Goal: Task Accomplishment & Management: Manage account settings

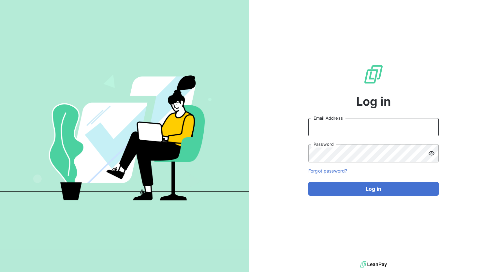
type input "[PERSON_NAME][EMAIL_ADDRESS][DOMAIN_NAME]"
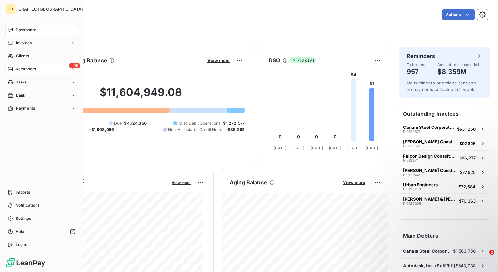
click at [73, 70] on icon at bounding box center [73, 69] width 4 height 4
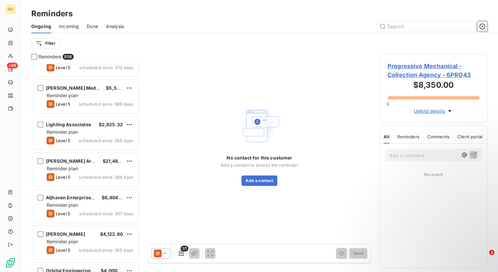
scroll to position [9356, 0]
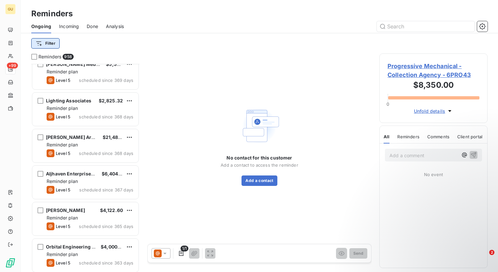
click at [50, 45] on html "GU +99 Reminders Ongoing Incoming Done Analysis Filter Reminders 958 Chemex Glo…" at bounding box center [249, 136] width 498 height 272
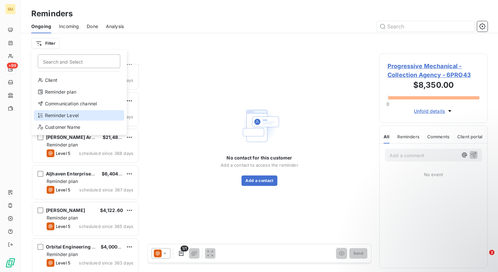
click at [69, 116] on div "Reminder Level" at bounding box center [79, 115] width 90 height 10
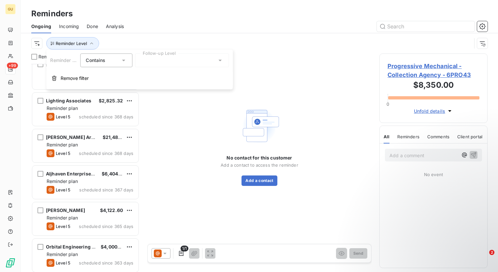
click at [121, 61] on icon at bounding box center [123, 60] width 7 height 7
click at [123, 61] on icon at bounding box center [123, 60] width 7 height 7
click at [112, 76] on span "Contains" at bounding box center [103, 76] width 20 height 6
click at [220, 61] on icon at bounding box center [220, 60] width 7 height 7
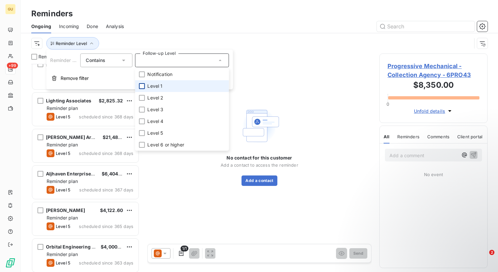
click at [141, 86] on div at bounding box center [142, 86] width 6 height 6
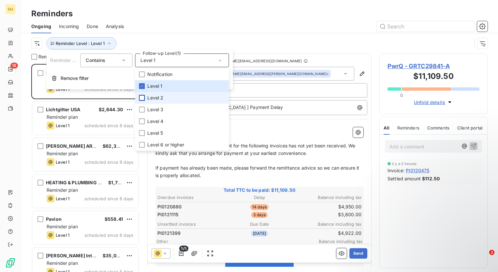
click at [141, 97] on div at bounding box center [142, 98] width 6 height 6
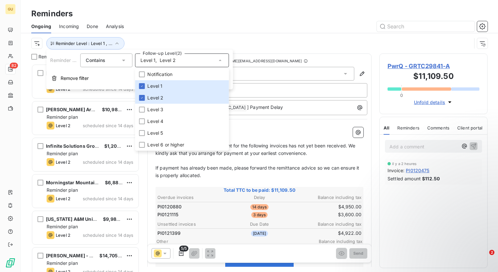
click at [228, 22] on div at bounding box center [310, 26] width 356 height 10
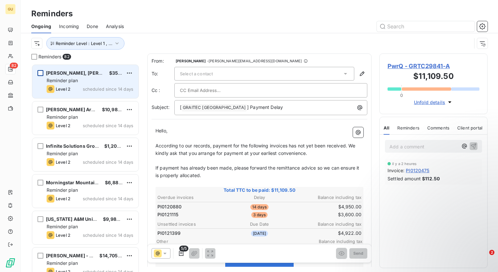
click at [41, 72] on div "grid" at bounding box center [40, 73] width 6 height 6
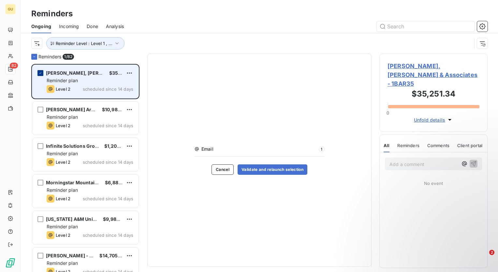
click at [43, 72] on div "grid" at bounding box center [40, 73] width 6 height 6
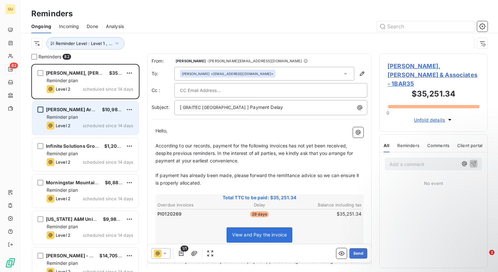
click at [41, 111] on div "grid" at bounding box center [40, 110] width 6 height 6
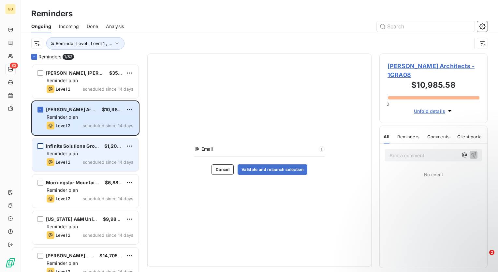
click at [39, 144] on div "grid" at bounding box center [40, 146] width 6 height 6
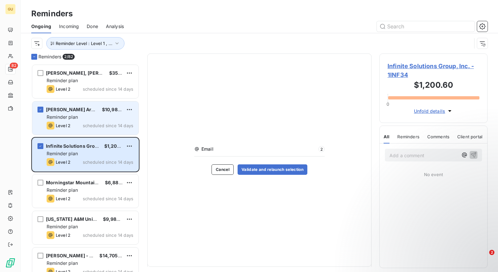
click at [40, 112] on div "Woods Dendy Architects $10,985.58 Reminder plan Level 2 scheduled since 14 days" at bounding box center [85, 117] width 106 height 33
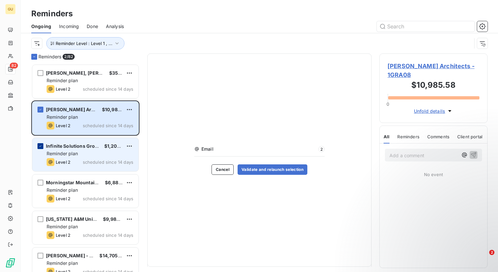
click at [41, 148] on div "grid" at bounding box center [40, 146] width 6 height 6
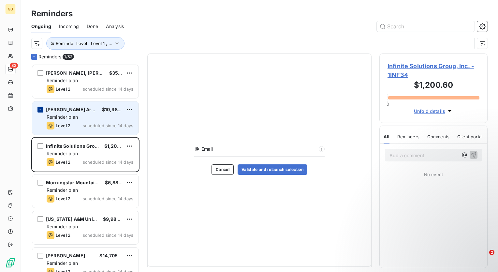
click at [42, 109] on icon "grid" at bounding box center [40, 110] width 4 height 4
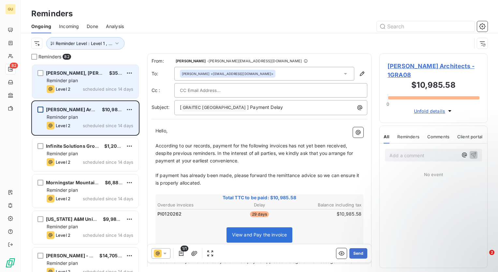
click at [88, 82] on div "Reminder plan" at bounding box center [90, 80] width 87 height 7
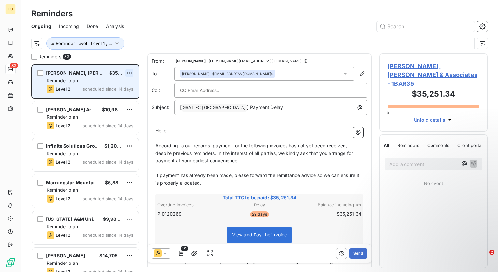
click at [130, 72] on html "GU 82 Reminders Ongoing Incoming Done Analysis Reminder Level : Level 1 , ... R…" at bounding box center [249, 136] width 498 height 272
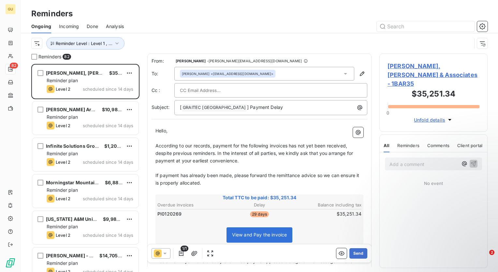
click at [88, 124] on html "GU 82 Reminders Ongoing Incoming Done Analysis Reminder Level : Level 1 , ... R…" at bounding box center [249, 136] width 498 height 272
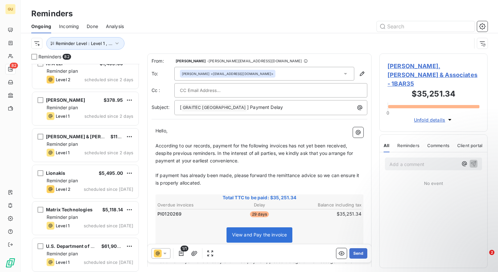
scroll to position [2786, 0]
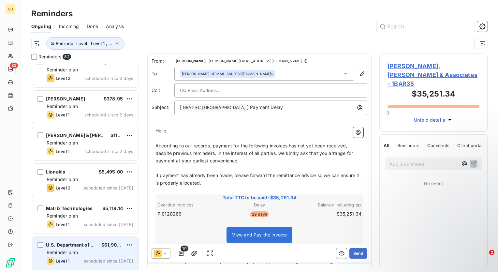
click at [86, 247] on div "U.S. Department of Energy" at bounding box center [71, 245] width 50 height 7
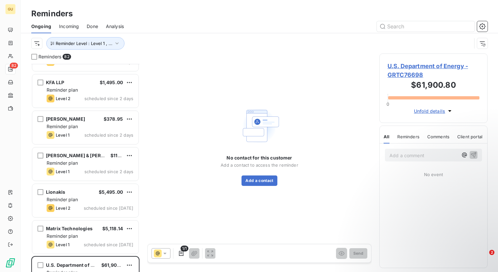
scroll to position [2786, 0]
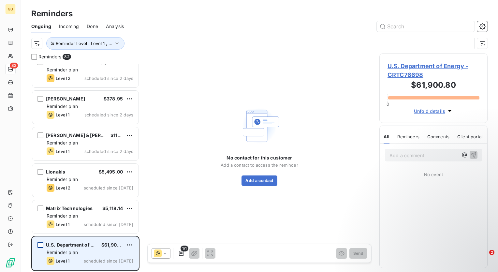
click at [43, 245] on div "grid" at bounding box center [40, 245] width 6 height 6
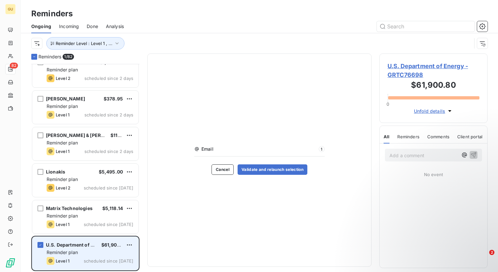
click at [91, 250] on div "Reminder plan" at bounding box center [90, 252] width 87 height 7
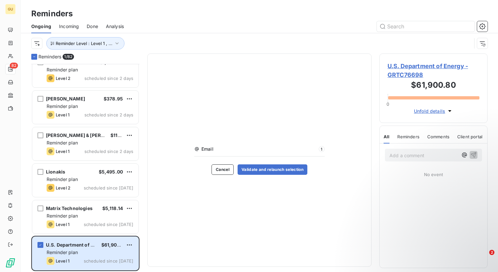
drag, startPoint x: 224, startPoint y: 149, endPoint x: 209, endPoint y: 147, distance: 14.5
click at [209, 147] on span "Email" at bounding box center [258, 149] width 115 height 7
click at [214, 150] on span "Email" at bounding box center [258, 149] width 115 height 7
click at [225, 149] on span "Email" at bounding box center [258, 149] width 115 height 7
click at [227, 148] on span "Email" at bounding box center [258, 149] width 115 height 7
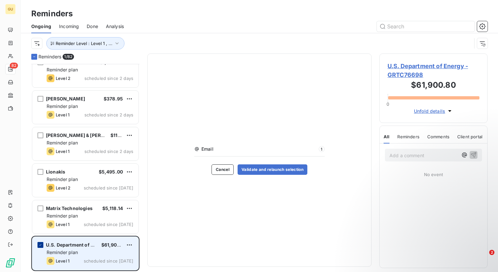
click at [40, 245] on icon "grid" at bounding box center [40, 245] width 4 height 4
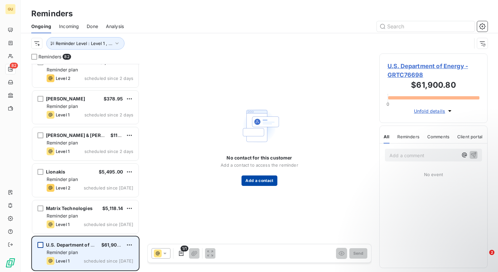
click at [255, 179] on button "Add a contact" at bounding box center [260, 180] width 36 height 10
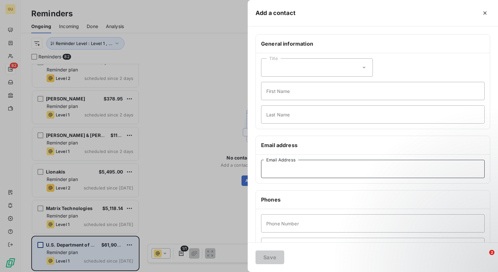
paste input "apgroup@sirc.net"
type input "apgroup@sirc.net"
click at [269, 259] on button "Save" at bounding box center [270, 257] width 29 height 14
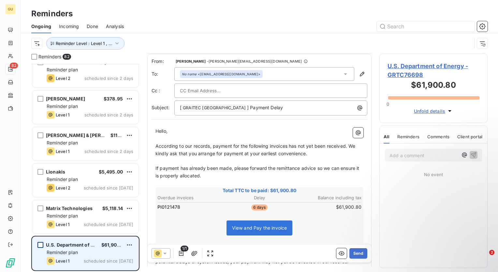
scroll to position [0, 0]
click at [356, 253] on button "Send" at bounding box center [358, 253] width 18 height 10
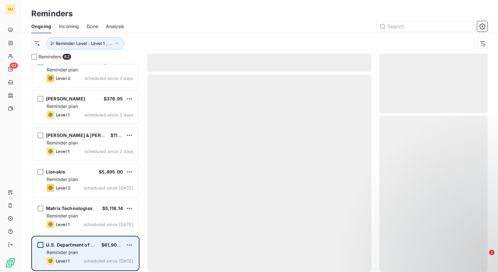
scroll to position [2750, 0]
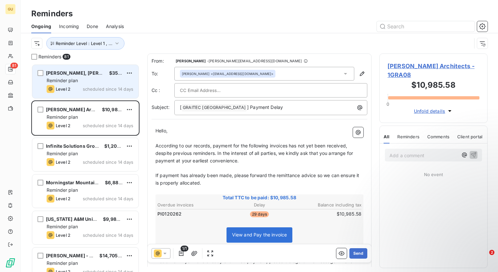
click at [91, 83] on div "Reminder plan" at bounding box center [90, 80] width 87 height 7
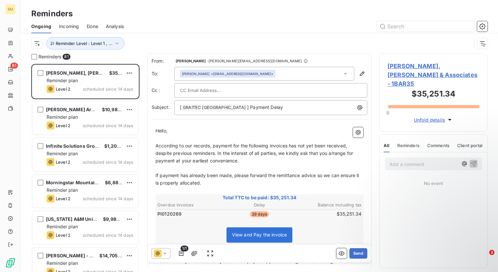
scroll to position [1, 0]
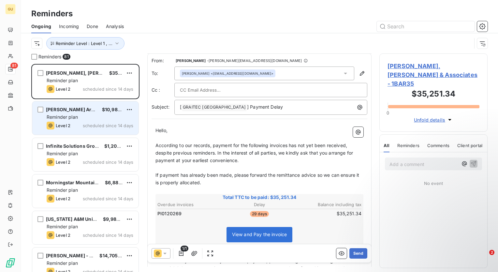
click at [82, 119] on div "Reminder plan" at bounding box center [90, 117] width 87 height 7
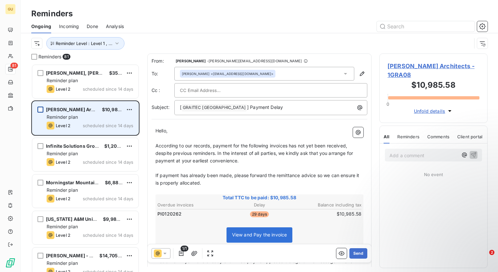
click at [42, 110] on div "grid" at bounding box center [40, 110] width 6 height 6
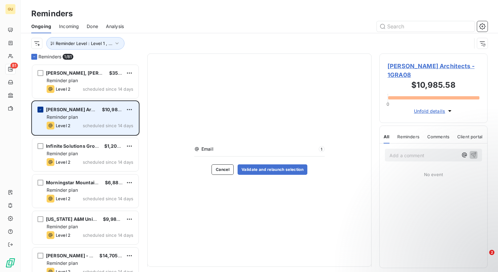
click at [39, 109] on icon "grid" at bounding box center [40, 110] width 4 height 4
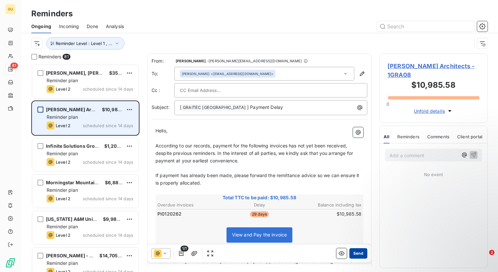
click at [353, 253] on button "Send" at bounding box center [358, 253] width 18 height 10
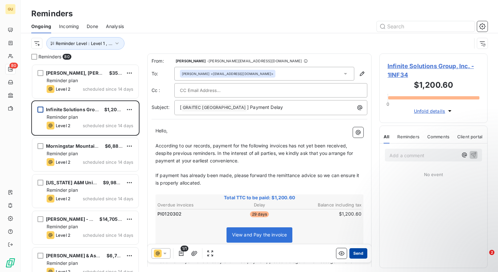
click at [354, 252] on button "Send" at bounding box center [358, 253] width 18 height 10
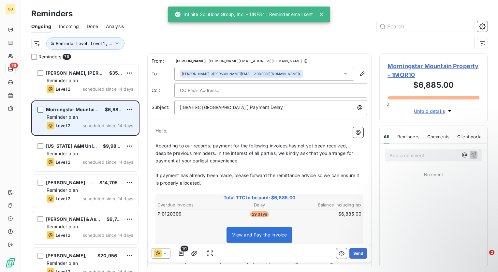
click at [94, 117] on div "Reminder plan" at bounding box center [90, 117] width 87 height 7
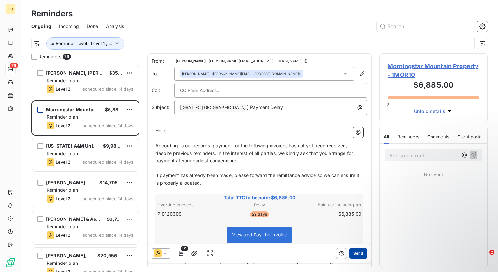
click at [353, 254] on button "Send" at bounding box center [358, 253] width 18 height 10
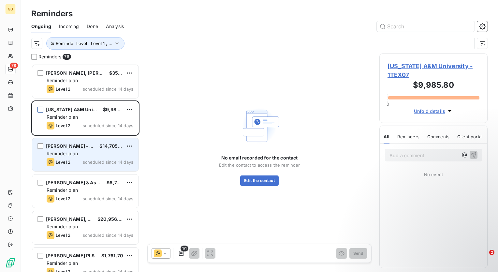
click at [84, 155] on div "Reminder plan" at bounding box center [90, 153] width 87 height 7
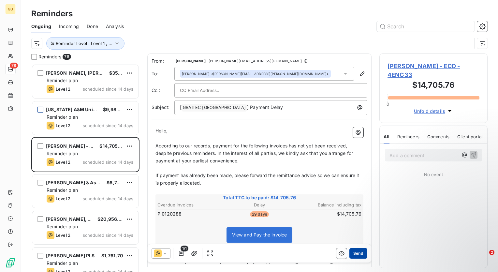
click at [355, 256] on button "Send" at bounding box center [358, 253] width 18 height 10
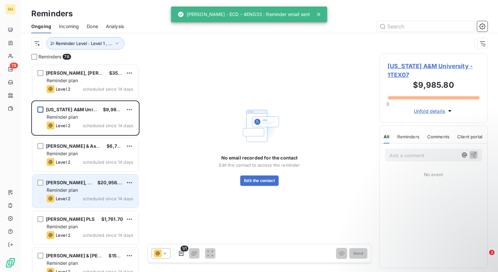
click at [88, 190] on div "Reminder plan" at bounding box center [90, 190] width 87 height 7
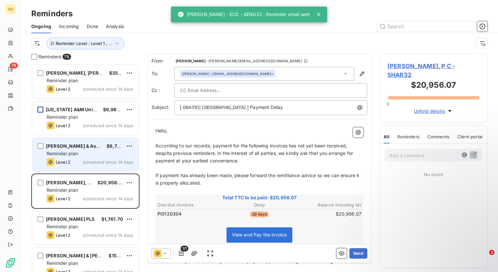
click at [88, 163] on span "scheduled since 14 days" at bounding box center [108, 161] width 51 height 5
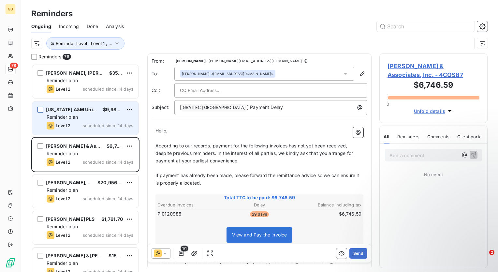
click at [90, 125] on span "scheduled since 14 days" at bounding box center [108, 125] width 51 height 5
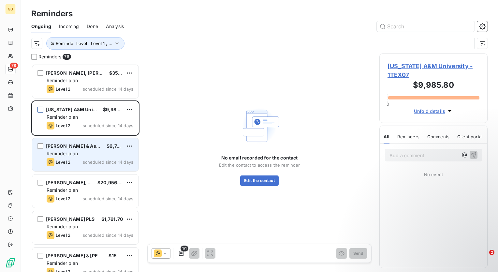
click at [84, 151] on div "Reminder plan" at bounding box center [90, 153] width 87 height 7
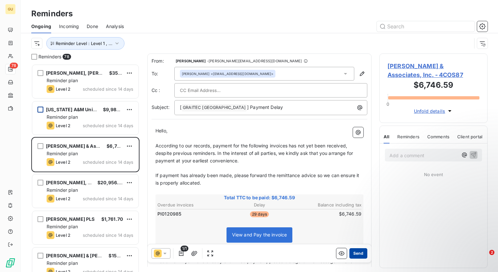
click at [359, 254] on button "Send" at bounding box center [358, 253] width 18 height 10
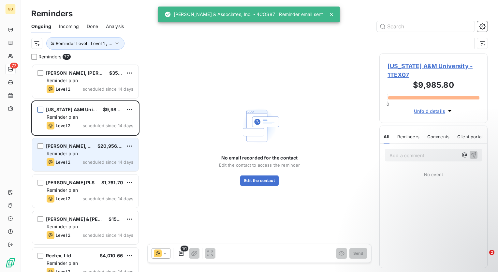
click at [110, 156] on div "Reminder plan" at bounding box center [90, 153] width 87 height 7
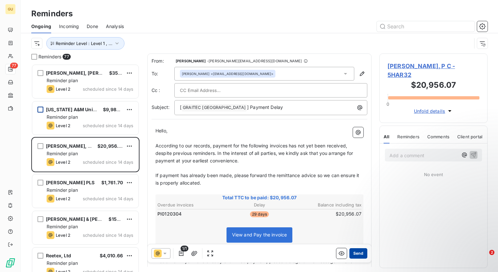
click at [354, 254] on button "Send" at bounding box center [358, 253] width 18 height 10
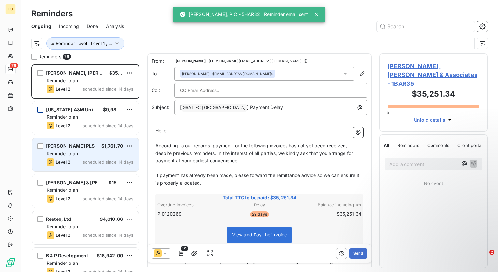
click at [94, 155] on div "Reminder plan" at bounding box center [90, 153] width 87 height 7
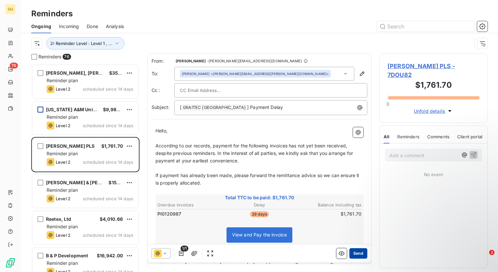
click at [352, 255] on button "Send" at bounding box center [358, 253] width 18 height 10
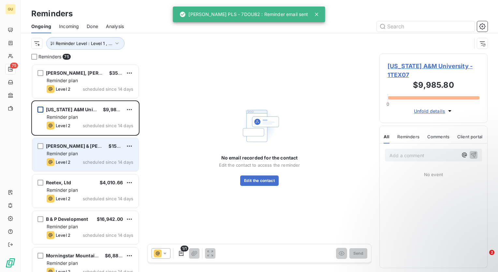
click at [103, 154] on div "Reminder plan" at bounding box center [90, 153] width 87 height 7
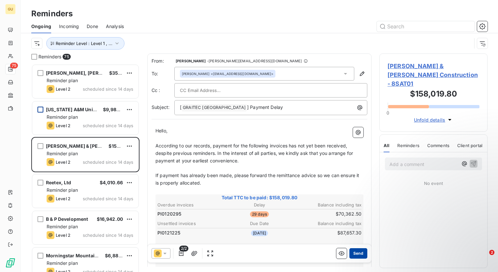
click at [357, 255] on button "Send" at bounding box center [358, 253] width 18 height 10
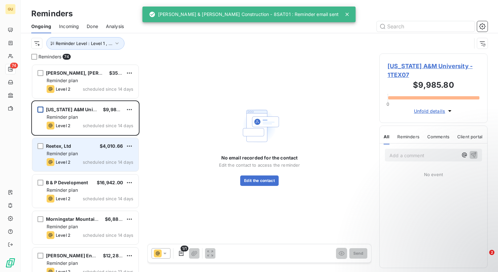
click at [104, 150] on div "Reminder plan" at bounding box center [90, 153] width 87 height 7
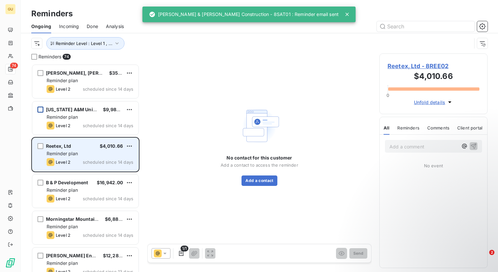
click at [82, 160] on div "Level 2 scheduled since 14 days" at bounding box center [90, 162] width 87 height 8
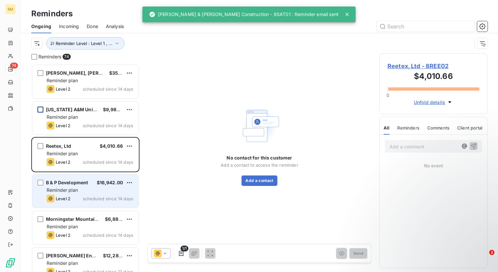
click at [95, 191] on div "Reminder plan" at bounding box center [90, 190] width 87 height 7
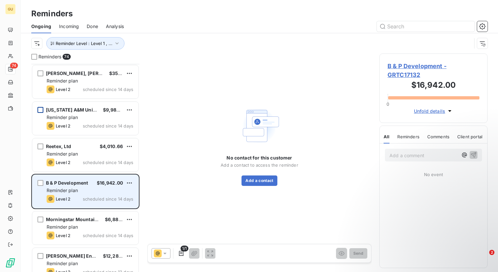
scroll to position [65, 0]
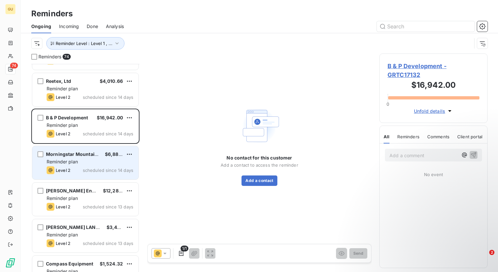
click at [101, 170] on span "scheduled since 14 days" at bounding box center [108, 170] width 51 height 5
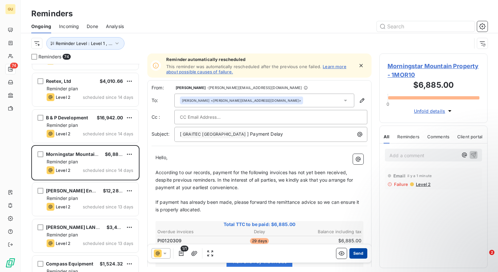
click at [358, 255] on button "Send" at bounding box center [358, 253] width 18 height 10
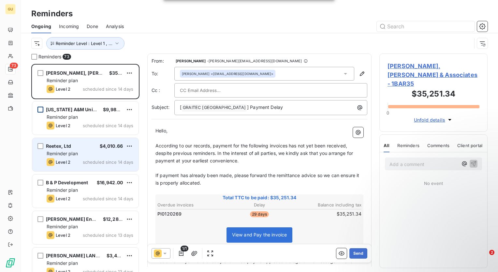
click at [107, 159] on span "scheduled since 14 days" at bounding box center [108, 161] width 51 height 5
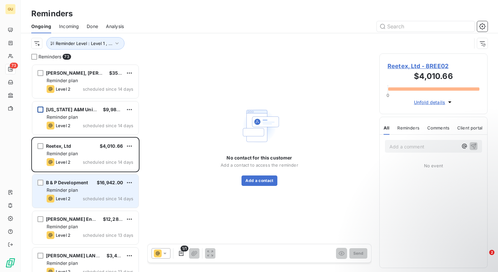
click at [104, 183] on span "$16,942.00" at bounding box center [110, 183] width 26 height 6
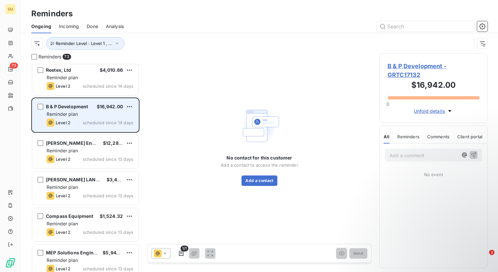
scroll to position [98, 0]
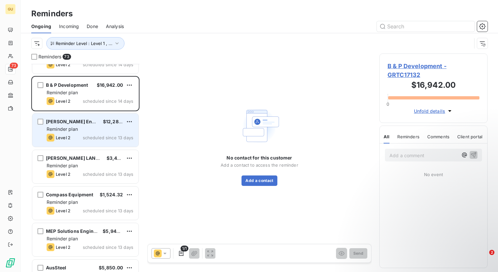
click at [109, 134] on div "Level 2 scheduled since 13 days" at bounding box center [90, 138] width 87 height 8
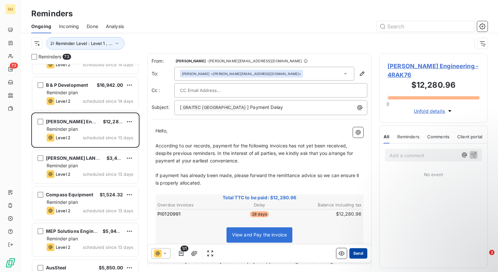
click at [356, 251] on button "Send" at bounding box center [358, 253] width 18 height 10
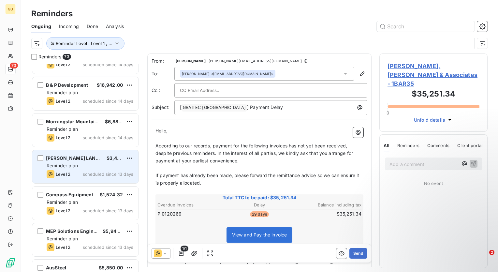
click at [99, 160] on div "EHRHART LAND SURVEYING $3,492.93" at bounding box center [90, 158] width 87 height 6
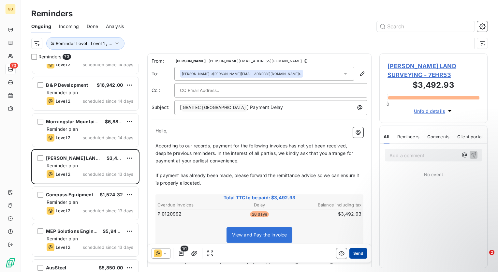
click at [361, 252] on button "Send" at bounding box center [358, 253] width 18 height 10
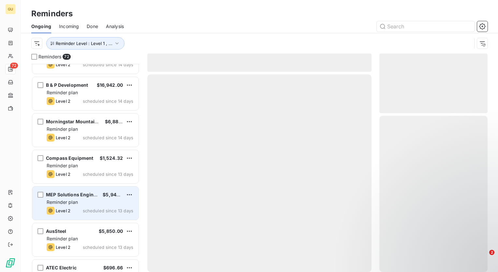
click at [99, 204] on div "Reminder plan" at bounding box center [90, 202] width 87 height 7
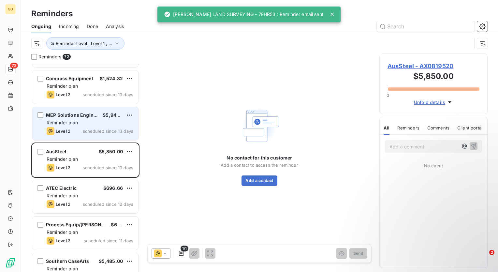
scroll to position [196, 0]
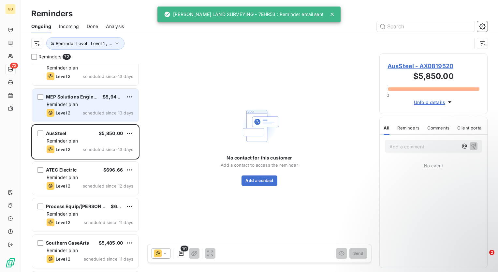
click at [95, 106] on div "Reminder plan" at bounding box center [90, 104] width 87 height 7
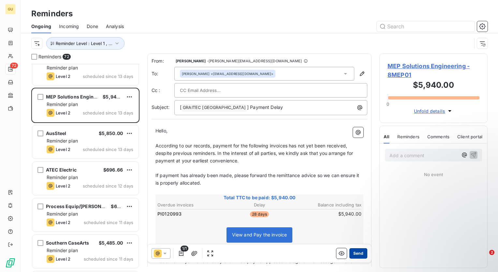
click at [353, 254] on button "Send" at bounding box center [358, 253] width 18 height 10
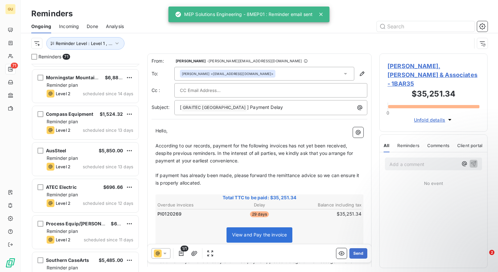
scroll to position [163, 0]
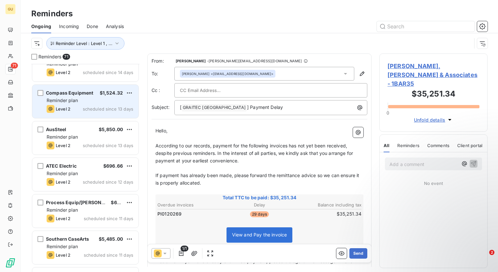
click at [116, 106] on span "scheduled since 13 days" at bounding box center [108, 108] width 51 height 5
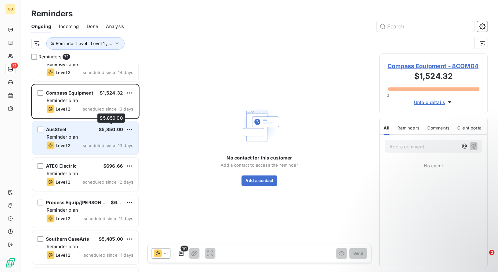
click at [105, 131] on span "$5,850.00" at bounding box center [111, 129] width 24 height 6
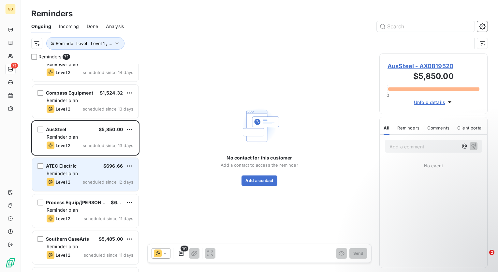
click at [100, 167] on div "ATEC Electric $696.66" at bounding box center [90, 166] width 87 height 6
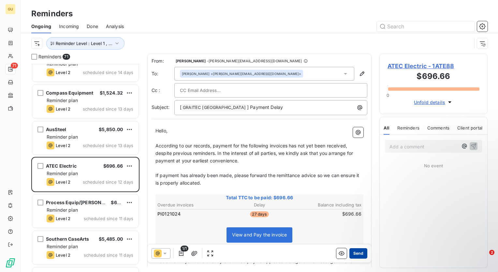
click at [355, 255] on button "Send" at bounding box center [358, 253] width 18 height 10
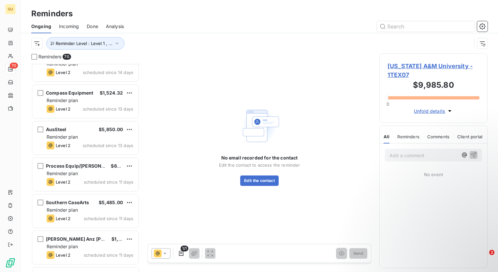
scroll to position [196, 0]
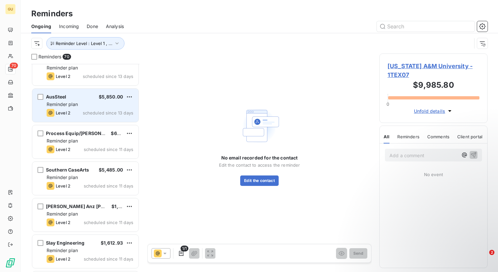
click at [94, 106] on div "Reminder plan" at bounding box center [90, 104] width 87 height 7
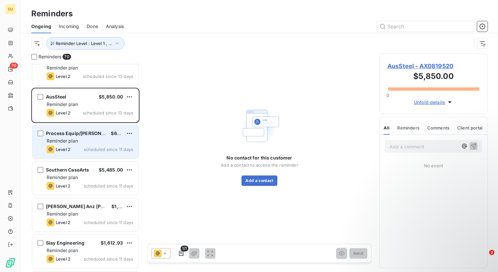
click at [93, 138] on div "Reminder plan" at bounding box center [90, 141] width 87 height 7
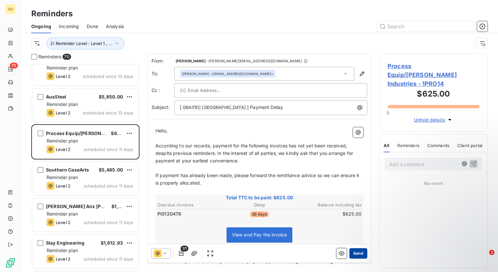
click at [358, 255] on button "Send" at bounding box center [358, 253] width 18 height 10
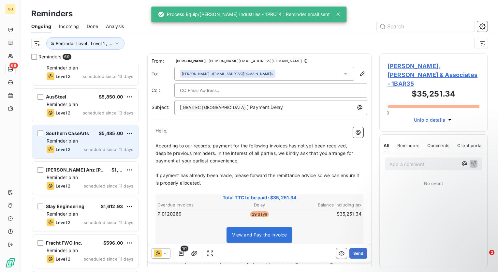
click at [108, 143] on div "Reminder plan" at bounding box center [90, 141] width 87 height 7
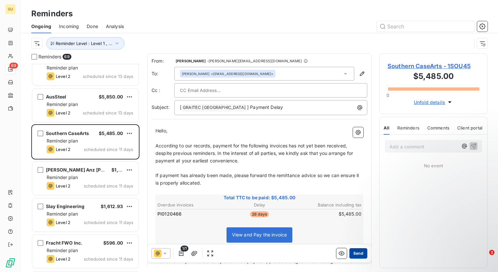
click at [359, 257] on button "Send" at bounding box center [358, 253] width 18 height 10
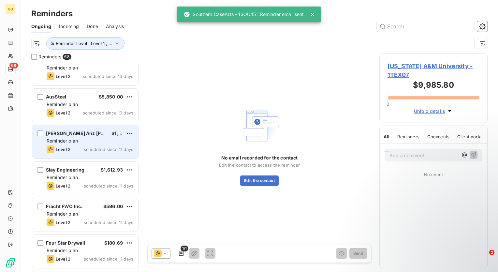
click at [97, 145] on div "Level 2 scheduled since 11 days" at bounding box center [90, 149] width 87 height 8
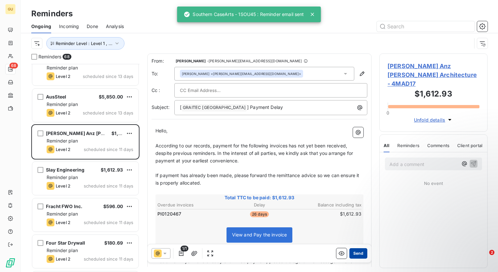
click at [355, 253] on button "Send" at bounding box center [358, 253] width 18 height 10
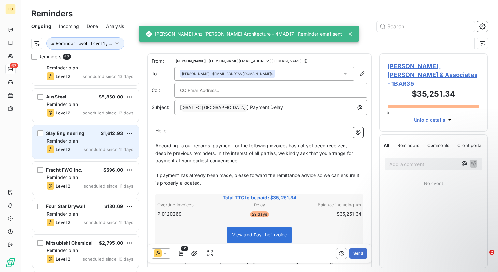
click at [103, 144] on div "Slay Engineering $1,612.93 Reminder plan Level 2 scheduled since 11 days" at bounding box center [85, 141] width 106 height 33
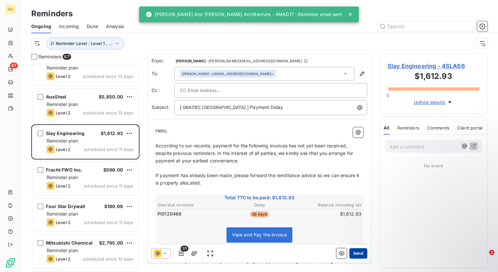
click at [353, 254] on button "Send" at bounding box center [358, 253] width 18 height 10
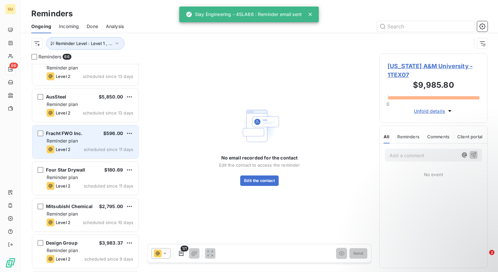
click at [103, 144] on div "Fracht FWO Inc. $596.00 Reminder plan Level 2 scheduled since 11 days" at bounding box center [85, 141] width 106 height 33
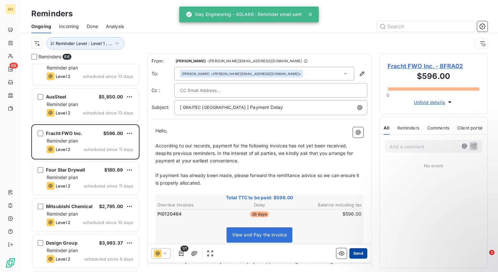
click at [354, 254] on button "Send" at bounding box center [358, 253] width 18 height 10
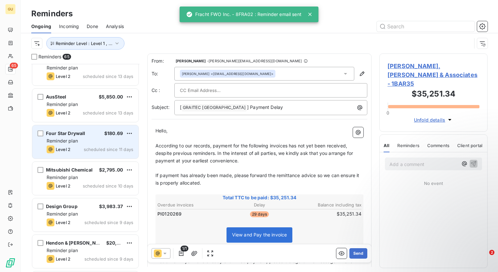
click at [104, 144] on div "Four Star Drywall $180.69 Reminder plan Level 2 scheduled since 11 days" at bounding box center [85, 141] width 106 height 33
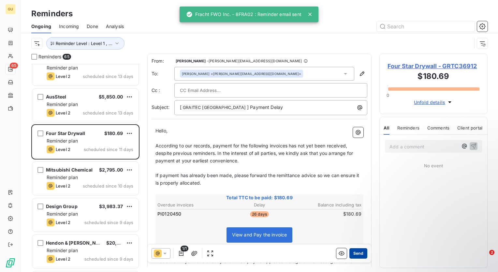
click at [353, 253] on button "Send" at bounding box center [358, 253] width 18 height 10
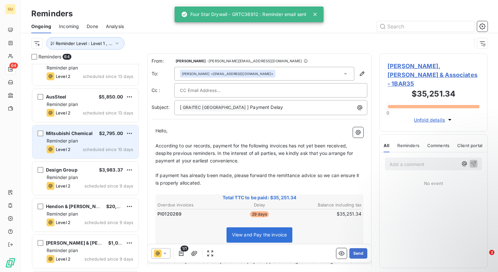
click at [109, 141] on div "Reminder plan" at bounding box center [90, 141] width 87 height 7
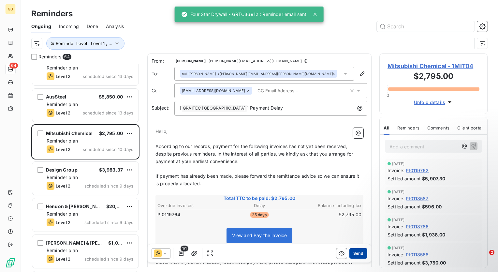
click at [350, 254] on button "Send" at bounding box center [358, 253] width 18 height 10
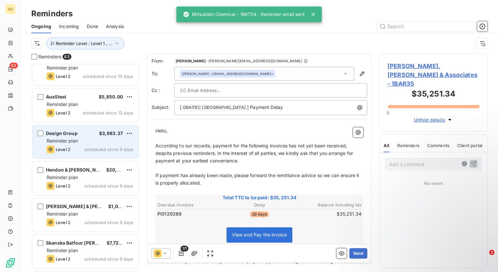
click at [117, 139] on div "Reminder plan" at bounding box center [90, 141] width 87 height 7
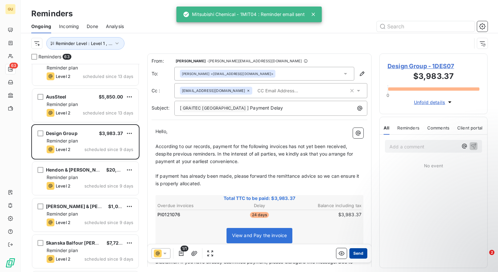
click at [351, 253] on button "Send" at bounding box center [358, 253] width 18 height 10
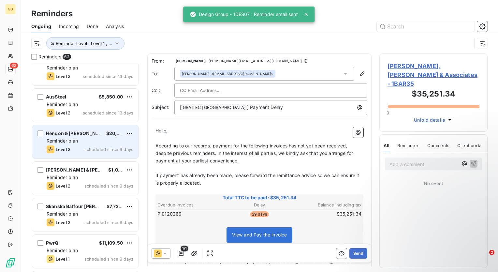
click at [91, 145] on div "Level 2 scheduled since 9 days" at bounding box center [90, 149] width 87 height 8
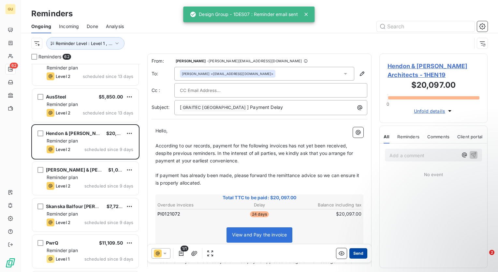
click at [361, 253] on button "Send" at bounding box center [358, 253] width 18 height 10
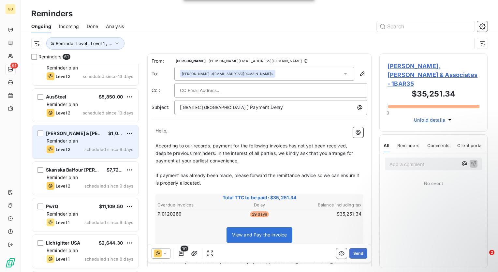
click at [104, 143] on div "Reminder plan" at bounding box center [90, 141] width 87 height 7
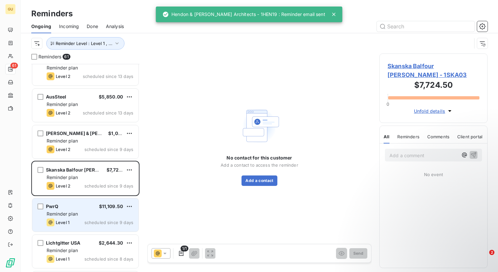
click at [102, 203] on div "$11,109.50" at bounding box center [111, 206] width 24 height 7
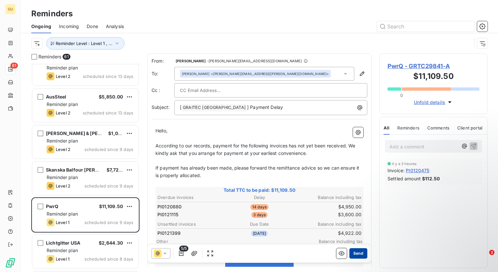
click at [356, 255] on button "Send" at bounding box center [358, 253] width 18 height 10
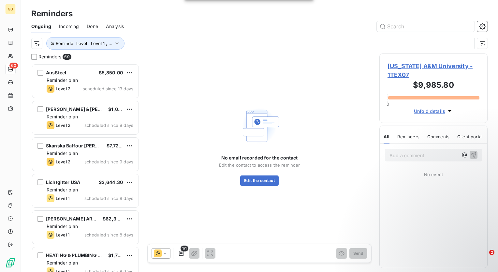
scroll to position [228, 0]
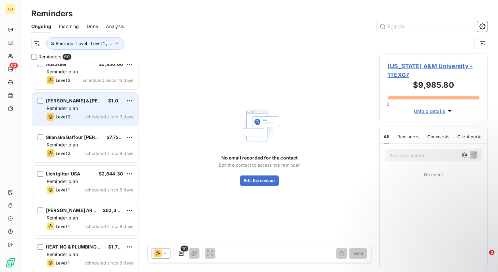
click at [98, 118] on span "scheduled since 9 days" at bounding box center [108, 116] width 49 height 5
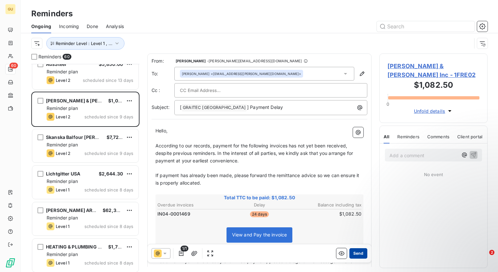
click at [357, 254] on button "Send" at bounding box center [358, 253] width 18 height 10
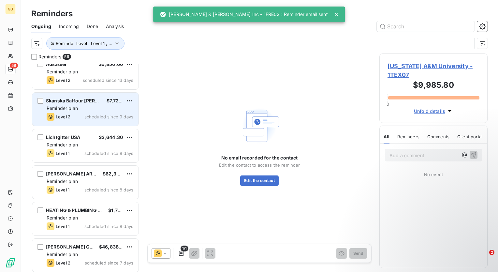
click at [112, 115] on span "scheduled since 9 days" at bounding box center [108, 116] width 49 height 5
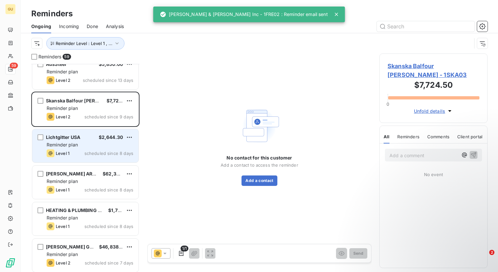
click at [117, 139] on span "$2,644.30" at bounding box center [111, 137] width 24 height 6
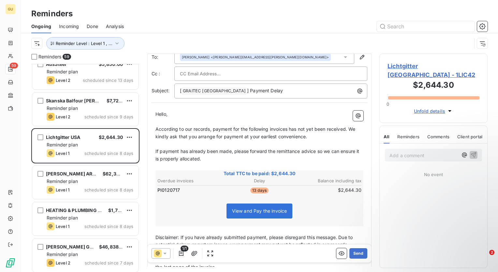
scroll to position [33, 0]
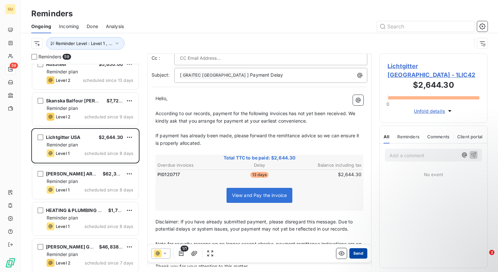
click at [358, 253] on button "Send" at bounding box center [358, 253] width 18 height 10
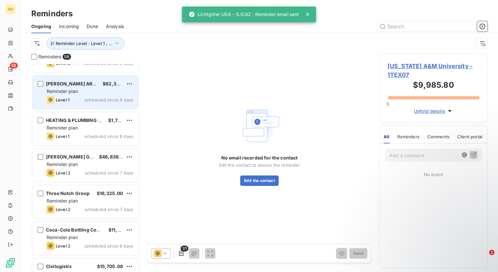
scroll to position [293, 0]
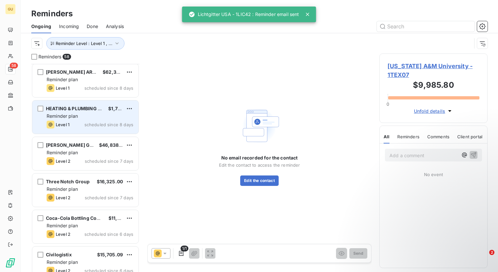
click at [106, 121] on div "Level 1 scheduled since 8 days" at bounding box center [90, 125] width 87 height 8
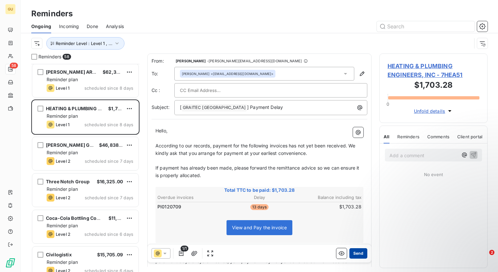
click at [351, 254] on button "Send" at bounding box center [358, 253] width 18 height 10
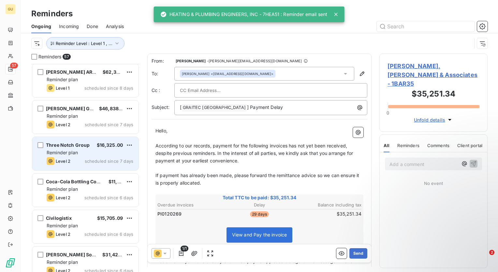
click at [100, 151] on div "Reminder plan" at bounding box center [90, 152] width 87 height 7
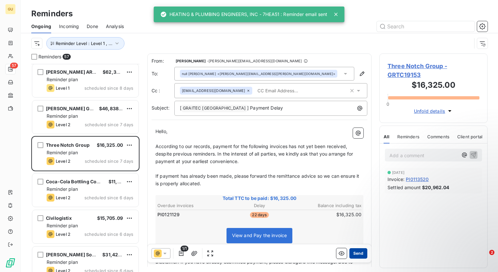
click at [352, 254] on button "Send" at bounding box center [358, 253] width 18 height 10
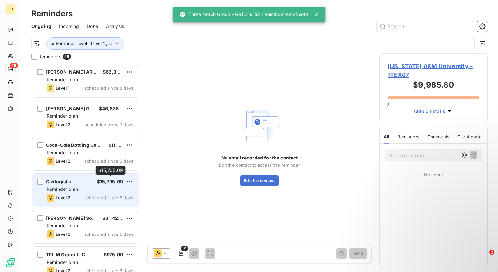
click at [117, 180] on span "$15,705.09" at bounding box center [110, 182] width 26 height 6
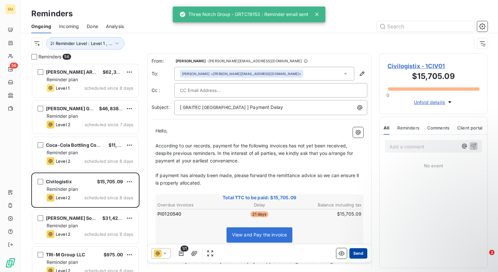
click at [356, 253] on button "Send" at bounding box center [358, 253] width 18 height 10
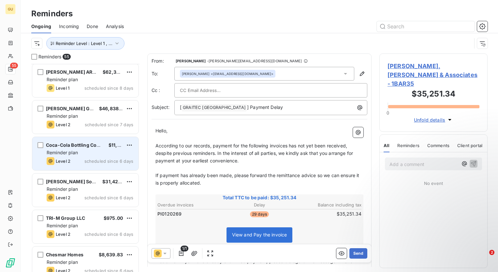
click at [88, 151] on div "Reminder plan" at bounding box center [90, 152] width 87 height 7
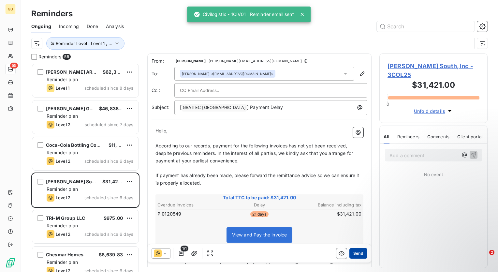
click at [349, 254] on button "Send" at bounding box center [358, 253] width 18 height 10
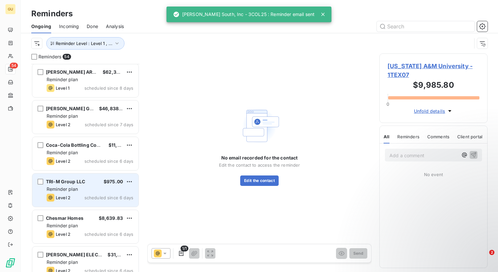
click at [125, 195] on span "scheduled since 6 days" at bounding box center [108, 197] width 49 height 5
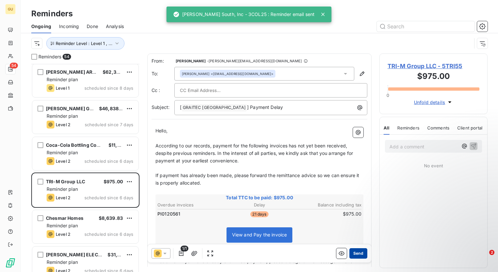
click at [353, 258] on button "Send" at bounding box center [358, 253] width 18 height 10
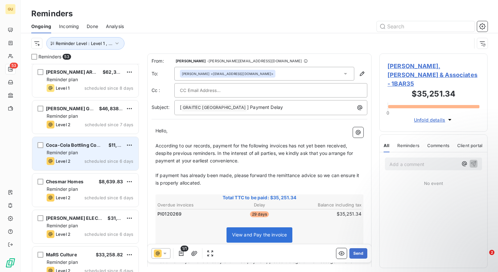
click at [113, 158] on span "scheduled since 6 days" at bounding box center [108, 160] width 49 height 5
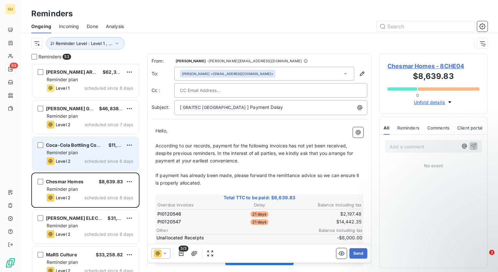
click at [84, 148] on div "Coca-Cola Bottling Company UNITED, Inc. $11,715.58 Reminder plan Level 2 schedu…" at bounding box center [85, 153] width 106 height 33
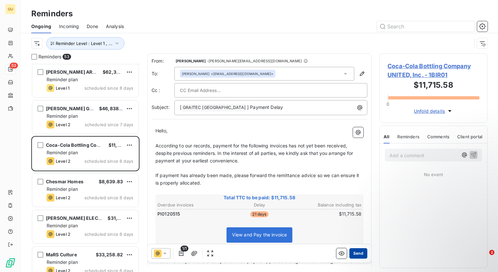
click at [358, 254] on button "Send" at bounding box center [358, 253] width 18 height 10
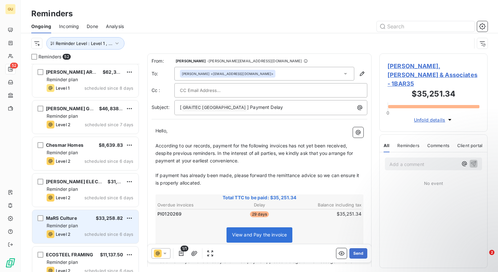
click at [91, 225] on div "Reminder plan" at bounding box center [90, 225] width 87 height 7
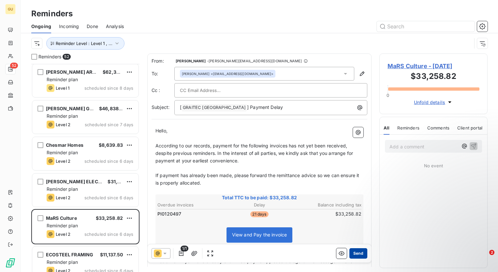
click at [355, 254] on button "Send" at bounding box center [358, 253] width 18 height 10
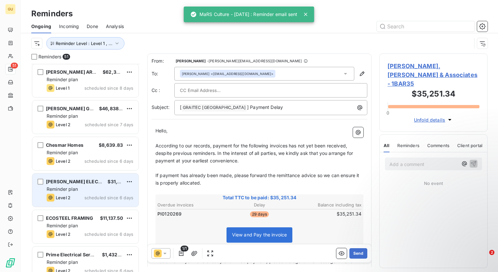
click at [105, 194] on div "Level 2 scheduled since 6 days" at bounding box center [90, 198] width 87 height 8
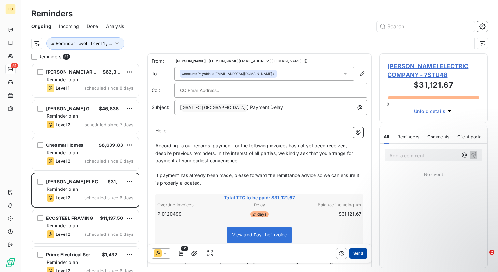
click at [344, 253] on div "Send" at bounding box center [351, 253] width 31 height 10
click at [352, 255] on button "Send" at bounding box center [358, 253] width 18 height 10
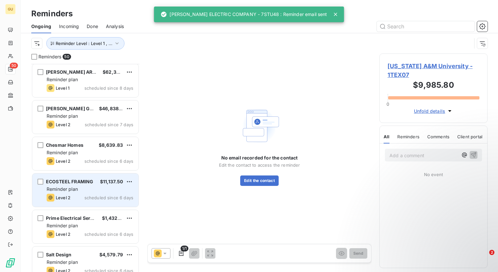
click at [103, 191] on div "Reminder plan" at bounding box center [90, 189] width 87 height 7
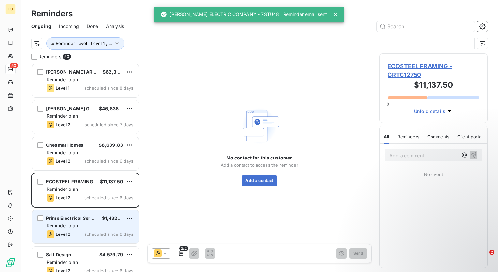
click at [79, 215] on div "Prime Electrical Services" at bounding box center [71, 218] width 51 height 7
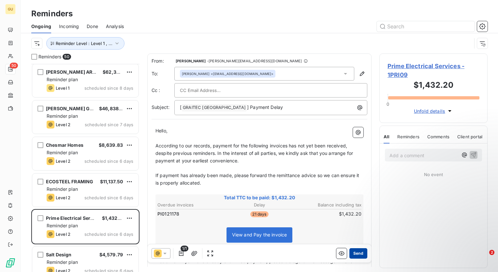
click at [357, 255] on button "Send" at bounding box center [358, 253] width 18 height 10
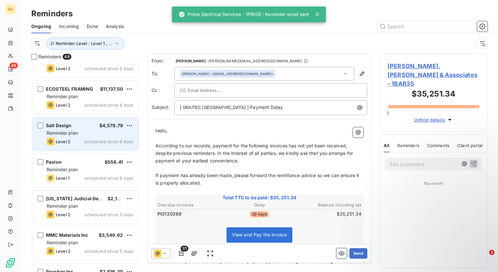
scroll to position [391, 0]
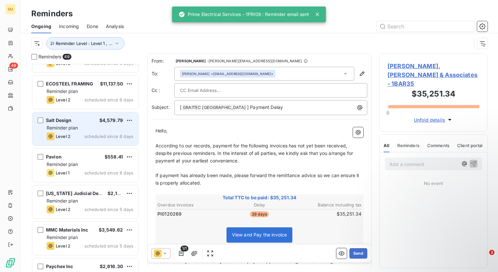
click at [115, 132] on div "Level 2 scheduled since 6 days" at bounding box center [90, 136] width 87 height 8
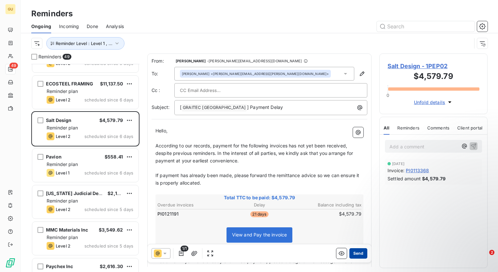
click at [353, 254] on button "Send" at bounding box center [358, 253] width 18 height 10
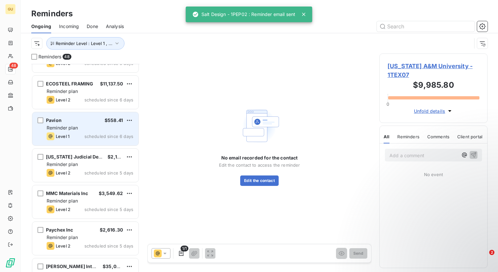
click at [115, 130] on div "Reminder plan" at bounding box center [90, 128] width 87 height 7
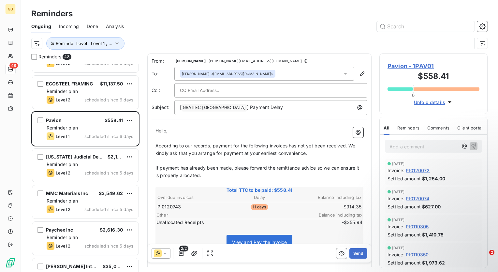
drag, startPoint x: 359, startPoint y: 253, endPoint x: 264, endPoint y: 233, distance: 96.6
click at [264, 233] on div "From: Minnie Nebbett - minnie.nebbett@graitec.com To: Susan Post <apinvoices@pa…" at bounding box center [259, 159] width 224 height 213
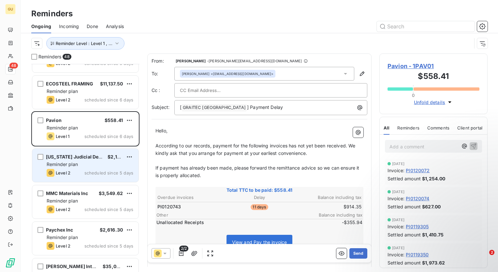
click at [95, 170] on span "scheduled since 5 days" at bounding box center [108, 172] width 49 height 5
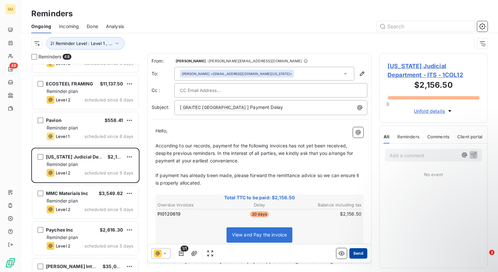
click at [356, 255] on button "Send" at bounding box center [358, 253] width 18 height 10
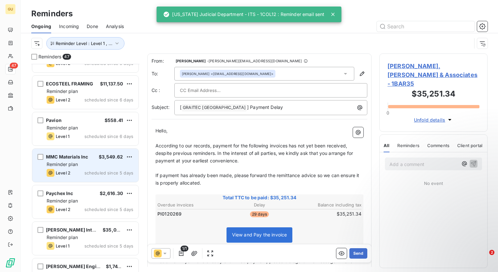
click at [99, 168] on div "MMC Materials Inc $3,549.62 Reminder plan Level 2 scheduled since 5 days" at bounding box center [85, 165] width 106 height 33
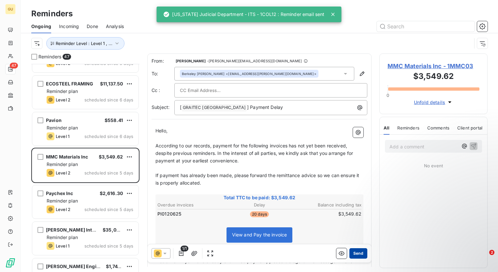
click at [357, 257] on button "Send" at bounding box center [358, 253] width 18 height 10
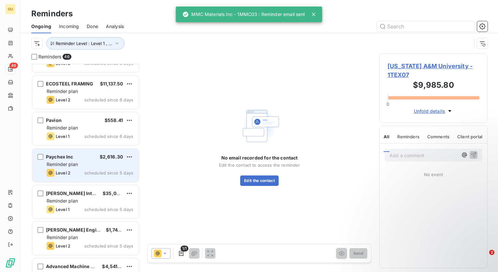
click at [113, 167] on div "Reminder plan" at bounding box center [90, 164] width 87 height 7
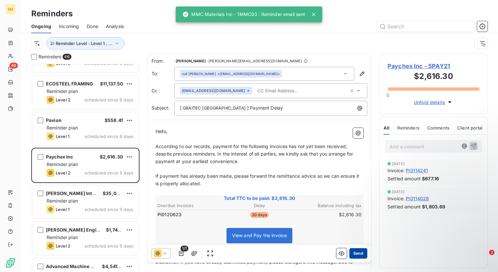
click at [359, 256] on button "Send" at bounding box center [358, 253] width 18 height 10
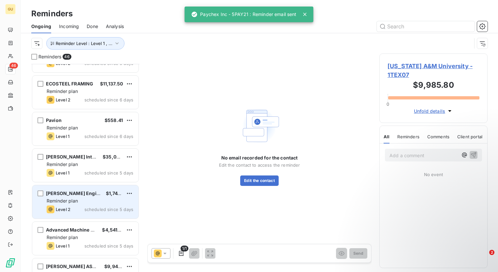
click at [113, 192] on span "$1,741.66" at bounding box center [116, 193] width 21 height 6
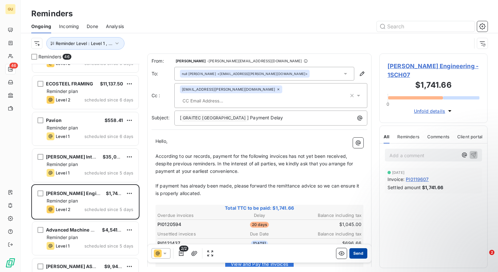
click at [352, 254] on button "Send" at bounding box center [358, 253] width 18 height 10
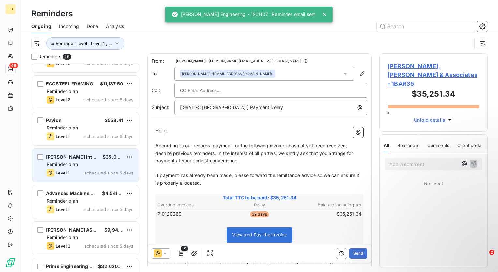
click at [117, 172] on span "scheduled since 5 days" at bounding box center [108, 172] width 49 height 5
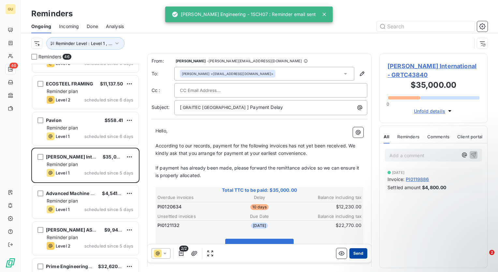
click at [357, 254] on button "Send" at bounding box center [358, 253] width 18 height 10
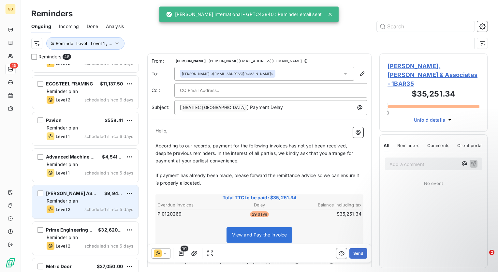
click at [107, 200] on div "Reminder plan" at bounding box center [90, 201] width 87 height 7
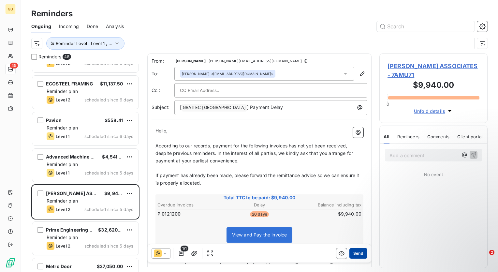
click at [358, 252] on button "Send" at bounding box center [358, 253] width 18 height 10
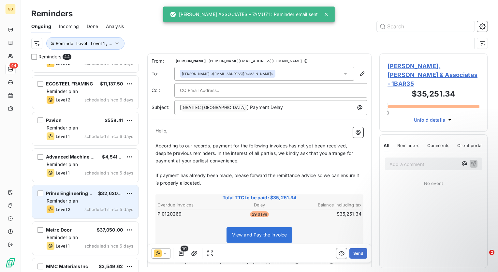
click at [91, 204] on div "Prime Engineering, Inc $32,620.63 Reminder plan Level 2 scheduled since 5 days" at bounding box center [85, 201] width 106 height 33
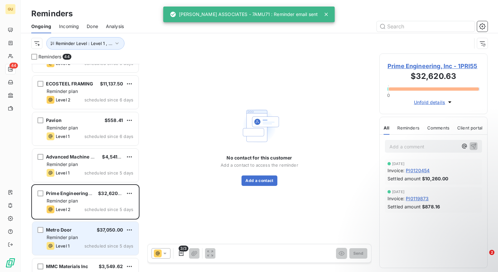
click at [103, 234] on div "Reminder plan" at bounding box center [90, 237] width 87 height 7
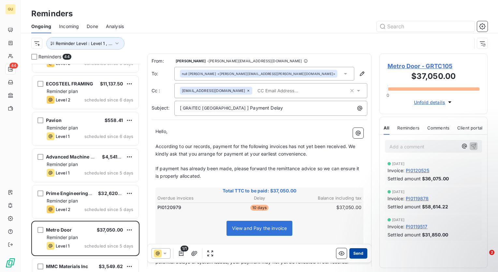
click at [358, 255] on button "Send" at bounding box center [358, 253] width 18 height 10
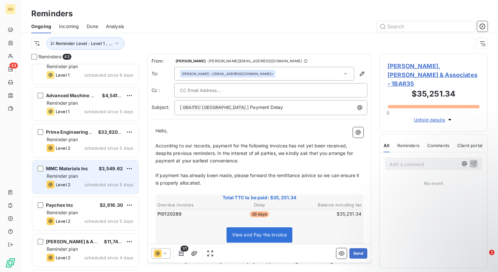
scroll to position [456, 0]
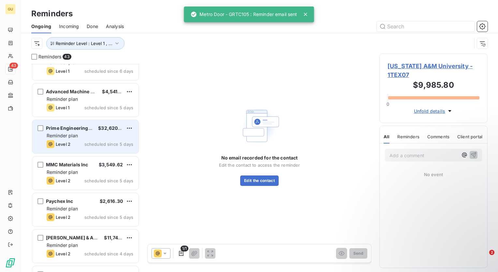
click at [108, 140] on div "Level 2 scheduled since 5 days" at bounding box center [90, 144] width 87 height 8
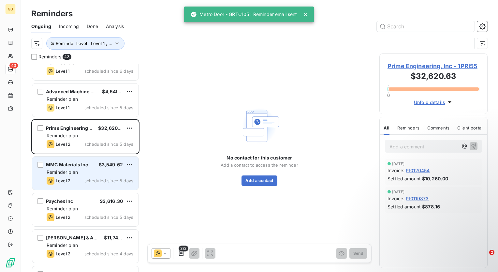
click at [99, 173] on div "Reminder plan" at bounding box center [90, 172] width 87 height 7
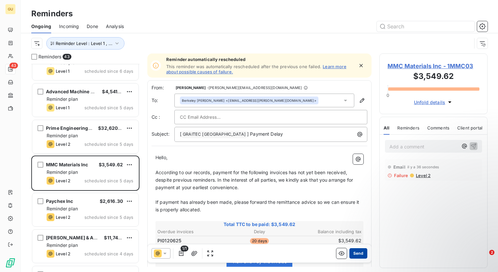
click at [357, 255] on button "Send" at bounding box center [358, 253] width 18 height 10
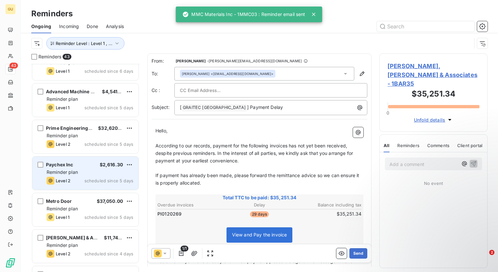
click at [113, 174] on div "Reminder plan" at bounding box center [90, 172] width 87 height 7
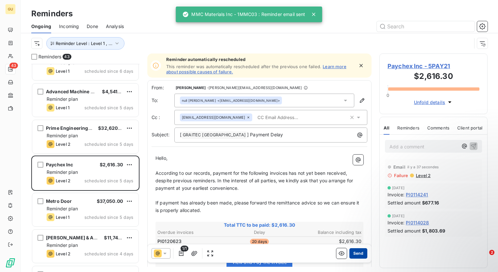
click at [355, 253] on button "Send" at bounding box center [358, 253] width 18 height 10
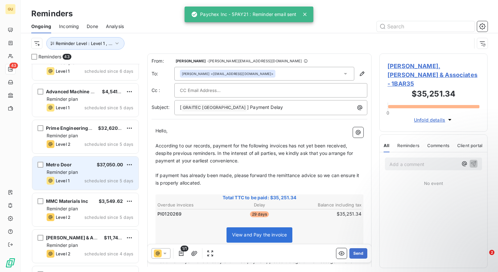
click at [113, 177] on div "Level 1 scheduled since 5 days" at bounding box center [90, 181] width 87 height 8
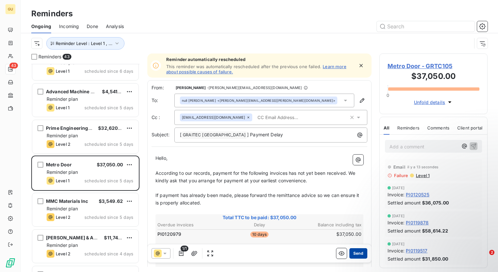
click at [353, 252] on button "Send" at bounding box center [358, 253] width 18 height 10
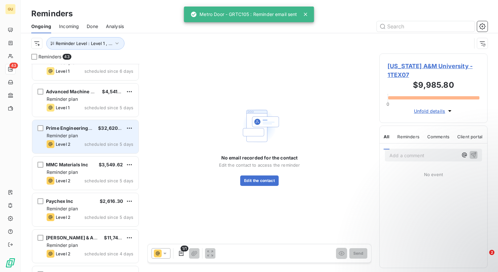
click at [96, 140] on div "Level 2 scheduled since 5 days" at bounding box center [90, 144] width 87 height 8
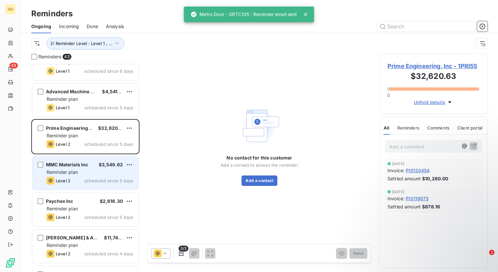
click at [83, 173] on div "Reminder plan" at bounding box center [90, 172] width 87 height 7
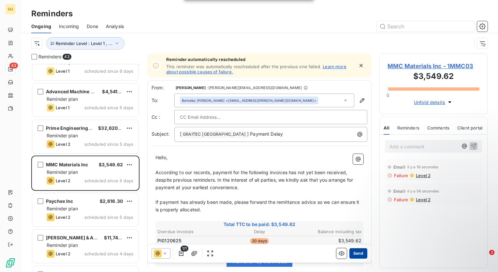
click at [351, 254] on button "Send" at bounding box center [358, 253] width 18 height 10
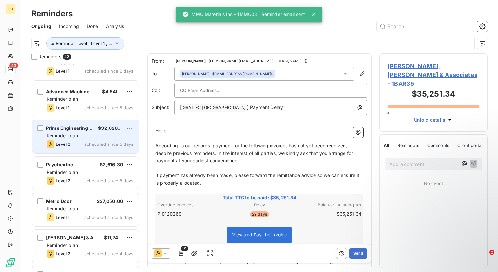
click at [93, 141] on span "scheduled since 5 days" at bounding box center [108, 143] width 49 height 5
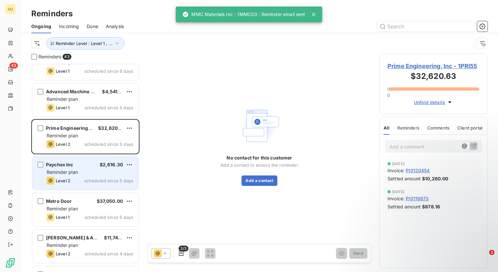
click at [92, 165] on div "Paychex Inc $2,616.30" at bounding box center [90, 165] width 87 height 6
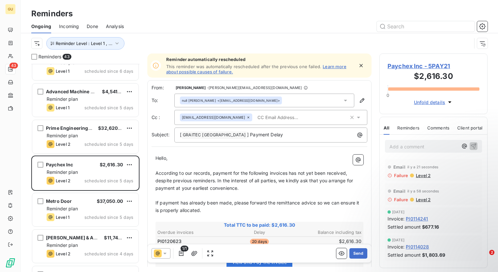
drag, startPoint x: 354, startPoint y: 253, endPoint x: 317, endPoint y: 207, distance: 59.2
click at [317, 208] on div "Reminder automatically rescheduled This reminder was automatically rescheduled …" at bounding box center [259, 159] width 224 height 213
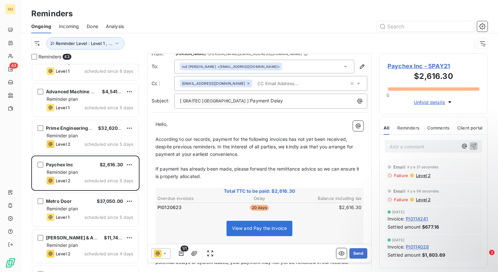
scroll to position [65, 0]
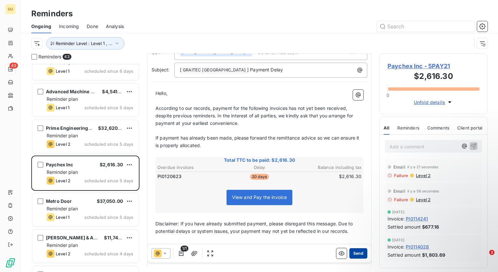
click at [356, 253] on button "Send" at bounding box center [358, 253] width 18 height 10
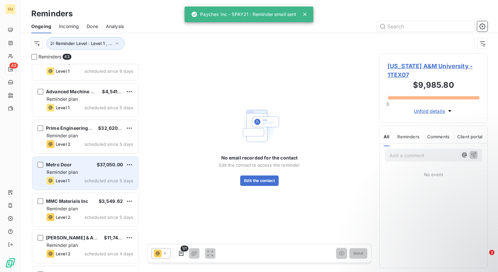
click at [109, 172] on div "Reminder plan" at bounding box center [90, 172] width 87 height 7
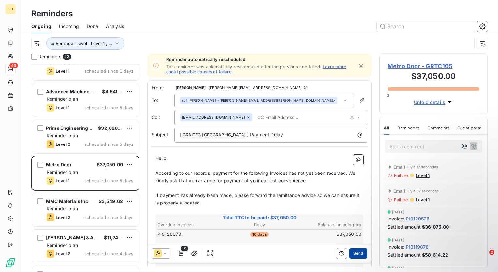
click at [355, 254] on button "Send" at bounding box center [358, 253] width 18 height 10
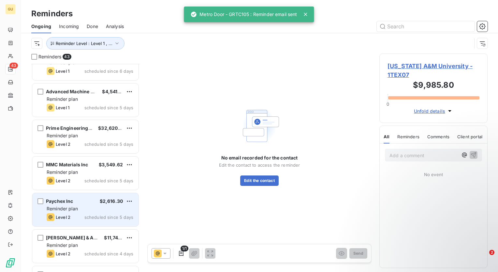
click at [85, 215] on span "scheduled since 5 days" at bounding box center [108, 217] width 49 height 5
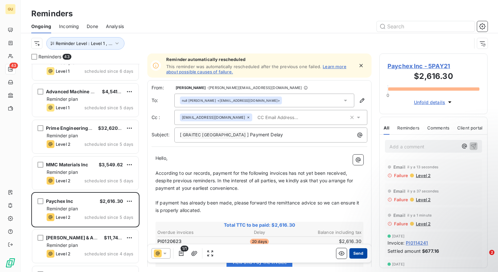
click at [359, 251] on button "Send" at bounding box center [358, 253] width 18 height 10
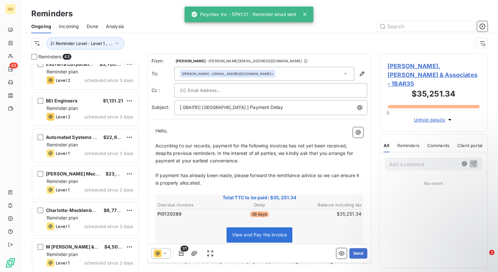
scroll to position [1362, 0]
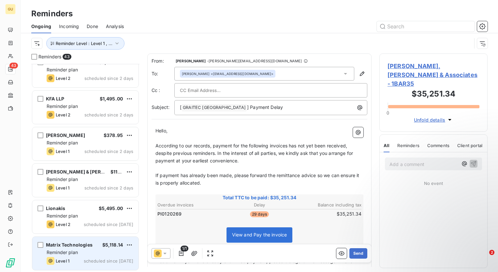
click at [106, 249] on div "Reminder plan" at bounding box center [90, 252] width 87 height 7
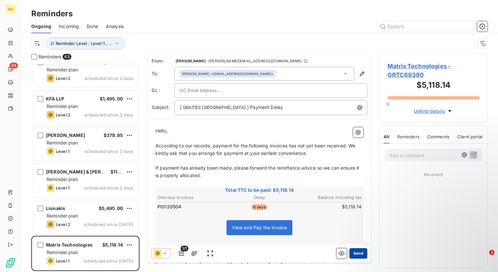
click at [352, 255] on button "Send" at bounding box center [358, 253] width 18 height 10
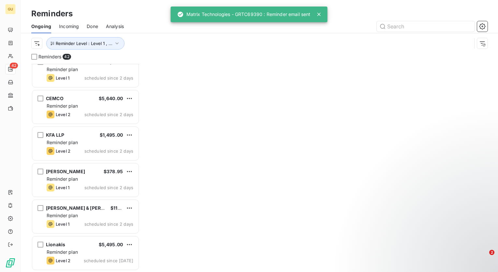
scroll to position [1326, 0]
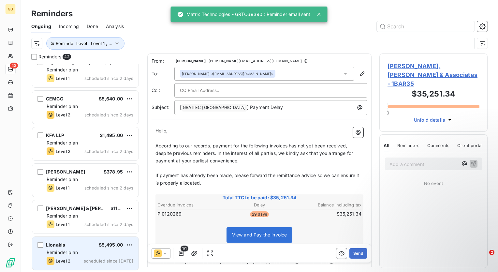
click at [108, 250] on div "Reminder plan" at bounding box center [90, 252] width 87 height 7
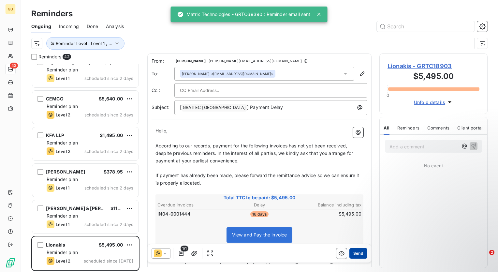
click at [352, 255] on button "Send" at bounding box center [358, 253] width 18 height 10
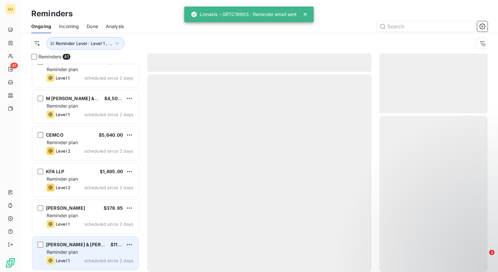
scroll to position [1289, 0]
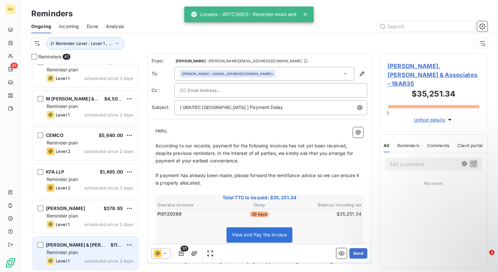
click at [111, 242] on span "$119.76" at bounding box center [119, 245] width 17 height 6
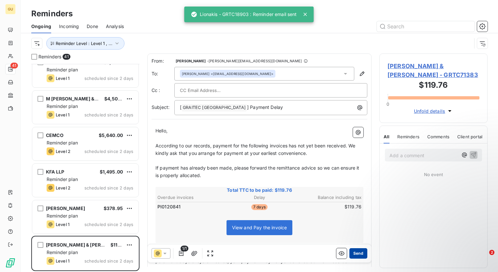
click at [356, 253] on button "Send" at bounding box center [358, 253] width 18 height 10
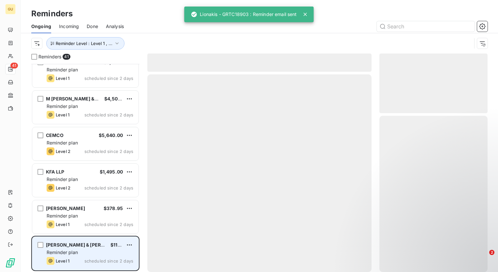
scroll to position [1253, 0]
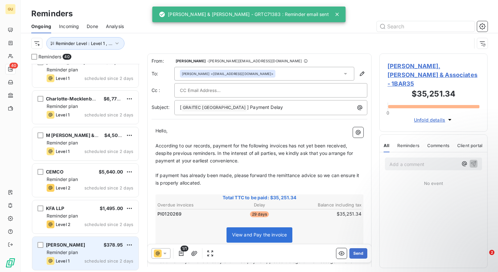
click at [104, 246] on span "$378.95" at bounding box center [113, 245] width 19 height 6
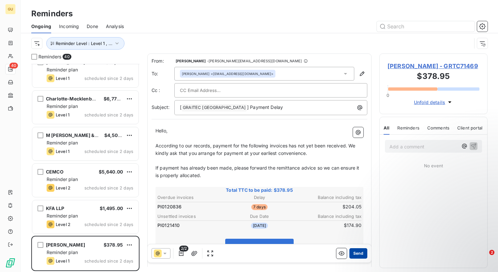
click at [355, 255] on button "Send" at bounding box center [358, 253] width 18 height 10
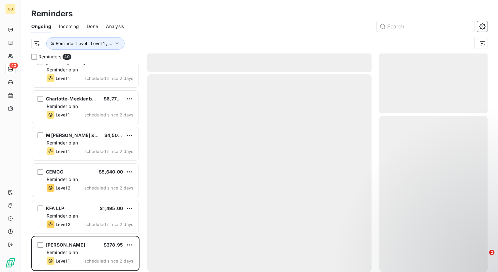
scroll to position [1216, 0]
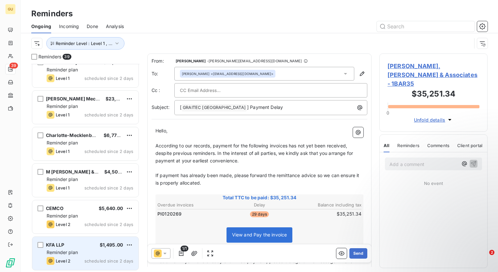
click at [89, 249] on div "Reminder plan" at bounding box center [90, 252] width 87 height 7
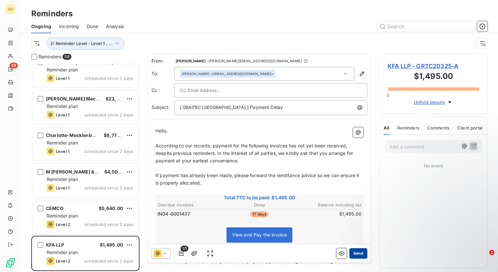
click at [356, 250] on button "Send" at bounding box center [358, 253] width 18 height 10
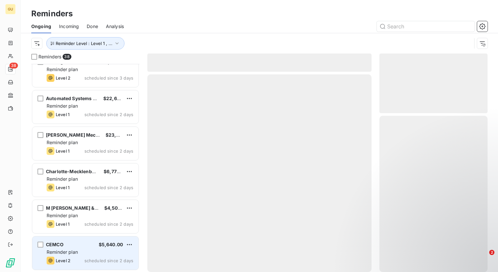
scroll to position [1180, 0]
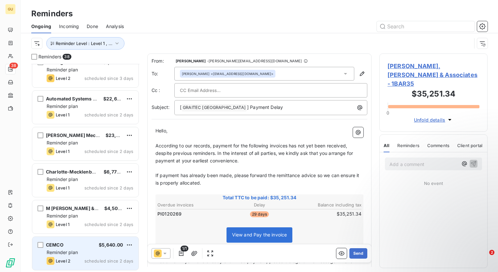
click at [77, 256] on div "CEMCO $5,640.00 Reminder plan Level 2 scheduled since 2 days" at bounding box center [85, 253] width 106 height 33
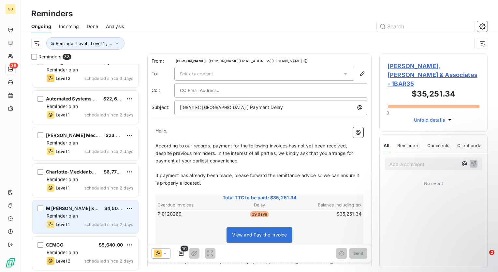
click at [100, 220] on div "Level 1 scheduled since 2 days" at bounding box center [90, 224] width 87 height 8
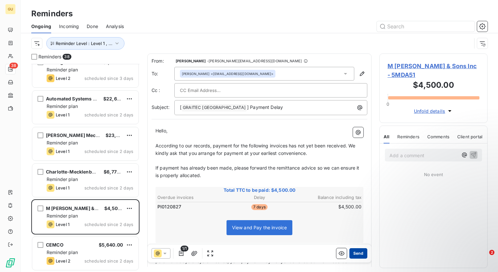
click at [353, 251] on button "Send" at bounding box center [358, 253] width 18 height 10
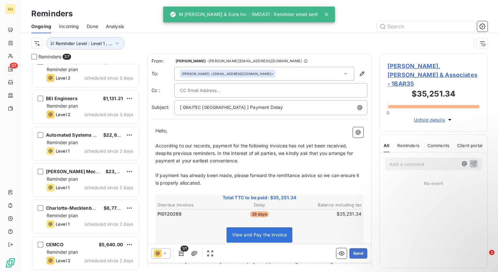
scroll to position [1143, 0]
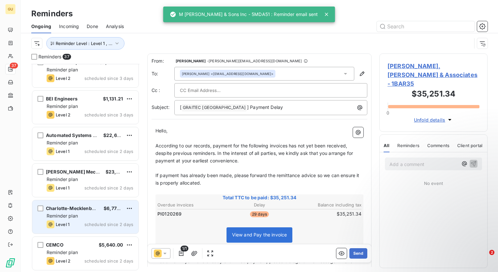
click at [91, 218] on div "Reminder plan" at bounding box center [90, 216] width 87 height 7
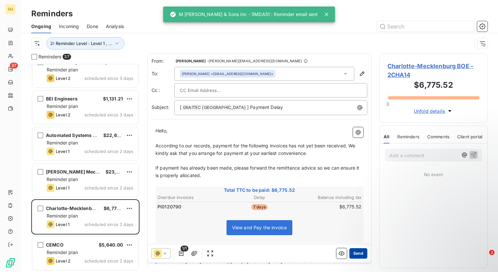
click at [356, 253] on button "Send" at bounding box center [358, 253] width 18 height 10
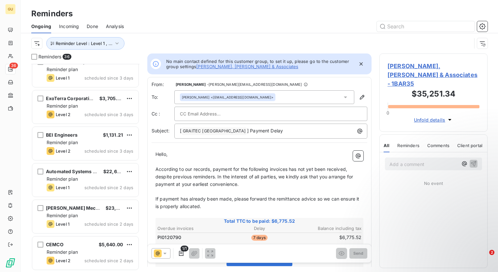
scroll to position [1106, 0]
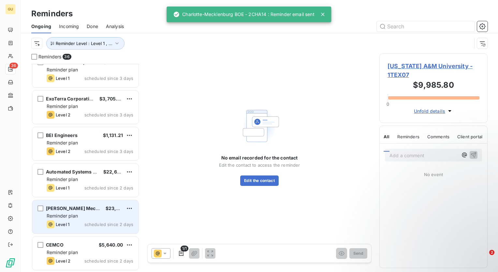
click at [86, 219] on div "Ivey Mechanical Co LLC $23,074.34 Reminder plan Level 1 scheduled since 2 days" at bounding box center [85, 216] width 106 height 33
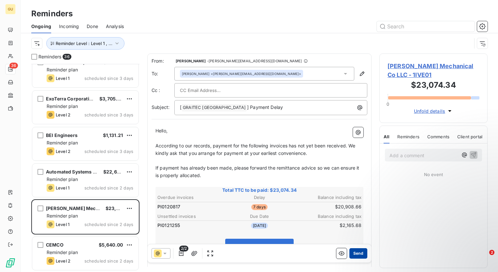
click at [354, 252] on button "Send" at bounding box center [358, 253] width 18 height 10
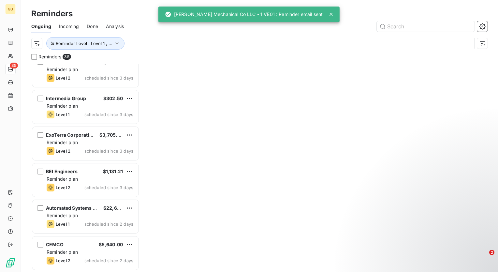
scroll to position [1070, 0]
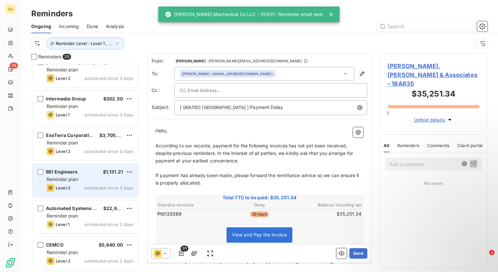
click at [84, 177] on div "Reminder plan" at bounding box center [90, 179] width 87 height 7
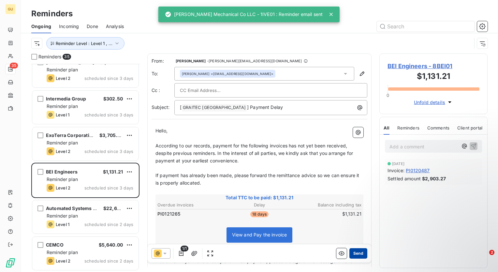
click at [351, 255] on button "Send" at bounding box center [358, 253] width 18 height 10
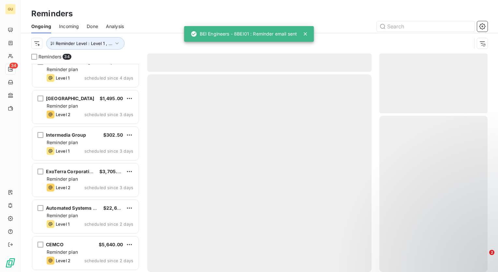
scroll to position [1033, 0]
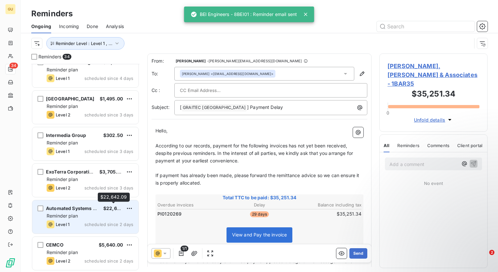
click at [105, 209] on span "$22,642.09" at bounding box center [116, 208] width 27 height 6
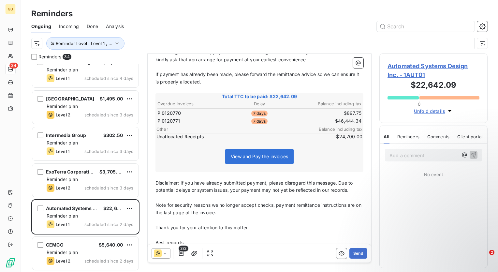
scroll to position [98, 0]
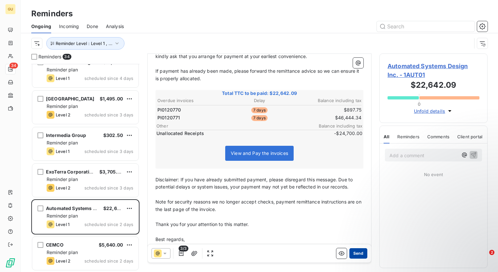
click at [355, 255] on button "Send" at bounding box center [358, 253] width 18 height 10
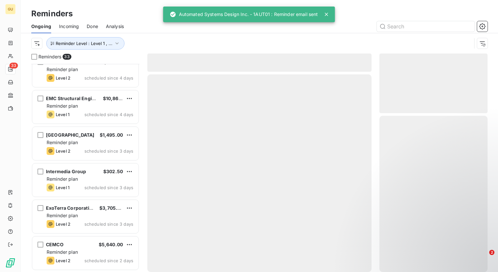
scroll to position [997, 0]
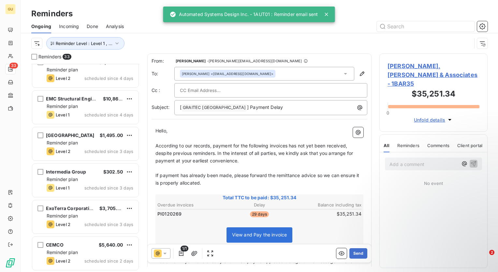
click at [94, 247] on div "CEMCO $5,640.00" at bounding box center [90, 245] width 87 height 6
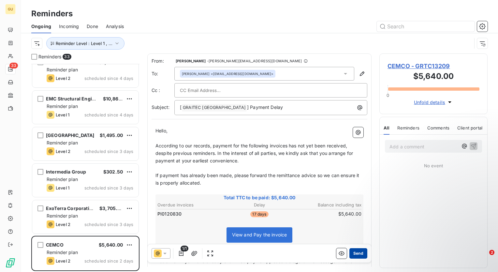
click at [351, 254] on button "Send" at bounding box center [358, 253] width 18 height 10
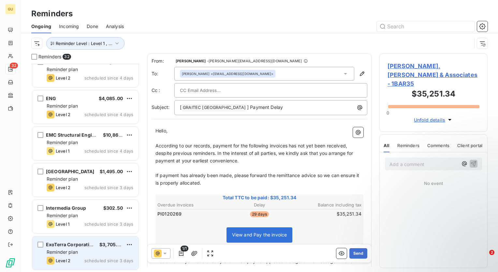
scroll to position [960, 0]
click at [90, 250] on div "Reminder plan" at bounding box center [90, 252] width 87 height 7
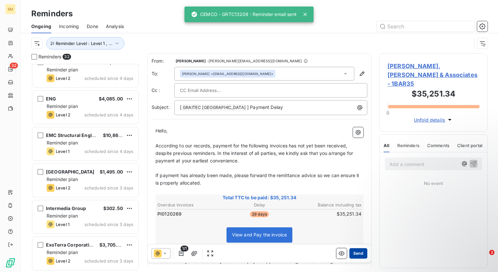
click at [352, 252] on button "Send" at bounding box center [358, 253] width 18 height 10
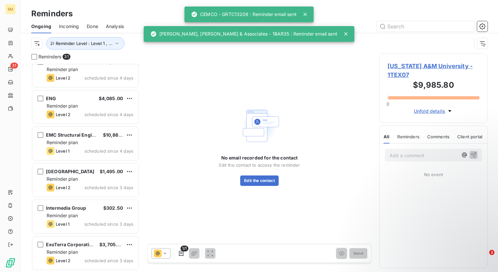
scroll to position [924, 0]
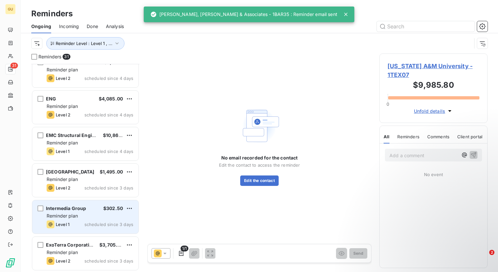
click at [90, 218] on div "Reminder plan" at bounding box center [90, 216] width 87 height 7
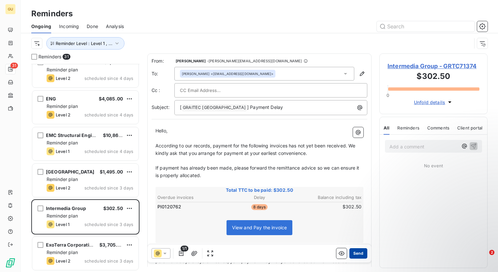
click at [351, 254] on button "Send" at bounding box center [358, 253] width 18 height 10
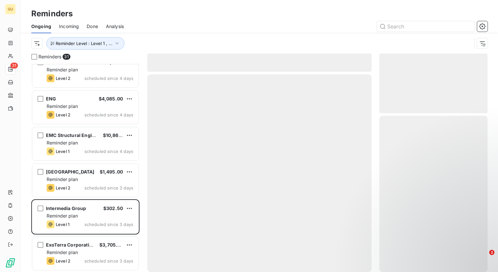
scroll to position [887, 0]
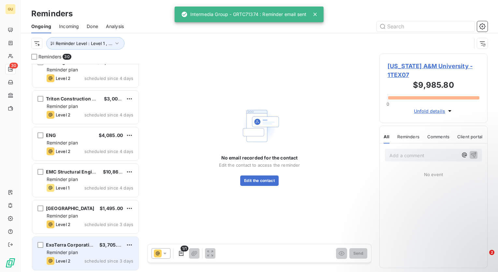
click at [82, 254] on div "Reminder plan" at bounding box center [90, 252] width 87 height 7
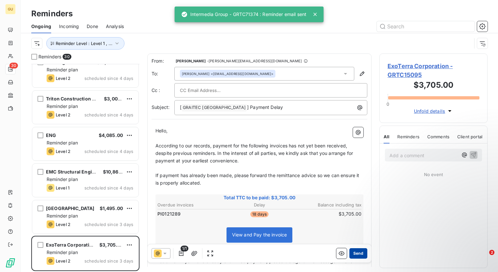
click at [350, 252] on button "Send" at bounding box center [358, 253] width 18 height 10
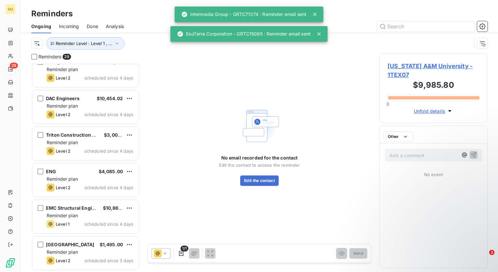
scroll to position [851, 0]
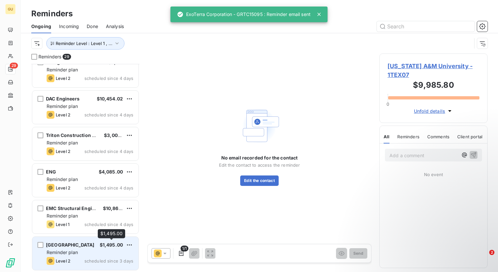
click at [106, 245] on span "$1,495.00" at bounding box center [111, 245] width 23 height 6
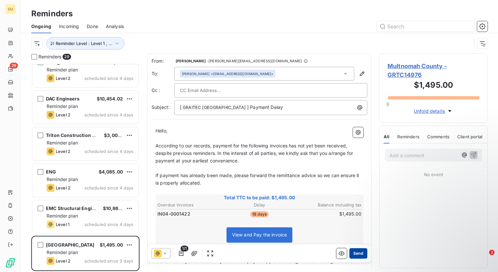
click at [353, 254] on button "Send" at bounding box center [358, 253] width 18 height 10
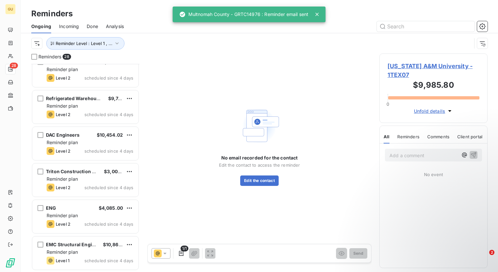
scroll to position [814, 0]
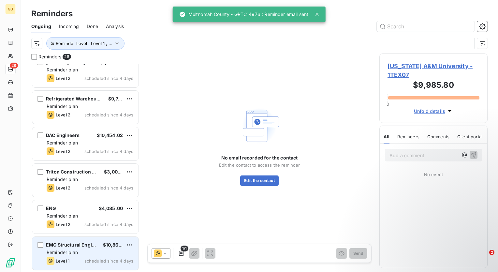
click at [100, 249] on div "Reminder plan" at bounding box center [90, 252] width 87 height 7
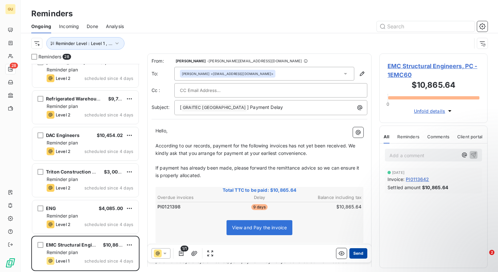
click at [351, 253] on button "Send" at bounding box center [358, 253] width 18 height 10
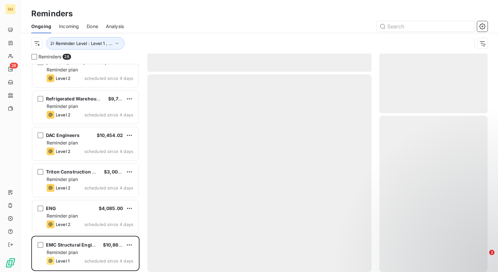
scroll to position [778, 0]
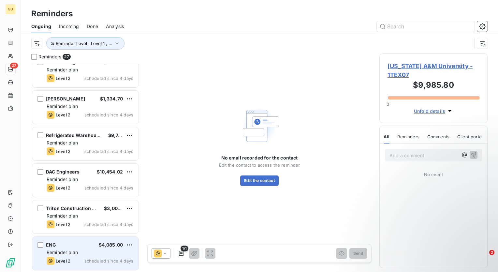
click at [77, 255] on span "Reminder plan" at bounding box center [62, 252] width 31 height 6
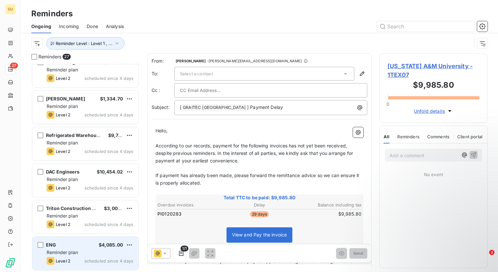
click at [94, 250] on div "Reminder plan" at bounding box center [90, 252] width 87 height 7
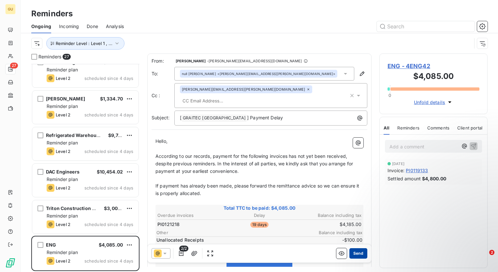
click at [355, 251] on button "Send" at bounding box center [358, 253] width 18 height 10
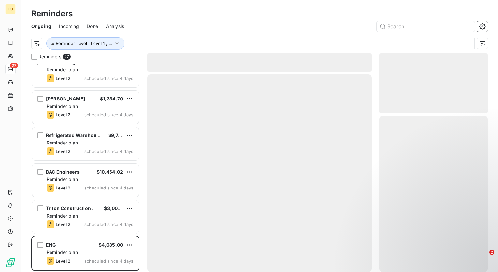
scroll to position [741, 0]
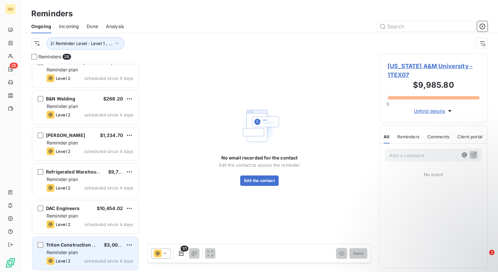
click at [84, 246] on span "Triton Construction Company" at bounding box center [80, 245] width 68 height 6
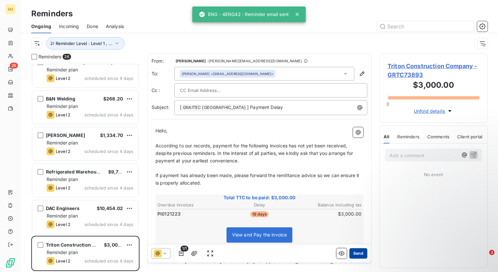
click at [358, 254] on button "Send" at bounding box center [358, 253] width 18 height 10
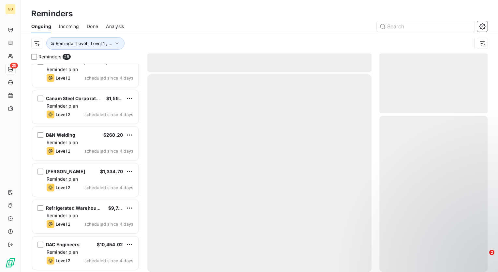
scroll to position [705, 0]
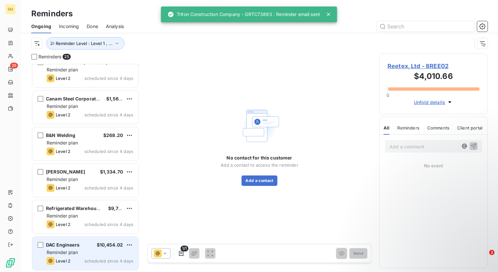
click at [81, 251] on div "Reminder plan" at bounding box center [90, 252] width 87 height 7
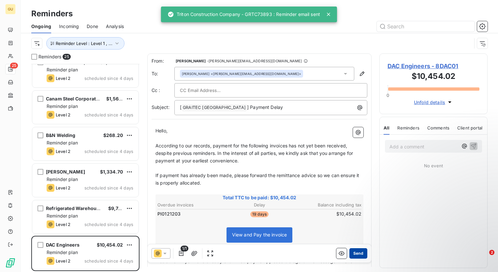
click at [354, 253] on button "Send" at bounding box center [358, 253] width 18 height 10
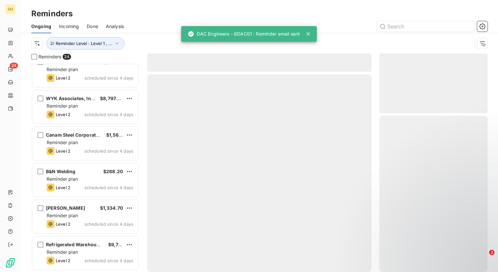
scroll to position [668, 0]
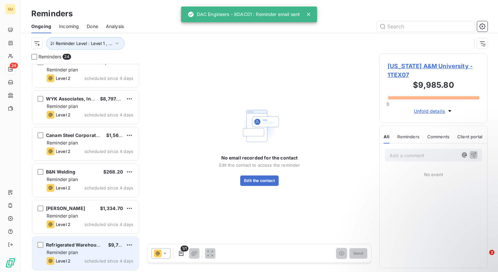
click at [103, 250] on div "Reminder plan" at bounding box center [90, 252] width 87 height 7
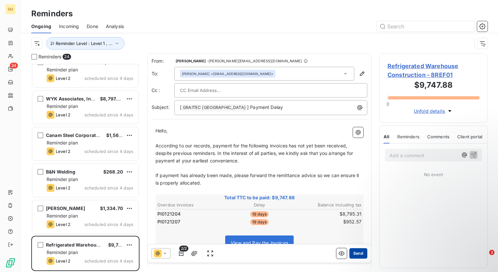
click at [353, 252] on button "Send" at bounding box center [358, 253] width 18 height 10
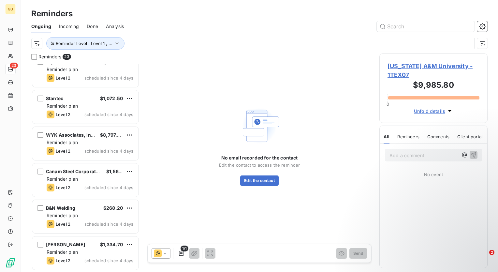
scroll to position [632, 0]
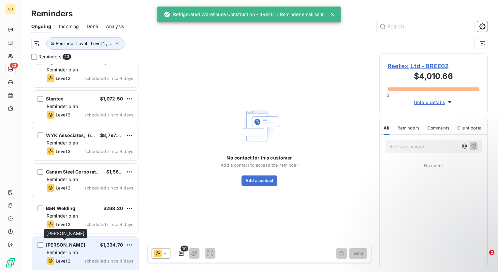
click at [75, 245] on span "Ron Zimmerman" at bounding box center [65, 245] width 39 height 6
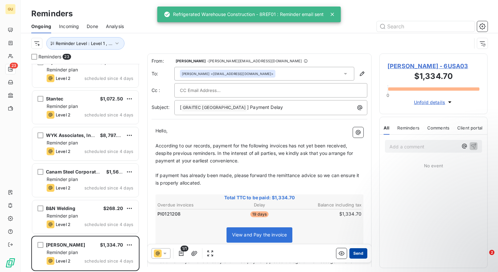
click at [352, 255] on button "Send" at bounding box center [358, 253] width 18 height 10
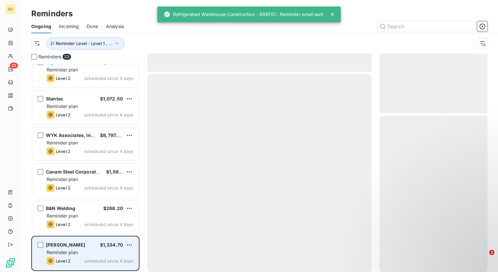
scroll to position [595, 0]
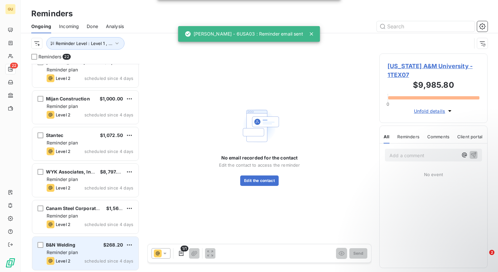
click at [97, 247] on div "B&N Welding $268.20 Reminder plan Level 2 scheduled since 4 days" at bounding box center [85, 253] width 106 height 33
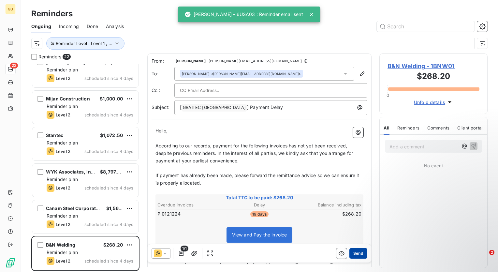
click at [356, 253] on button "Send" at bounding box center [358, 253] width 18 height 10
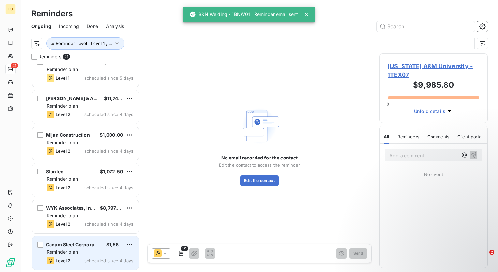
scroll to position [559, 0]
click at [107, 250] on div "Reminder plan" at bounding box center [90, 252] width 87 height 7
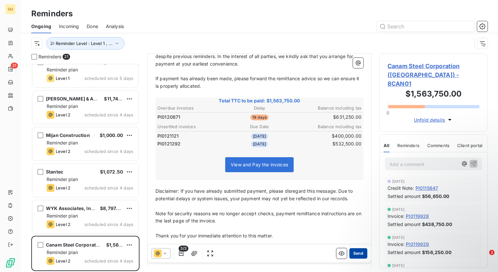
scroll to position [65, 0]
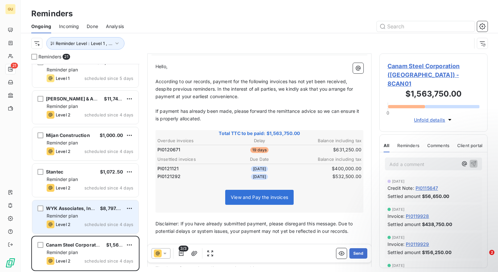
click at [102, 215] on div "Reminder plan" at bounding box center [90, 216] width 87 height 7
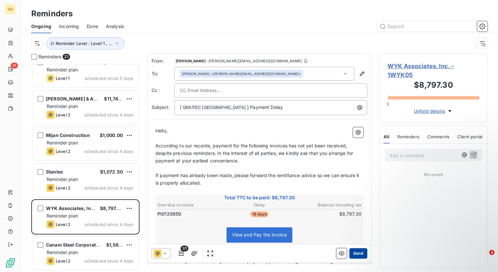
click at [353, 251] on button "Send" at bounding box center [358, 253] width 18 height 10
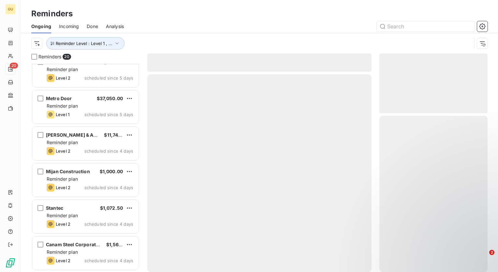
scroll to position [522, 0]
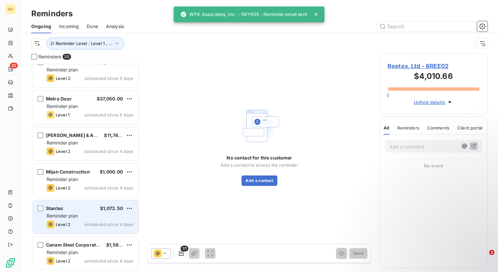
click at [108, 209] on span "$1,072.50" at bounding box center [111, 208] width 23 height 6
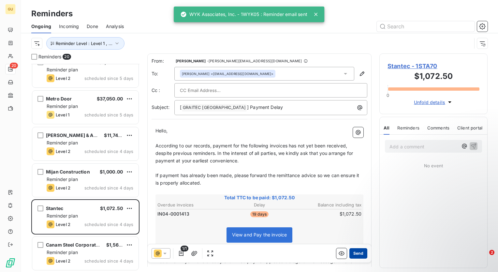
click at [357, 254] on button "Send" at bounding box center [358, 253] width 18 height 10
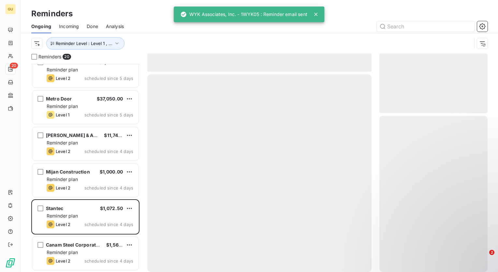
scroll to position [486, 0]
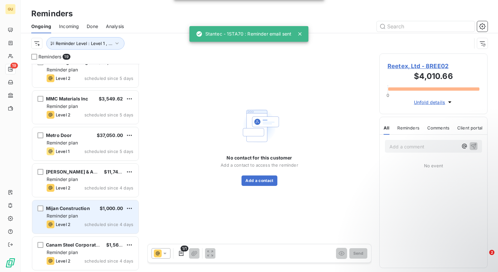
click at [113, 208] on span "$1,000.00" at bounding box center [111, 208] width 23 height 6
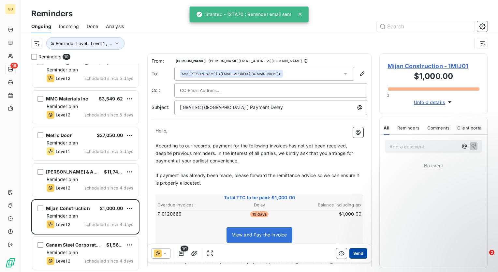
click at [356, 255] on button "Send" at bounding box center [358, 253] width 18 height 10
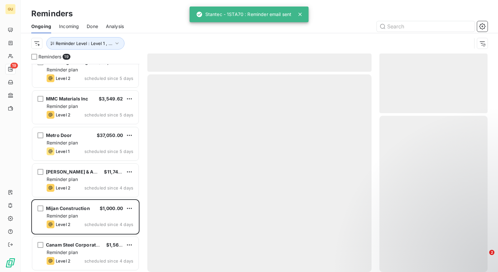
scroll to position [449, 0]
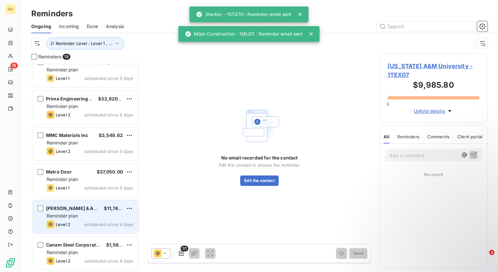
click at [105, 213] on div "Reminder plan" at bounding box center [90, 216] width 87 height 7
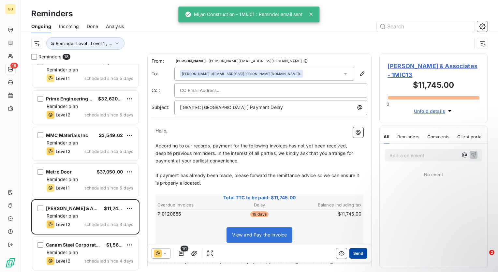
click at [352, 254] on button "Send" at bounding box center [358, 253] width 18 height 10
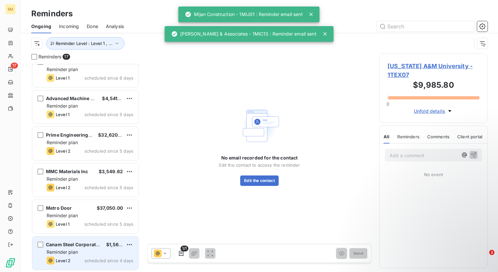
scroll to position [413, 0]
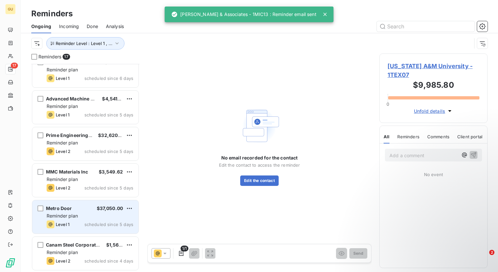
click at [101, 217] on div "Reminder plan" at bounding box center [90, 216] width 87 height 7
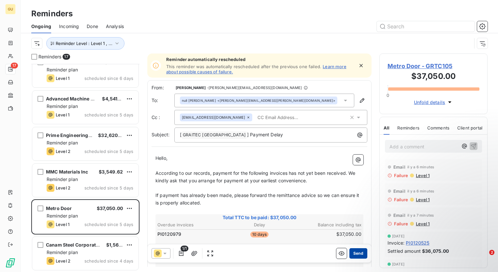
click at [358, 254] on button "Send" at bounding box center [358, 253] width 18 height 10
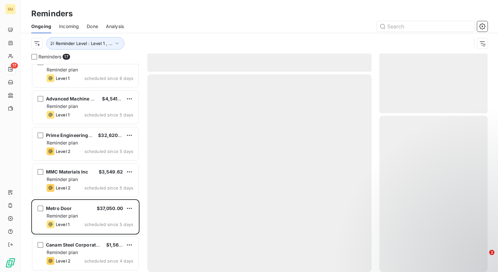
scroll to position [376, 0]
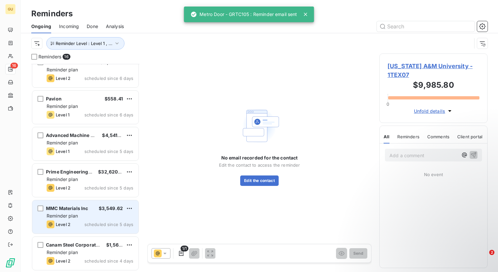
click at [92, 208] on div "MMC Materials Inc $3,549.62" at bounding box center [90, 208] width 87 height 6
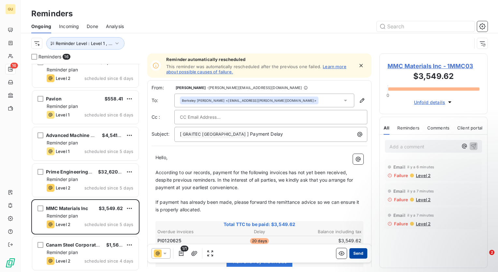
click at [357, 255] on button "Send" at bounding box center [358, 253] width 18 height 10
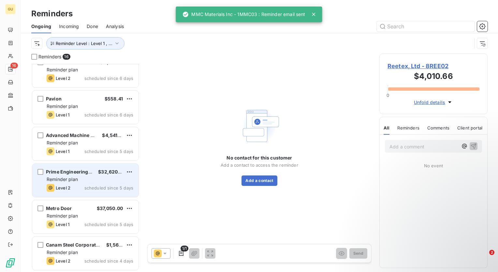
click at [111, 174] on div "$32,620.63" at bounding box center [110, 172] width 25 height 7
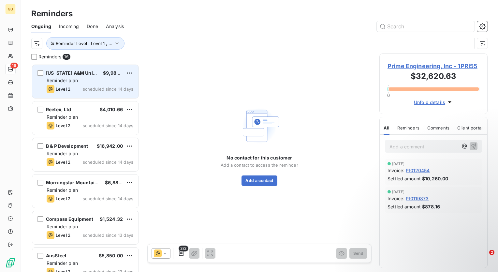
click at [90, 89] on span "scheduled since 14 days" at bounding box center [108, 88] width 51 height 5
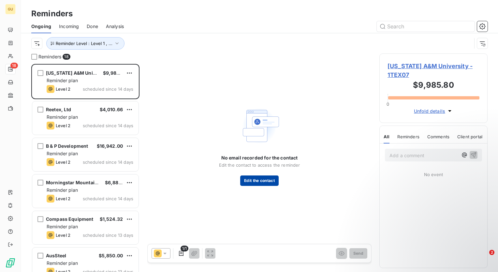
click at [256, 180] on button "Edit the contact" at bounding box center [259, 180] width 38 height 10
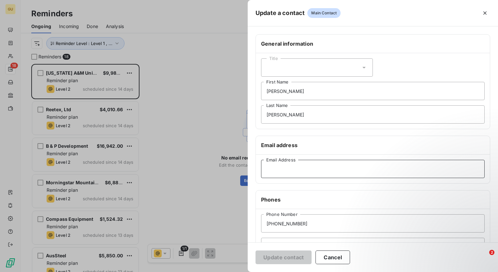
paste input "fpcaccounting@tamu.edu"
type input "fpcaccounting@tamu.edu"
click at [298, 258] on button "Update contact" at bounding box center [284, 257] width 56 height 14
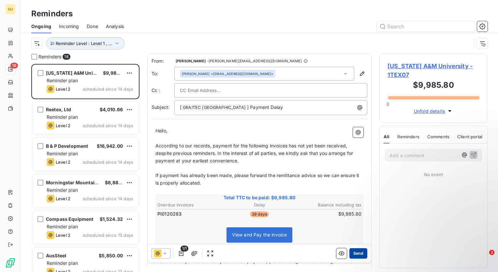
click at [353, 255] on button "Send" at bounding box center [358, 253] width 18 height 10
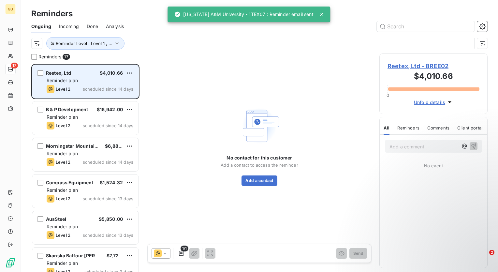
click at [80, 84] on div "Reetex, Ltd $4,010.66 Reminder plan Level 2 scheduled since 14 days" at bounding box center [85, 81] width 106 height 33
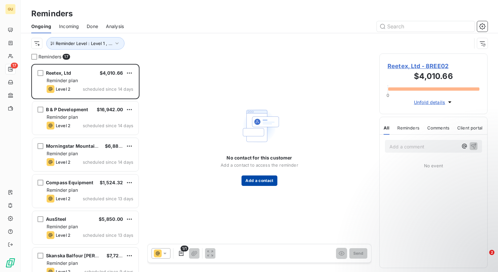
click at [268, 182] on button "Add a contact" at bounding box center [260, 180] width 36 height 10
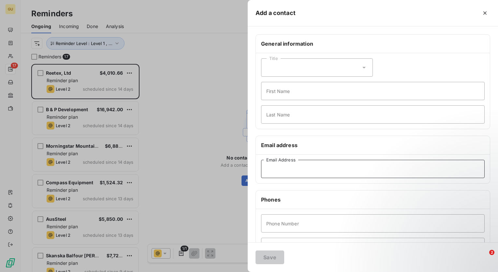
paste input "zachary@reetex.com"
type input "zachary@reetex.com"
click at [267, 260] on button "Save" at bounding box center [270, 257] width 29 height 14
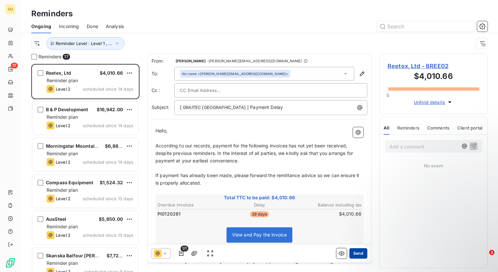
click at [352, 254] on button "Send" at bounding box center [358, 253] width 18 height 10
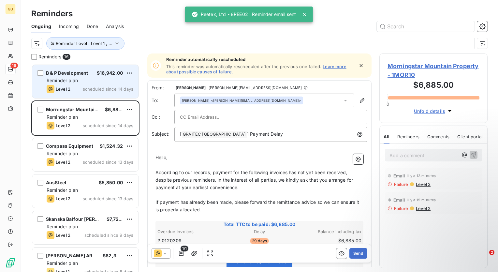
click at [76, 84] on div "B & P Development $16,942.00 Reminder plan Level 2 scheduled since 14 days" at bounding box center [85, 81] width 106 height 33
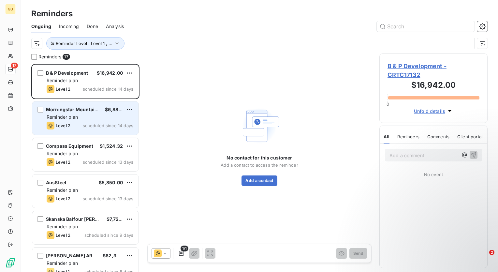
click at [83, 115] on div "Reminder plan" at bounding box center [90, 117] width 87 height 7
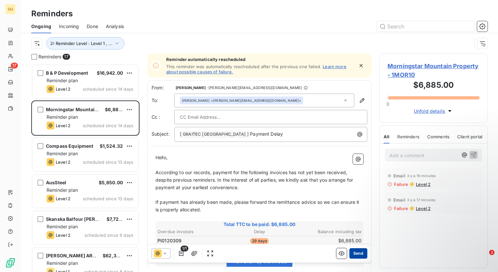
click at [353, 252] on button "Send" at bounding box center [358, 253] width 18 height 10
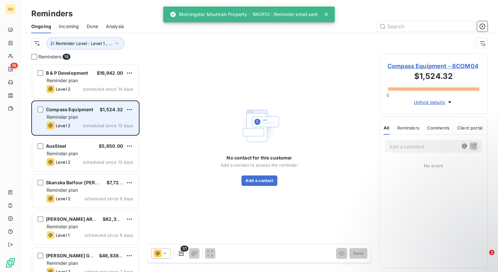
click at [96, 120] on div "Reminder plan" at bounding box center [90, 117] width 87 height 7
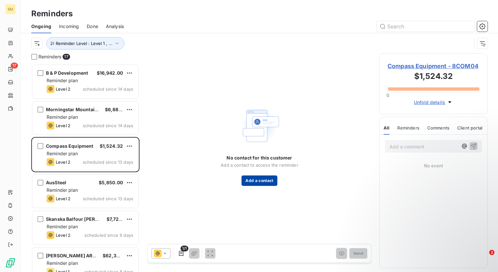
click at [253, 181] on button "Add a contact" at bounding box center [260, 180] width 36 height 10
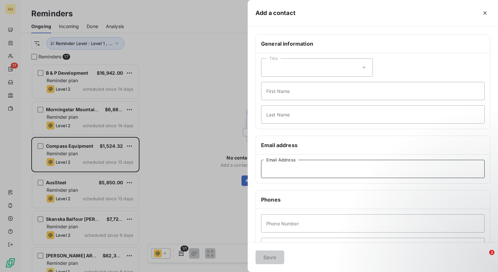
paste input "DHeeter@compassequip.com"
type input "DHeeter@compassequip.com"
click at [273, 259] on button "Save" at bounding box center [270, 257] width 29 height 14
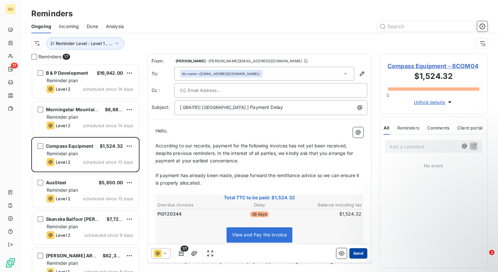
click at [352, 254] on button "Send" at bounding box center [358, 253] width 18 height 10
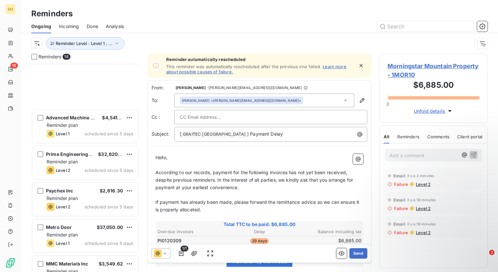
scroll to position [376, 0]
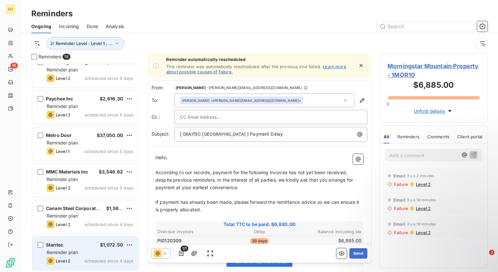
click at [80, 255] on div "Reminder plan" at bounding box center [90, 252] width 87 height 7
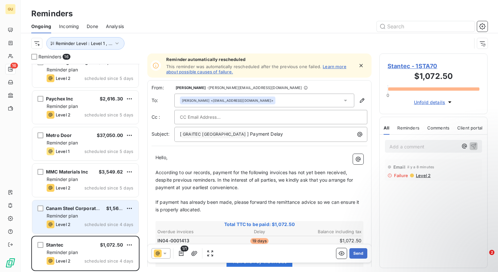
click at [80, 225] on div "Level 2 scheduled since 4 days" at bounding box center [90, 224] width 87 height 8
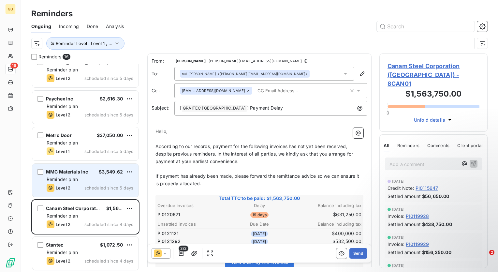
click at [90, 183] on div "MMC Materials Inc $3,549.62 Reminder plan Level 2 scheduled since 5 days" at bounding box center [85, 180] width 106 height 33
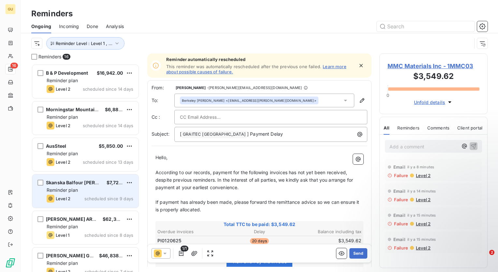
click at [89, 185] on div "Skanska Balfour Beatty" at bounding box center [73, 182] width 55 height 7
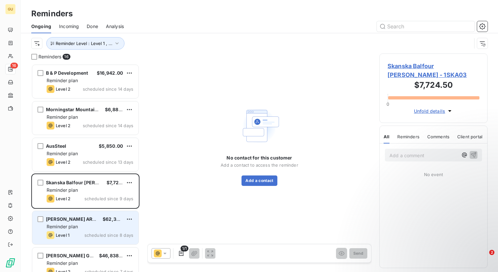
click at [79, 221] on span "CHARLES CUNNIFFE ARCHITECTS" at bounding box center [81, 219] width 70 height 6
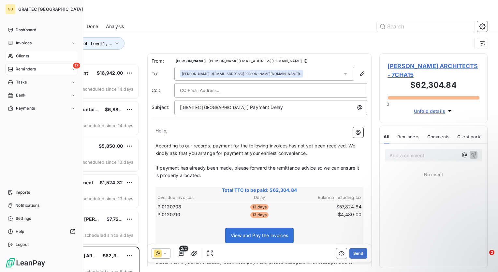
click at [19, 55] on span "Clients" at bounding box center [22, 56] width 13 height 6
click at [25, 56] on span "Clients" at bounding box center [22, 56] width 13 height 6
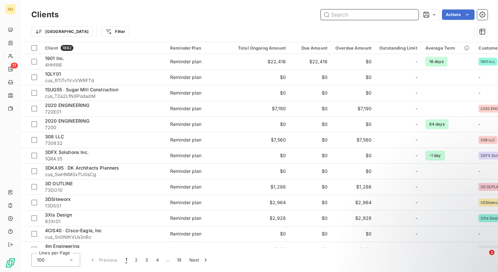
click at [373, 16] on input "text" at bounding box center [370, 14] width 98 height 10
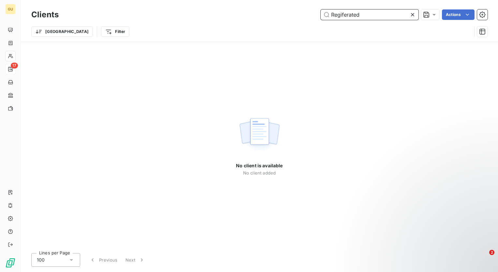
drag, startPoint x: 365, startPoint y: 15, endPoint x: 297, endPoint y: 12, distance: 67.9
click at [297, 12] on div "Regiferated Actions" at bounding box center [277, 14] width 421 height 10
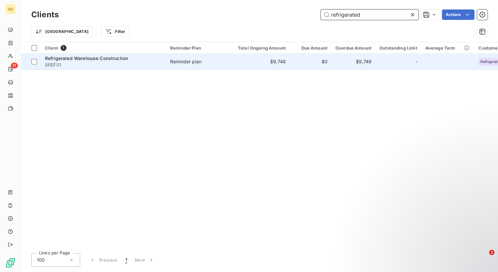
type input "refrigerated"
click at [83, 58] on span "Refrigerated Warehouse Construction" at bounding box center [86, 58] width 83 height 6
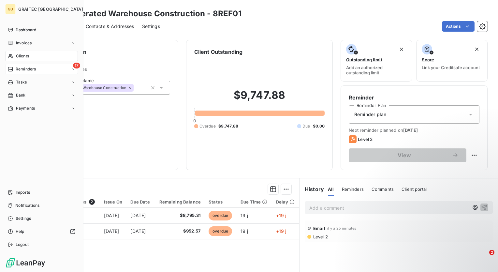
click at [53, 68] on div "17 Reminders" at bounding box center [41, 69] width 73 height 10
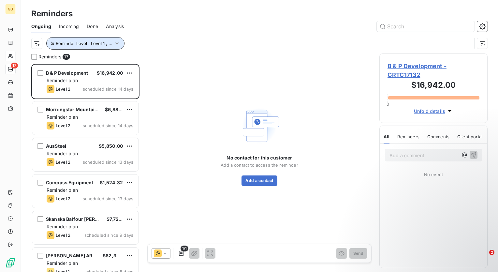
click at [115, 44] on icon "button" at bounding box center [116, 43] width 3 height 2
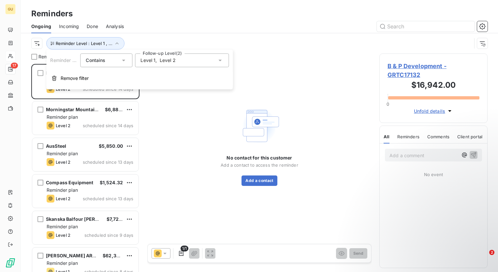
click at [220, 61] on icon at bounding box center [220, 60] width 7 height 7
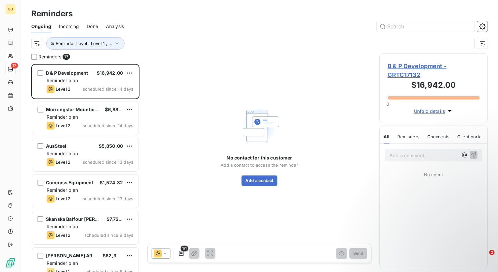
click at [268, 49] on div "Reminder Level : Level 1 , ..." at bounding box center [251, 43] width 440 height 12
click at [202, 197] on div "No contact for this customer Add a contact to access the reminder Add a contact" at bounding box center [259, 145] width 224 height 184
click at [155, 196] on div "No contact for this customer Add a contact to access the reminder Add a contact" at bounding box center [259, 145] width 224 height 184
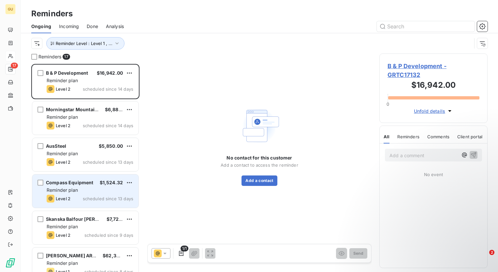
click at [98, 195] on div "Level 2 scheduled since 13 days" at bounding box center [90, 199] width 87 height 8
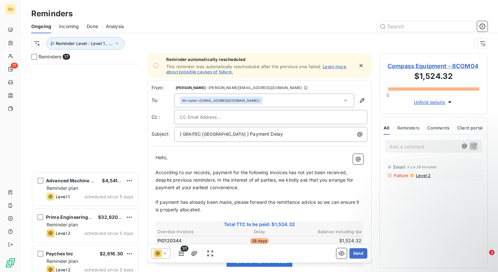
scroll to position [413, 0]
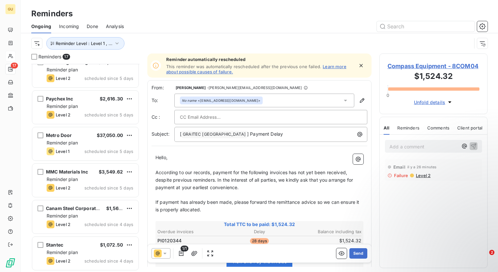
click at [142, 169] on div "Reminders 17 Advanced Machine Shop $4,541.66 Reminder plan Level 1 scheduled si…" at bounding box center [259, 162] width 477 height 218
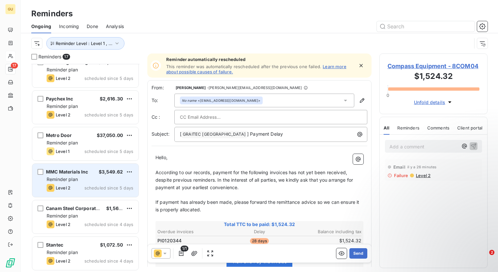
click at [119, 174] on div "$3,549.62" at bounding box center [111, 172] width 24 height 7
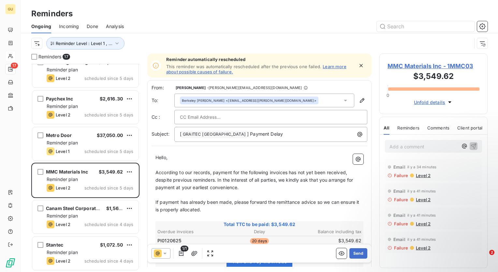
click at [144, 227] on div "Reminders 17 Advanced Machine Shop $4,541.66 Reminder plan Level 1 scheduled si…" at bounding box center [259, 162] width 477 height 218
click at [143, 215] on div "Reminders 17 Advanced Machine Shop $4,541.66 Reminder plan Level 1 scheduled si…" at bounding box center [259, 162] width 477 height 218
click at [143, 129] on div "Reminders 17 Advanced Machine Shop $4,541.66 Reminder plan Level 1 scheduled si…" at bounding box center [259, 162] width 477 height 218
click at [144, 80] on div "Reminders 17 Advanced Machine Shop $4,541.66 Reminder plan Level 1 scheduled si…" at bounding box center [259, 162] width 477 height 218
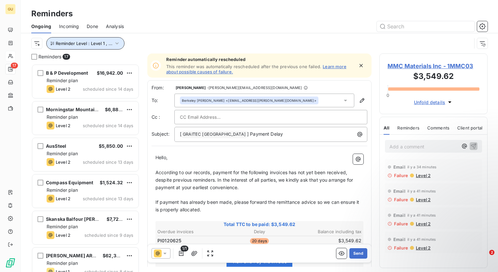
click at [116, 45] on icon "button" at bounding box center [117, 43] width 7 height 7
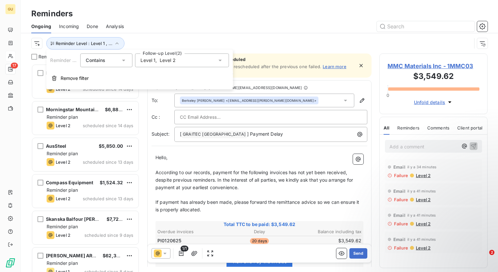
click at [220, 60] on icon at bounding box center [219, 61] width 3 height 2
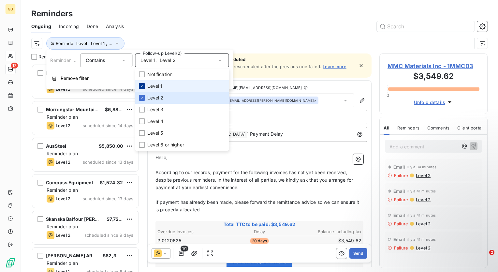
click at [143, 88] on icon at bounding box center [142, 86] width 4 height 4
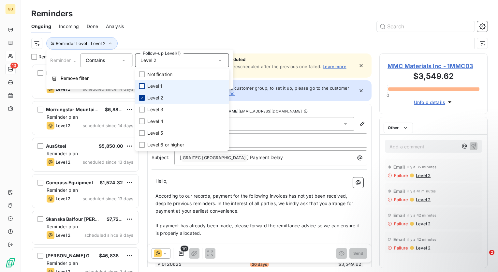
scroll to position [203, 103]
click at [143, 96] on icon at bounding box center [142, 98] width 4 height 4
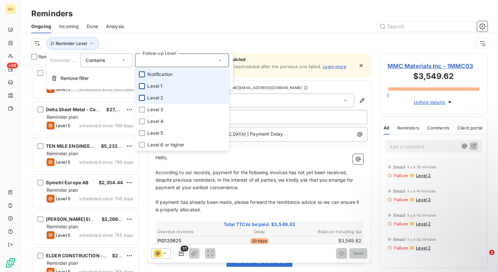
click at [143, 76] on div at bounding box center [142, 74] width 6 height 6
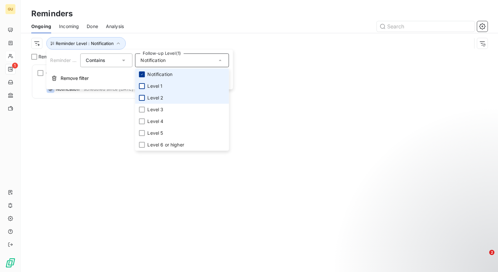
scroll to position [203, 103]
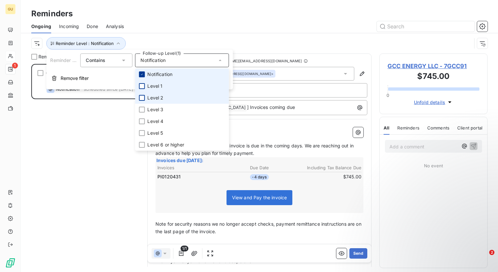
click at [142, 76] on icon at bounding box center [142, 74] width 4 height 4
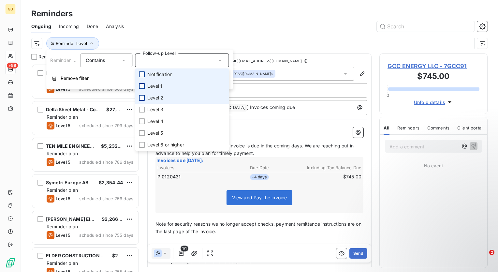
click at [141, 98] on div at bounding box center [142, 98] width 6 height 6
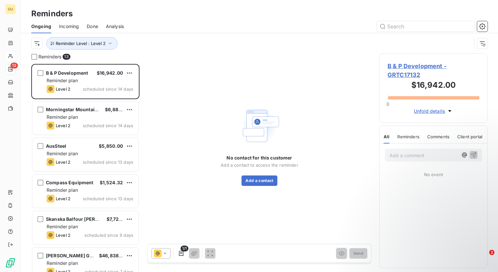
click at [175, 194] on div "No contact for this customer Add a contact to access the reminder Add a contact" at bounding box center [259, 145] width 224 height 184
click at [145, 216] on div "Reminders 13 B & P Development $16,942.00 Reminder plan Level 2 scheduled since…" at bounding box center [259, 162] width 477 height 218
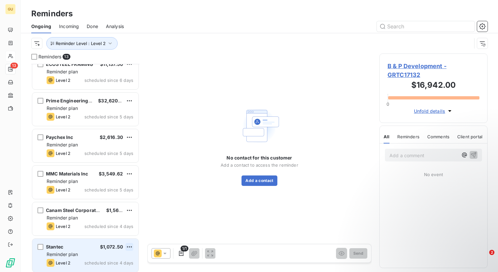
scroll to position [234, 0]
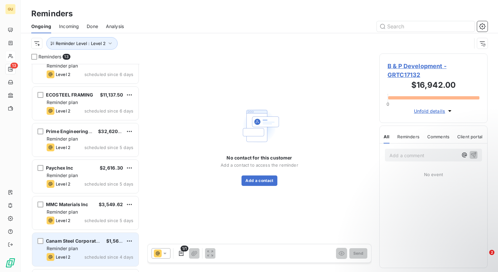
click at [85, 249] on div "Reminder plan" at bounding box center [90, 248] width 87 height 7
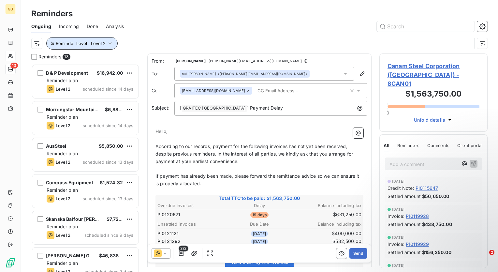
click at [111, 44] on icon "button" at bounding box center [110, 43] width 7 height 7
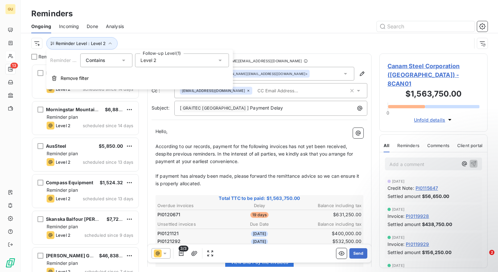
click at [219, 62] on icon at bounding box center [220, 60] width 7 height 7
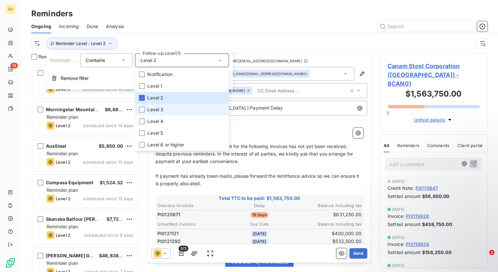
click at [174, 108] on li "Level 3" at bounding box center [182, 110] width 94 height 12
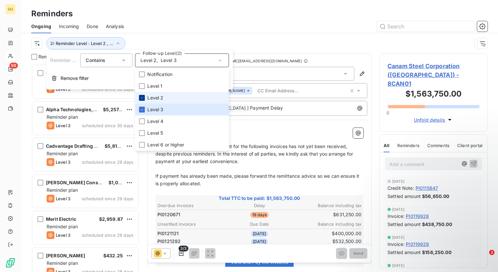
scroll to position [203, 103]
click at [141, 98] on icon at bounding box center [142, 97] width 2 height 1
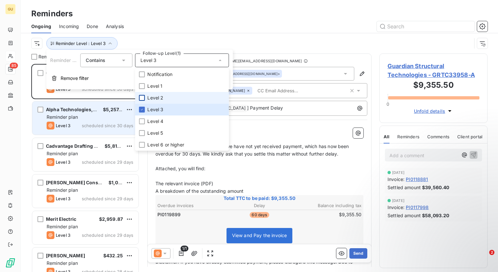
click at [92, 119] on div "Reminder plan" at bounding box center [90, 117] width 87 height 7
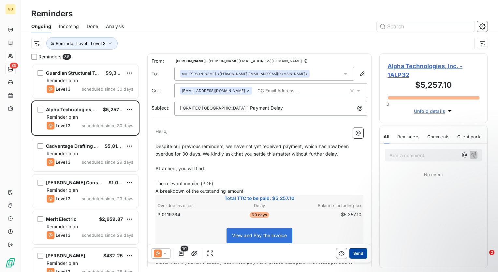
click at [356, 254] on button "Send" at bounding box center [358, 253] width 18 height 10
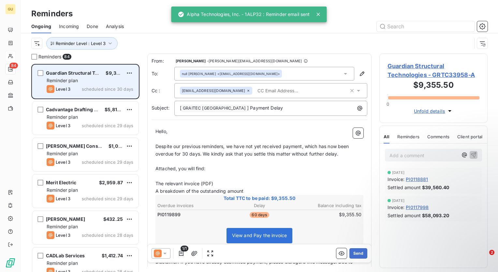
click at [83, 82] on div "Reminder plan" at bounding box center [90, 80] width 87 height 7
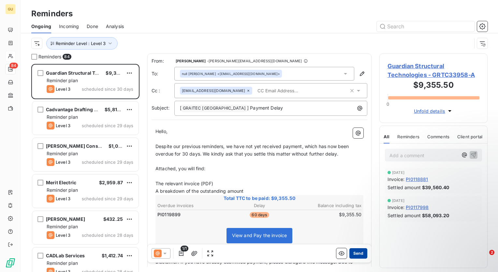
click at [356, 255] on button "Send" at bounding box center [358, 253] width 18 height 10
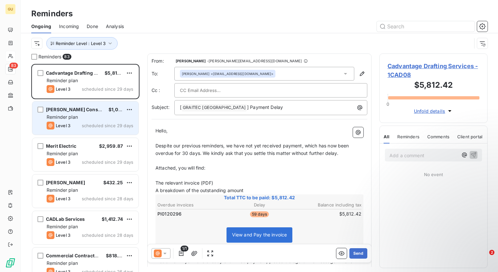
click at [73, 116] on span "Reminder plan" at bounding box center [62, 117] width 31 height 6
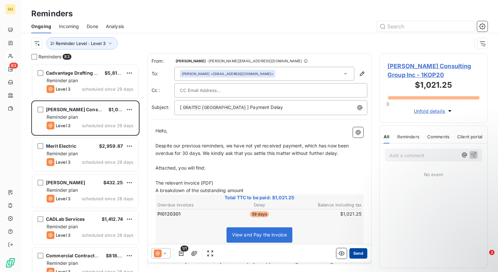
click at [352, 252] on button "Send" at bounding box center [358, 253] width 18 height 10
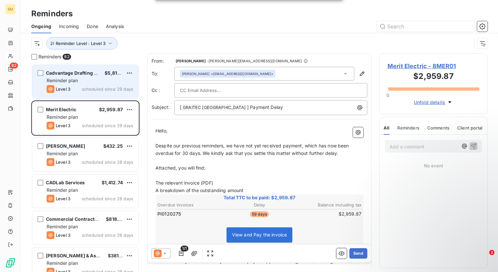
click at [94, 83] on div "Reminder plan" at bounding box center [90, 80] width 87 height 7
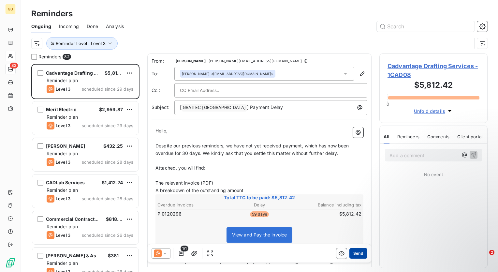
click at [353, 252] on button "Send" at bounding box center [358, 253] width 18 height 10
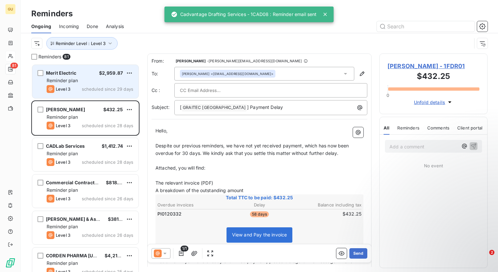
click at [83, 77] on div "Reminder plan" at bounding box center [90, 80] width 87 height 7
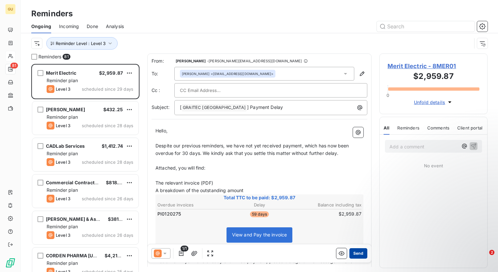
click at [352, 254] on button "Send" at bounding box center [358, 253] width 18 height 10
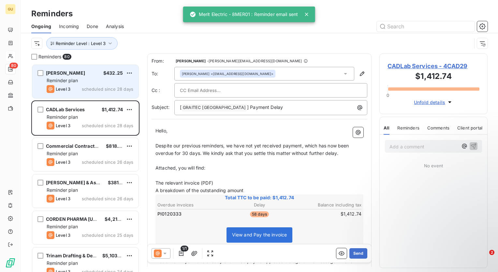
click at [102, 81] on div "Reminder plan" at bounding box center [90, 80] width 87 height 7
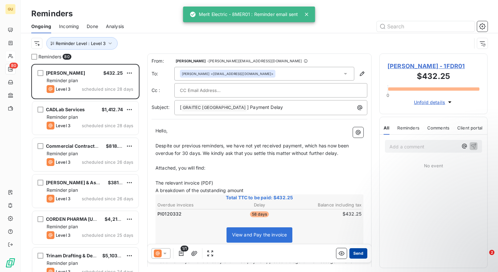
click at [356, 253] on button "Send" at bounding box center [358, 253] width 18 height 10
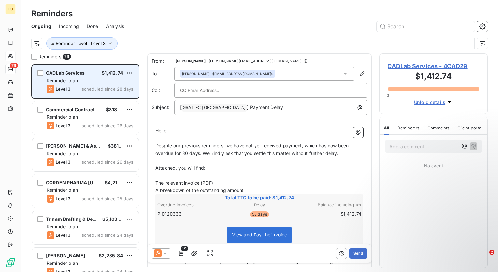
click at [110, 80] on div "Reminder plan" at bounding box center [90, 80] width 87 height 7
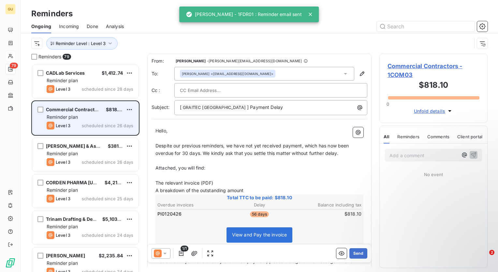
click at [83, 122] on div "Level 3 scheduled since 26 days" at bounding box center [90, 126] width 87 height 8
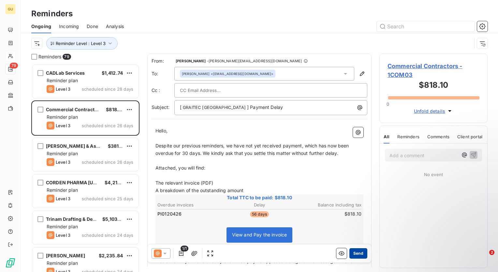
click at [357, 254] on button "Send" at bounding box center [358, 253] width 18 height 10
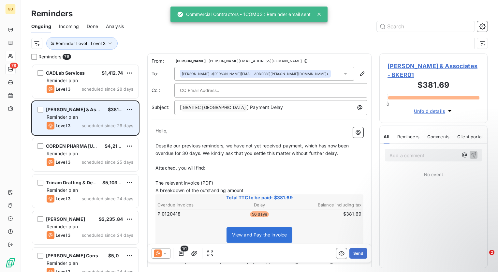
click at [72, 119] on span "Reminder plan" at bounding box center [62, 117] width 31 height 6
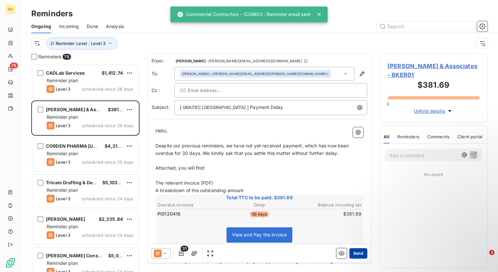
click at [357, 251] on button "Send" at bounding box center [358, 253] width 18 height 10
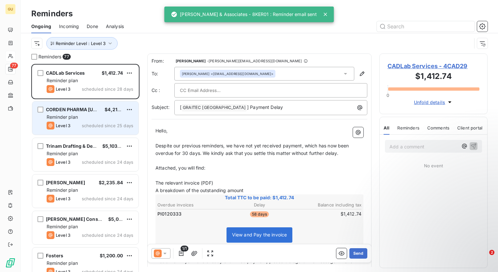
click at [84, 115] on div "Reminder plan" at bounding box center [90, 117] width 87 height 7
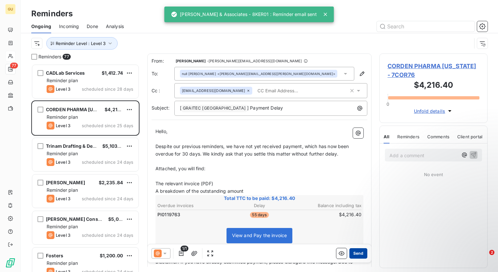
click at [355, 252] on button "Send" at bounding box center [358, 253] width 18 height 10
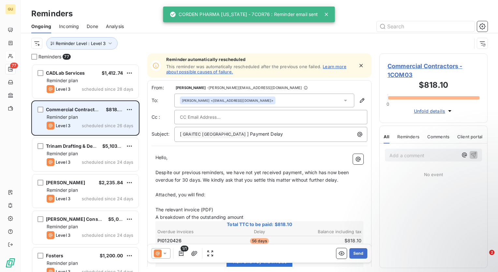
click at [79, 122] on div "Level 3 scheduled since 26 days" at bounding box center [90, 126] width 87 height 8
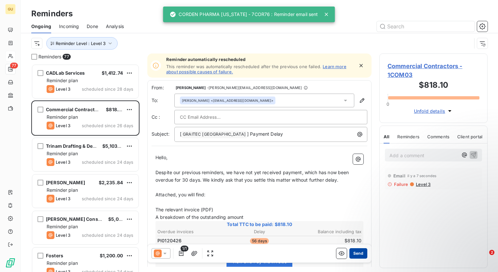
click at [354, 253] on button "Send" at bounding box center [358, 253] width 18 height 10
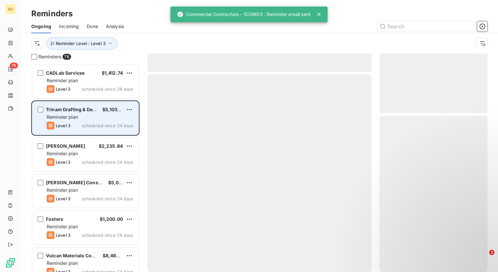
click at [85, 125] on span "scheduled since 24 days" at bounding box center [108, 125] width 52 height 5
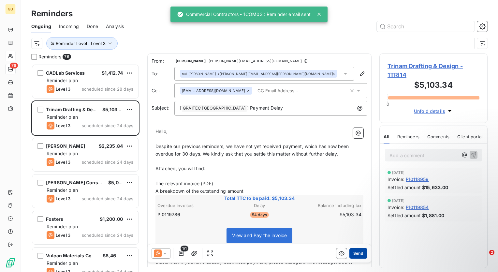
click at [352, 254] on button "Send" at bounding box center [358, 253] width 18 height 10
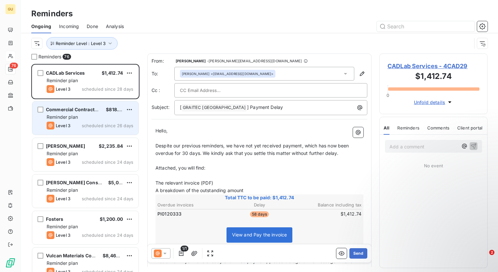
click at [72, 121] on div "Commercial Contractors $818.10 Reminder plan Level 3 scheduled since 26 days" at bounding box center [85, 117] width 106 height 33
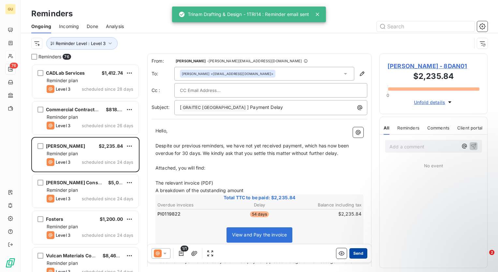
click at [350, 255] on button "Send" at bounding box center [358, 253] width 18 height 10
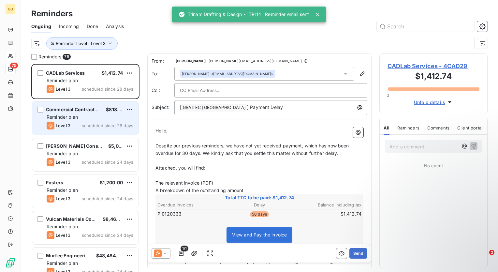
click at [88, 122] on div "Level 3 scheduled since 26 days" at bounding box center [90, 126] width 87 height 8
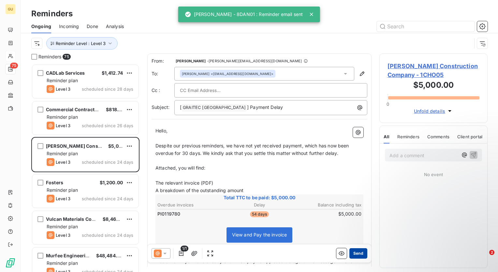
click at [357, 253] on button "Send" at bounding box center [358, 253] width 18 height 10
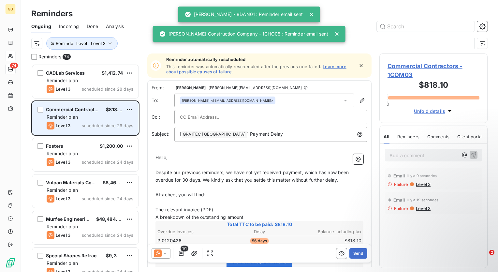
click at [90, 120] on div "Reminder plan" at bounding box center [90, 117] width 87 height 7
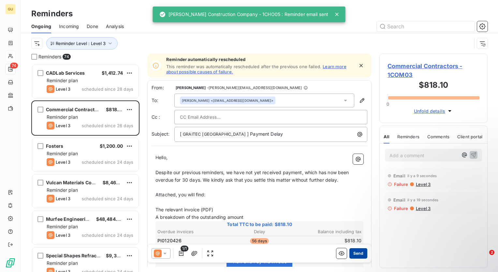
click at [352, 255] on button "Send" at bounding box center [358, 253] width 18 height 10
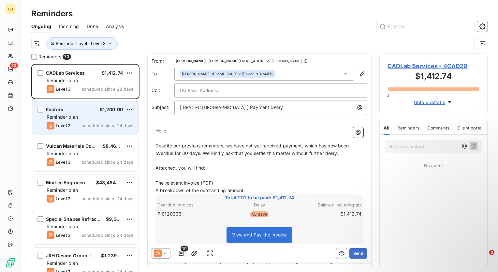
click at [78, 122] on div "Level 3 scheduled since 24 days" at bounding box center [90, 126] width 87 height 8
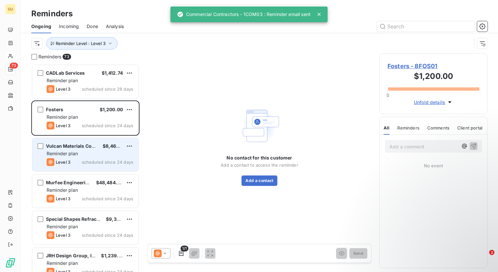
click at [65, 152] on span "Reminder plan" at bounding box center [62, 154] width 31 height 6
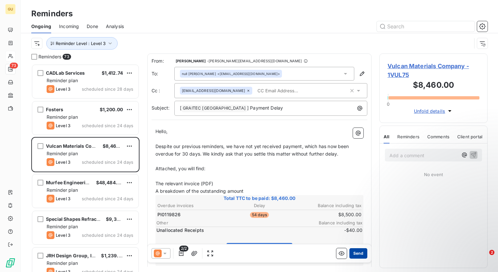
click at [352, 253] on button "Send" at bounding box center [358, 253] width 18 height 10
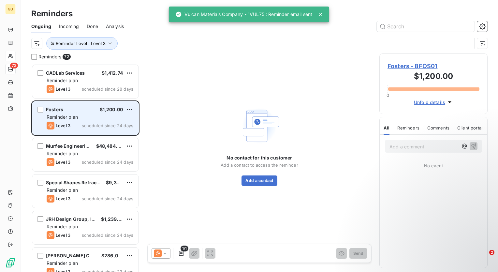
click at [94, 124] on span "scheduled since 24 days" at bounding box center [108, 125] width 52 height 5
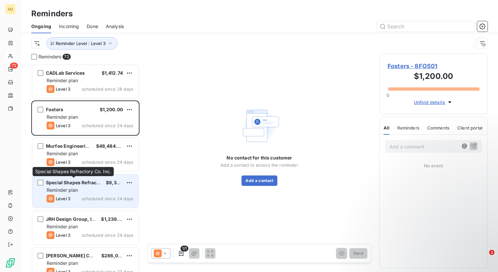
click at [86, 182] on span "Special Shapes Refractory Co. Inc." at bounding box center [85, 183] width 79 height 6
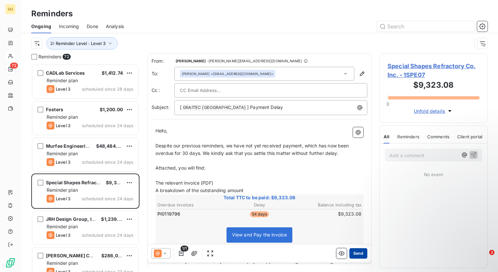
click at [358, 256] on button "Send" at bounding box center [358, 253] width 18 height 10
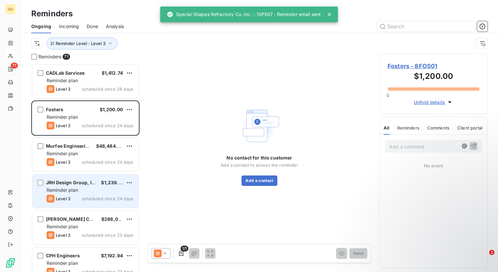
click at [83, 192] on div "Reminder plan" at bounding box center [90, 190] width 87 height 7
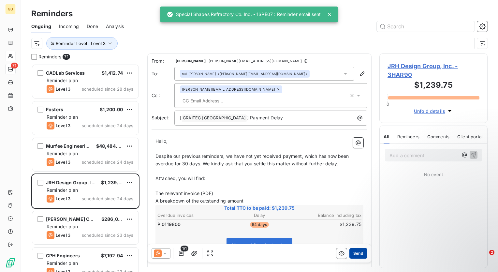
click at [357, 255] on button "Send" at bounding box center [358, 253] width 18 height 10
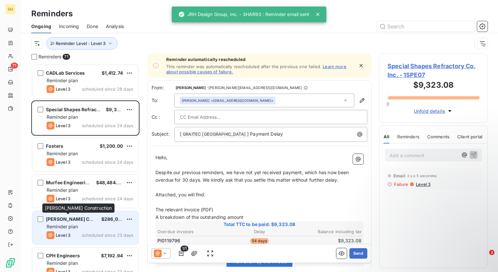
click at [82, 221] on span "[PERSON_NAME] Construction" at bounding box center [81, 219] width 70 height 6
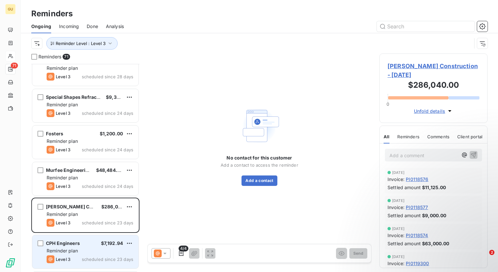
scroll to position [33, 0]
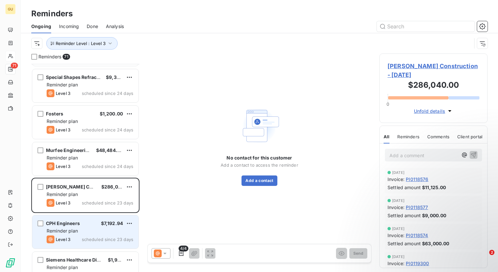
click at [76, 234] on div "CPH Engineers $7,192.94 Reminder plan Level 3 scheduled since 23 days" at bounding box center [85, 231] width 106 height 33
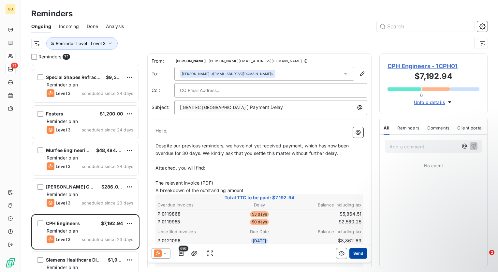
click at [349, 256] on button "Send" at bounding box center [358, 253] width 18 height 10
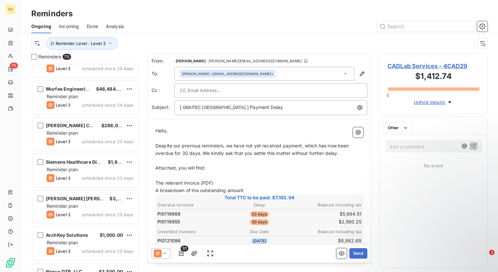
scroll to position [98, 0]
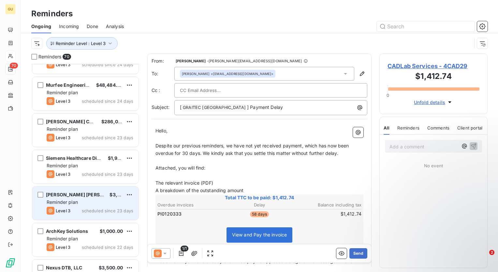
click at [75, 200] on span "Reminder plan" at bounding box center [62, 202] width 31 height 6
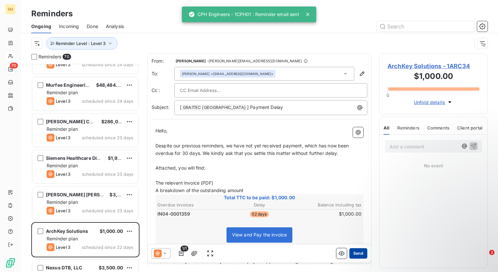
click at [351, 253] on button "Send" at bounding box center [358, 253] width 18 height 10
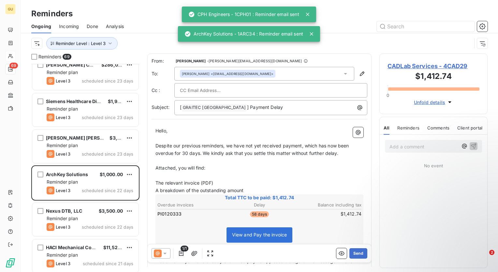
scroll to position [163, 0]
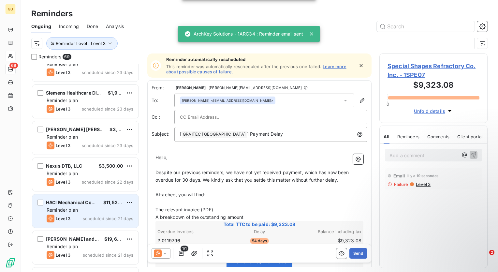
click at [100, 212] on div "Reminder plan" at bounding box center [90, 210] width 87 height 7
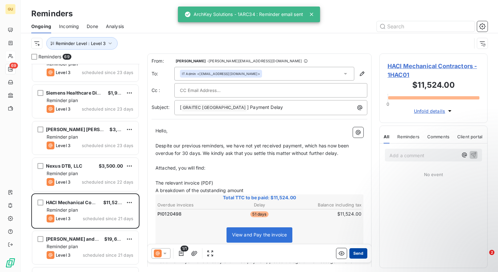
click at [353, 253] on button "Send" at bounding box center [358, 253] width 18 height 10
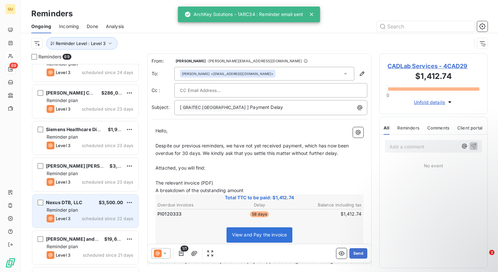
click at [93, 216] on span "scheduled since 22 days" at bounding box center [108, 218] width 52 height 5
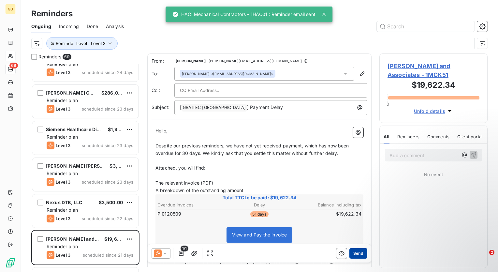
click at [359, 255] on button "Send" at bounding box center [358, 253] width 18 height 10
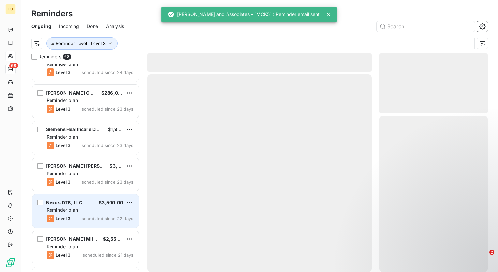
click at [84, 210] on div "Reminder plan" at bounding box center [90, 210] width 87 height 7
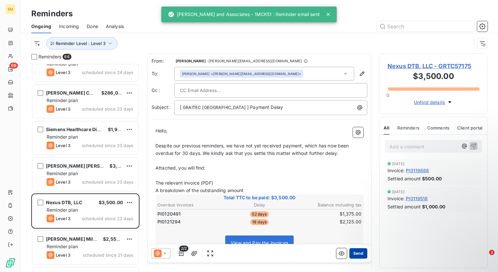
click at [351, 253] on button "Send" at bounding box center [358, 253] width 18 height 10
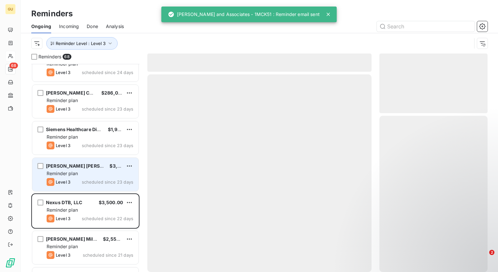
click at [94, 179] on span "scheduled since 23 days" at bounding box center [108, 181] width 52 height 5
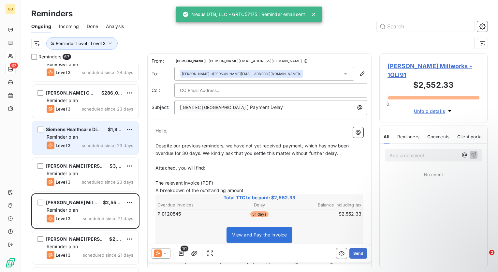
click at [89, 140] on div "Siemens Healthcare Diagnostics Inc. $1,997.50 Reminder plan Level 3 scheduled s…" at bounding box center [85, 137] width 106 height 33
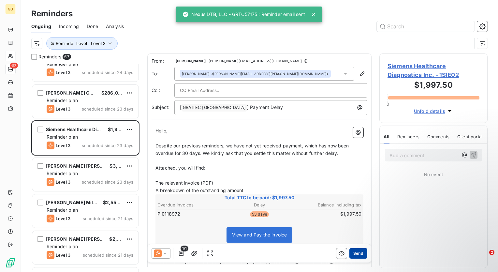
click at [356, 254] on button "Send" at bounding box center [358, 253] width 18 height 10
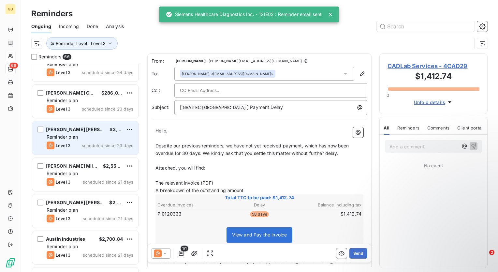
click at [96, 135] on div "Reminder plan" at bounding box center [90, 137] width 87 height 7
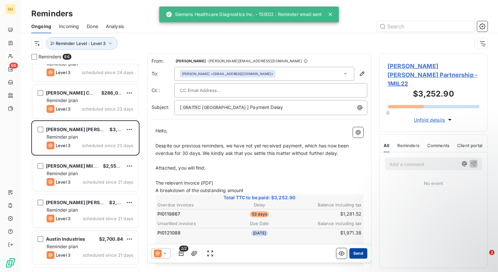
click at [355, 253] on button "Send" at bounding box center [358, 253] width 18 height 10
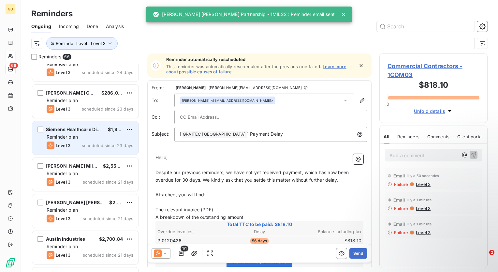
click at [96, 141] on div "Level 3 scheduled since 23 days" at bounding box center [90, 145] width 87 height 8
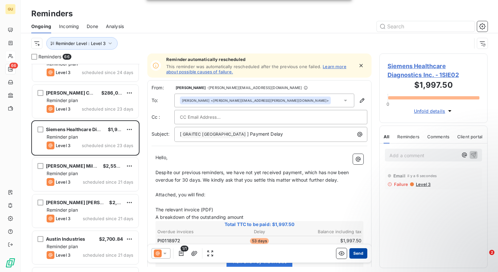
click at [355, 252] on button "Send" at bounding box center [358, 253] width 18 height 10
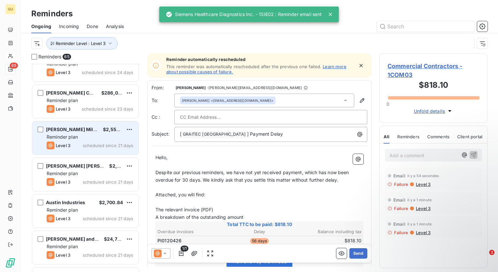
click at [77, 141] on div "Oliveri Millworks $2,552.33 Reminder plan Level 3 scheduled since 21 days" at bounding box center [85, 137] width 106 height 33
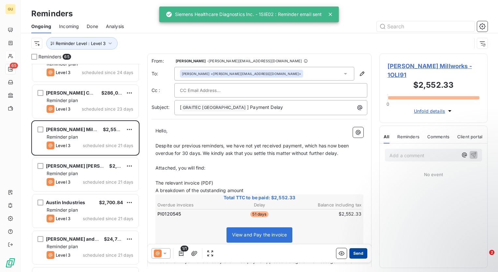
click at [349, 255] on button "Send" at bounding box center [358, 253] width 18 height 10
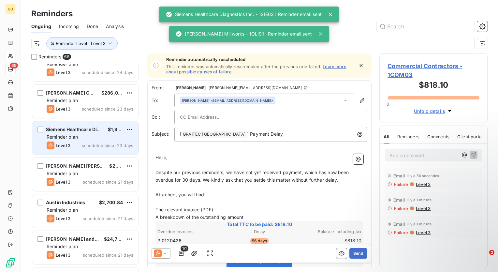
click at [88, 140] on div "Siemens Healthcare Diagnostics Inc. $1,997.50 Reminder plan Level 3 scheduled s…" at bounding box center [85, 137] width 106 height 33
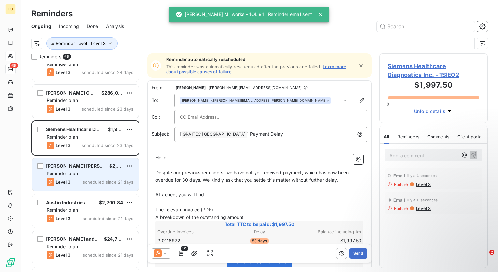
click at [99, 171] on div "Reminder plan" at bounding box center [90, 173] width 87 height 7
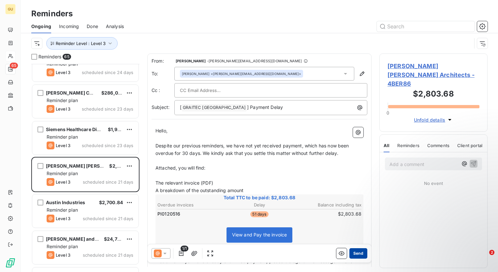
click at [356, 253] on button "Send" at bounding box center [358, 253] width 18 height 10
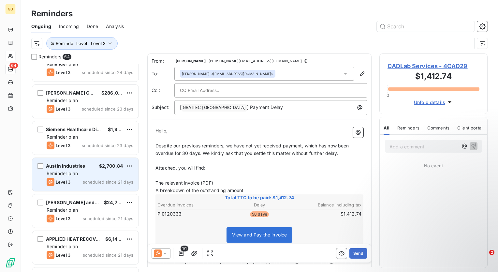
click at [85, 177] on div "Austin Industries $2,700.84 Reminder plan Level 3 scheduled since 21 days" at bounding box center [85, 174] width 106 height 33
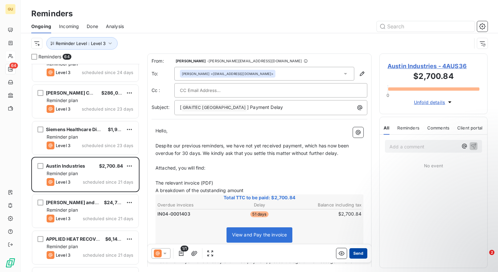
click at [351, 250] on button "Send" at bounding box center [358, 253] width 18 height 10
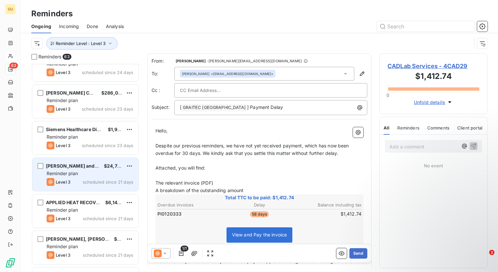
click at [87, 174] on div "Reminder plan" at bounding box center [90, 173] width 87 height 7
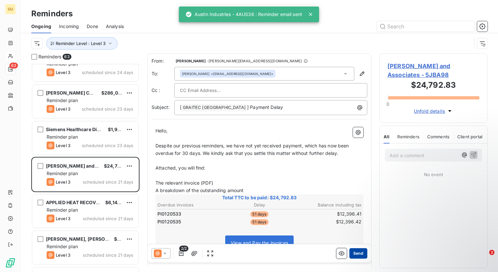
click at [359, 253] on button "Send" at bounding box center [358, 253] width 18 height 10
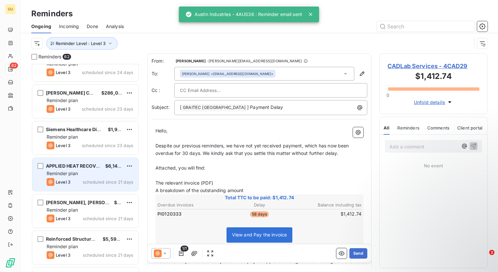
click at [89, 175] on div "Reminder plan" at bounding box center [90, 173] width 87 height 7
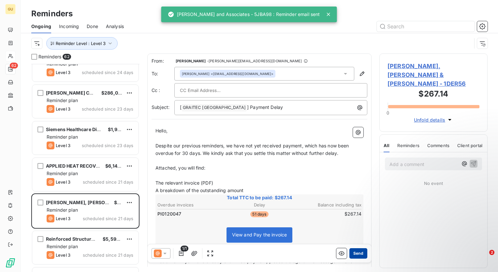
click at [349, 255] on button "Send" at bounding box center [358, 253] width 18 height 10
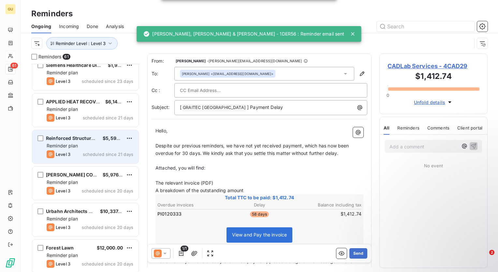
scroll to position [228, 0]
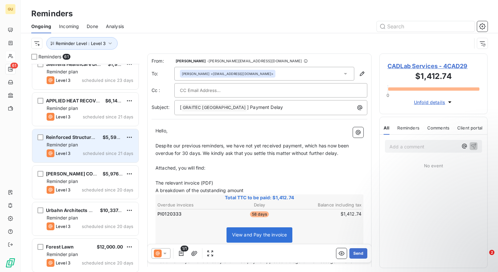
click at [84, 145] on div "Reminder plan" at bounding box center [90, 144] width 87 height 7
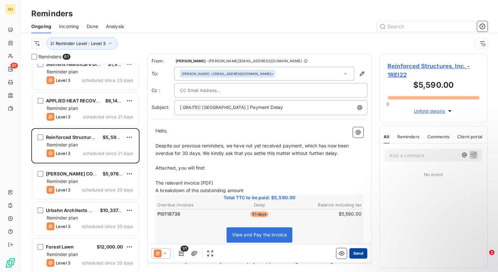
click at [356, 252] on button "Send" at bounding box center [358, 253] width 18 height 10
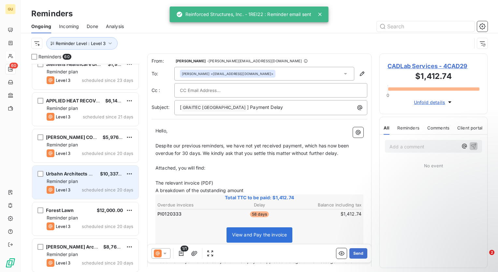
click at [98, 184] on div "Reminder plan" at bounding box center [90, 181] width 87 height 7
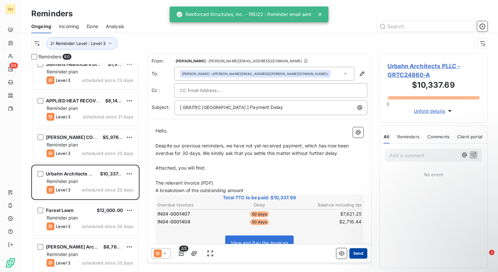
click at [351, 253] on button "Send" at bounding box center [358, 253] width 18 height 10
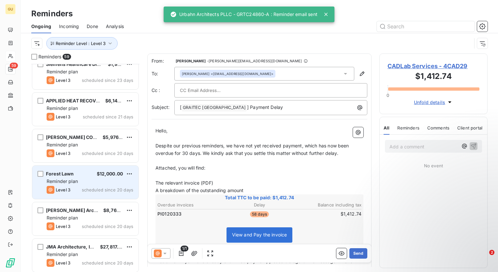
click at [81, 183] on div "Reminder plan" at bounding box center [90, 181] width 87 height 7
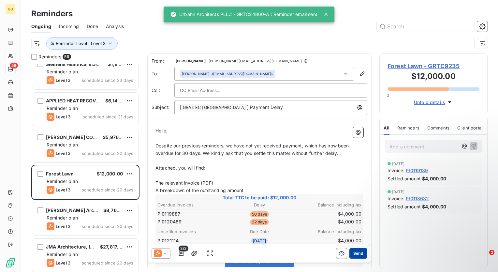
click at [351, 253] on button "Send" at bounding box center [358, 253] width 18 height 10
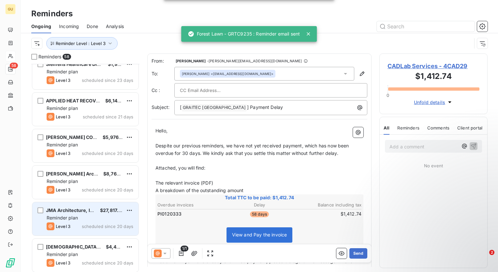
click at [93, 217] on div "Reminder plan" at bounding box center [90, 218] width 87 height 7
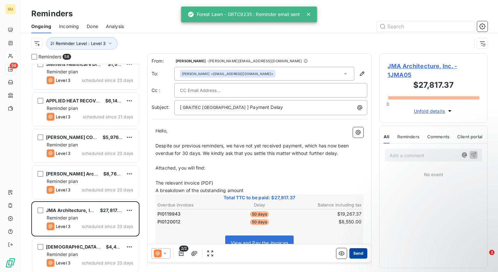
click at [352, 257] on button "Send" at bounding box center [358, 253] width 18 height 10
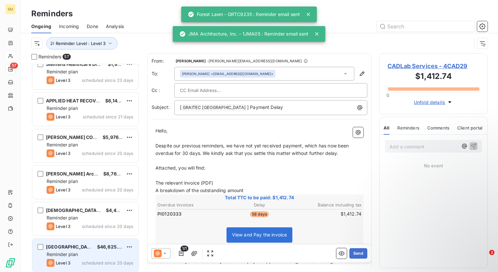
click at [102, 246] on span "$46,625.00" at bounding box center [110, 247] width 27 height 6
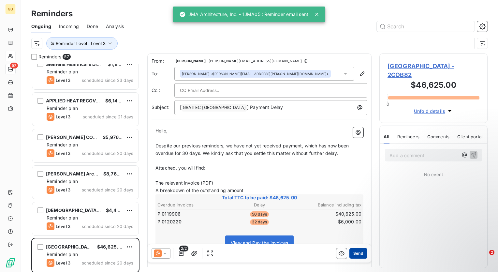
click at [349, 253] on button "Send" at bounding box center [358, 253] width 18 height 10
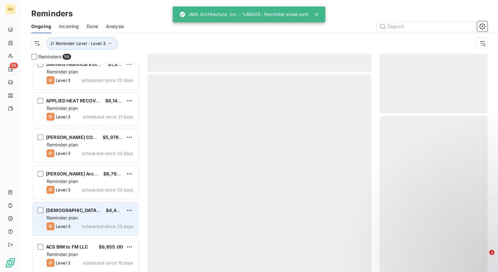
click at [84, 217] on div "Reminder plan" at bounding box center [90, 218] width 87 height 7
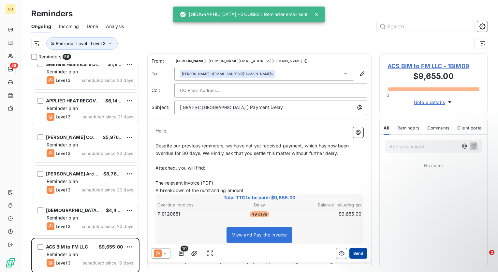
click at [354, 251] on button "Send" at bounding box center [358, 253] width 18 height 10
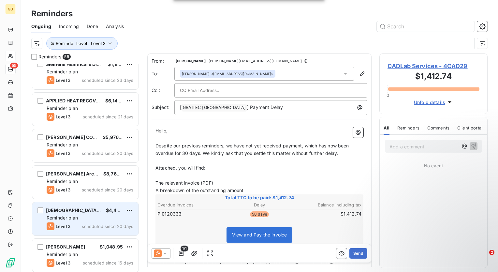
click at [83, 220] on div "Reminder plan" at bounding box center [90, 218] width 87 height 7
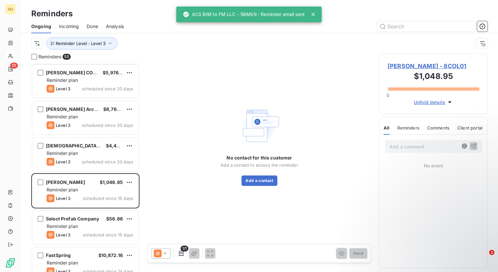
scroll to position [326, 0]
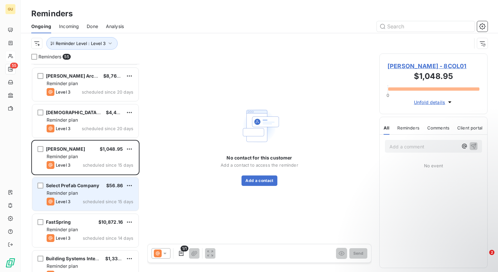
click at [85, 195] on div "Reminder plan" at bounding box center [90, 193] width 87 height 7
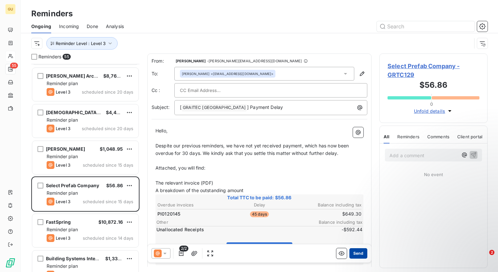
click at [353, 254] on button "Send" at bounding box center [358, 253] width 18 height 10
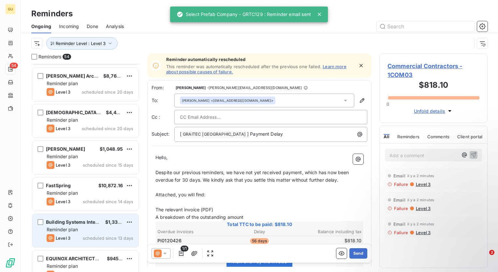
click at [86, 231] on div "Reminder plan" at bounding box center [90, 229] width 87 height 7
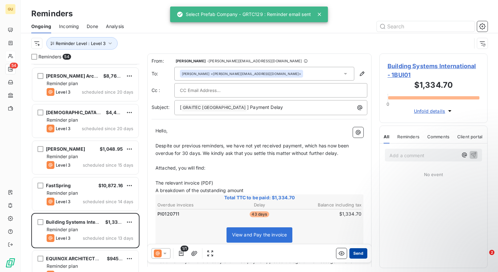
click at [355, 254] on button "Send" at bounding box center [358, 253] width 18 height 10
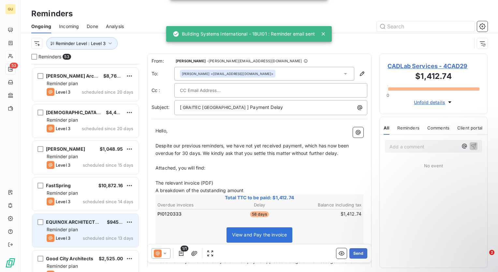
click at [101, 235] on span "scheduled since 13 days" at bounding box center [108, 237] width 51 height 5
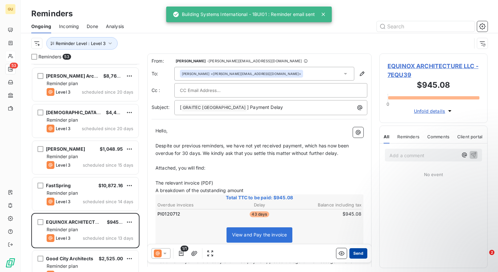
click at [354, 255] on button "Send" at bounding box center [358, 253] width 18 height 10
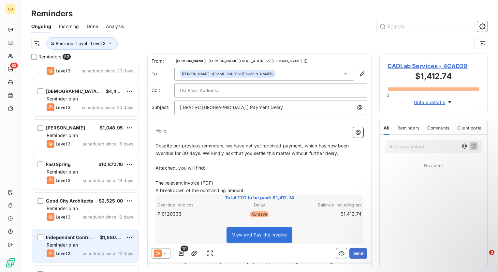
scroll to position [359, 0]
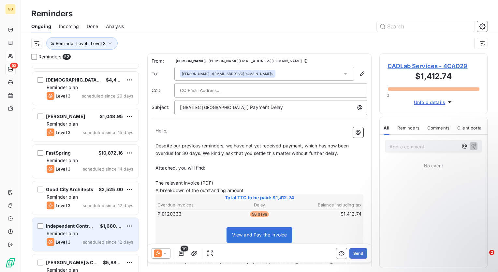
click at [84, 235] on div "Reminder plan" at bounding box center [90, 233] width 87 height 7
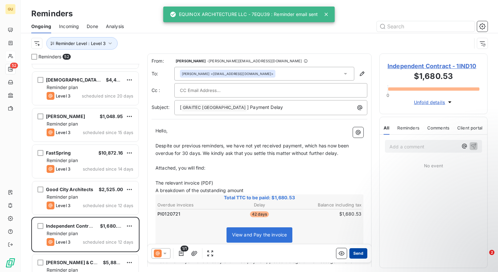
click at [349, 252] on button "Send" at bounding box center [358, 253] width 18 height 10
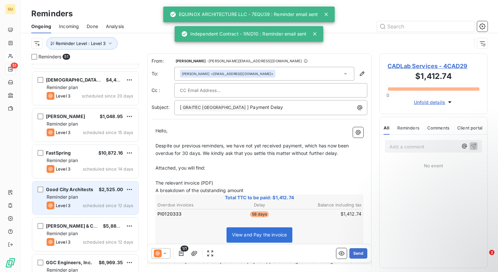
click at [107, 198] on div "Reminder plan" at bounding box center [90, 197] width 87 height 7
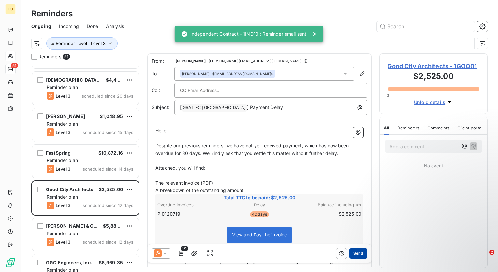
click at [355, 254] on button "Send" at bounding box center [358, 253] width 18 height 10
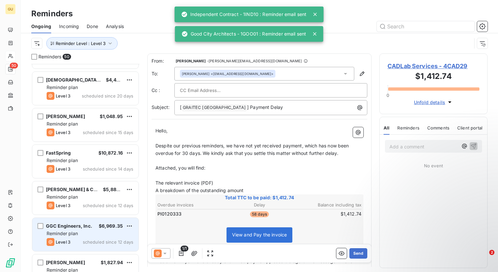
click at [91, 234] on div "Reminder plan" at bounding box center [90, 233] width 87 height 7
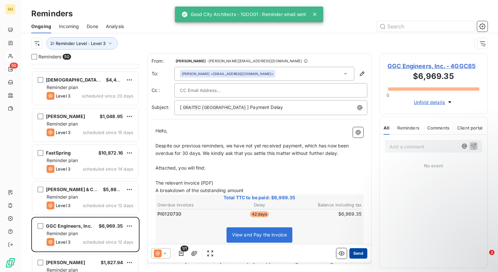
click at [357, 252] on button "Send" at bounding box center [358, 253] width 18 height 10
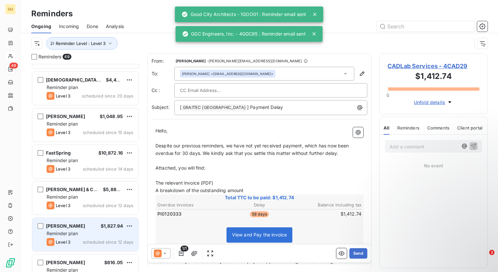
click at [99, 236] on div "DAVE MORDEN $1,827.94 Reminder plan Level 3 scheduled since 12 days" at bounding box center [85, 234] width 106 height 33
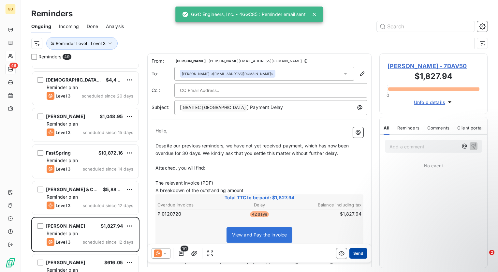
click at [352, 252] on button "Send" at bounding box center [358, 253] width 18 height 10
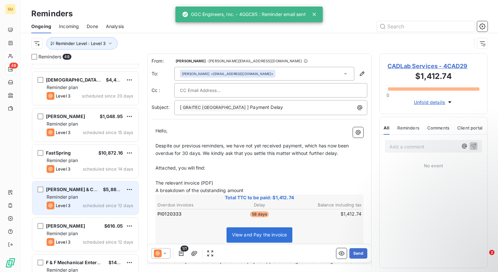
click at [87, 200] on div "[PERSON_NAME] & Co., Inc $5,883.97 Reminder plan Level 3 scheduled since 12 days" at bounding box center [85, 197] width 106 height 33
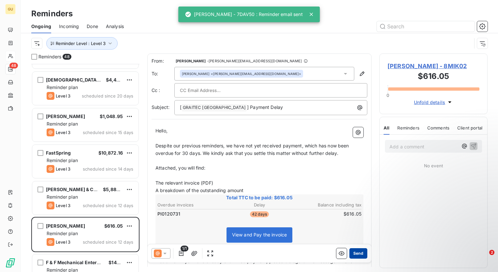
click at [358, 255] on button "Send" at bounding box center [358, 253] width 18 height 10
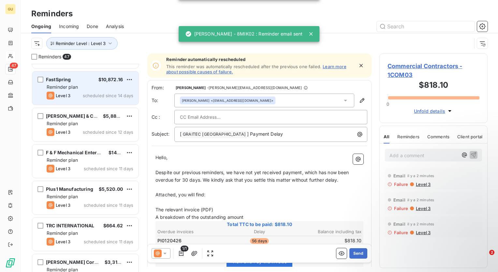
scroll to position [456, 0]
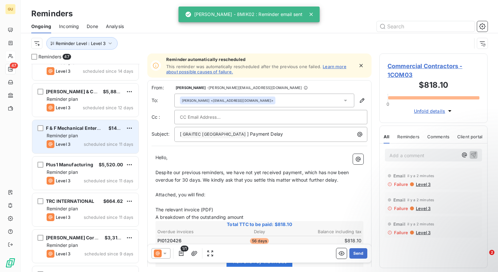
click at [79, 138] on div "Reminder plan" at bounding box center [90, 135] width 87 height 7
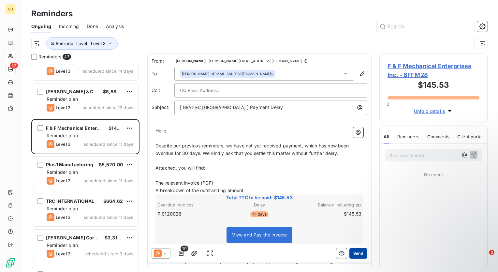
click at [357, 253] on button "Send" at bounding box center [358, 253] width 18 height 10
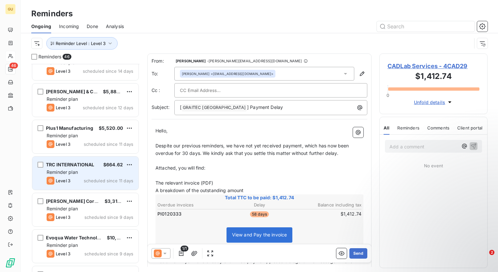
click at [88, 173] on div "Reminder plan" at bounding box center [90, 172] width 87 height 7
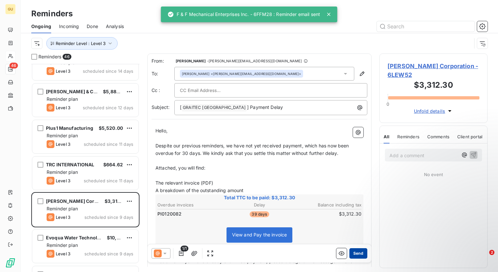
click at [353, 255] on button "Send" at bounding box center [358, 253] width 18 height 10
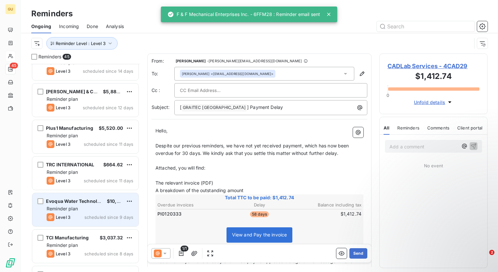
click at [94, 211] on div "Reminder plan" at bounding box center [90, 208] width 87 height 7
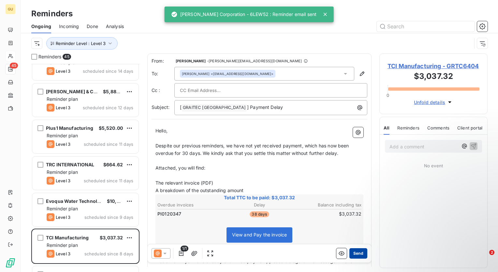
click at [355, 255] on button "Send" at bounding box center [358, 253] width 18 height 10
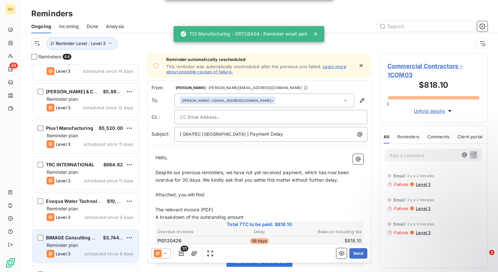
click at [94, 243] on div "Reminder plan" at bounding box center [90, 245] width 87 height 7
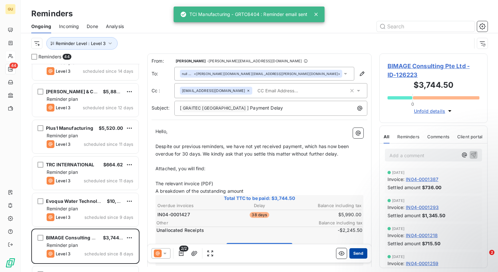
click at [353, 254] on button "Send" at bounding box center [358, 253] width 18 height 10
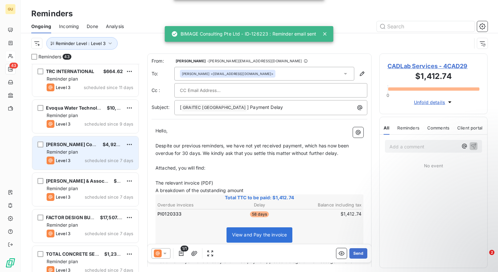
scroll to position [587, 0]
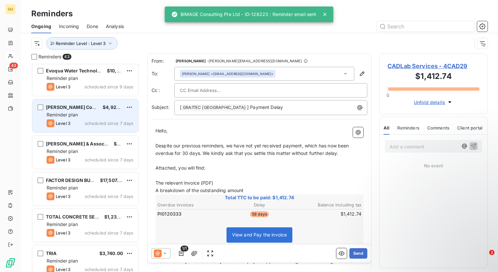
click at [90, 121] on span "scheduled since 7 days" at bounding box center [109, 123] width 49 height 5
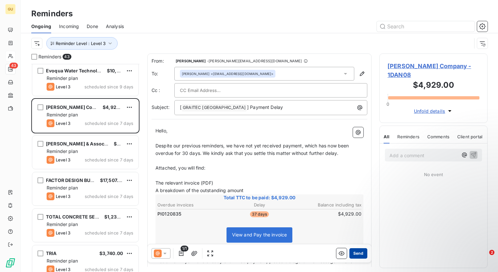
click at [356, 254] on button "Send" at bounding box center [358, 253] width 18 height 10
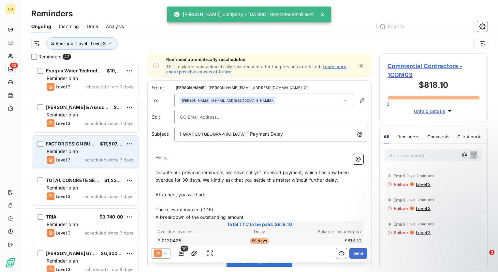
click at [87, 157] on span "scheduled since 7 days" at bounding box center [109, 159] width 49 height 5
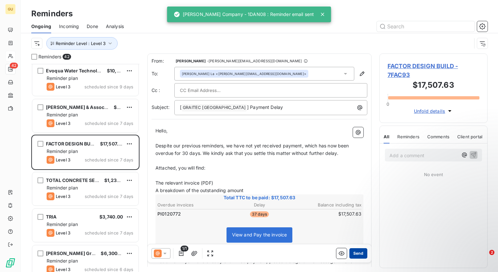
click at [360, 255] on button "Send" at bounding box center [358, 253] width 18 height 10
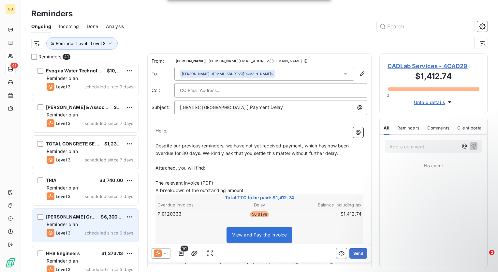
click at [77, 228] on div "Kelvin Group $6,300.00 Reminder plan Level 3 scheduled since 6 days" at bounding box center [85, 225] width 106 height 33
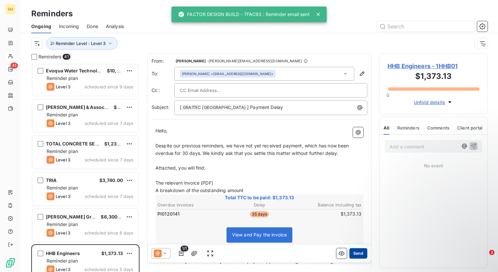
click at [356, 255] on button "Send" at bounding box center [358, 253] width 18 height 10
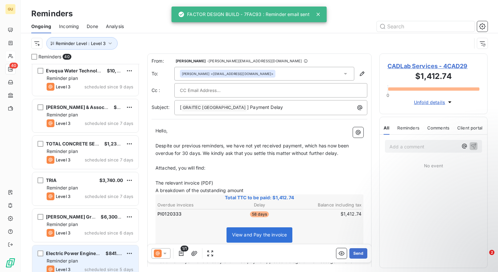
click at [96, 253] on span "Electric Power Engineers" at bounding box center [74, 253] width 57 height 6
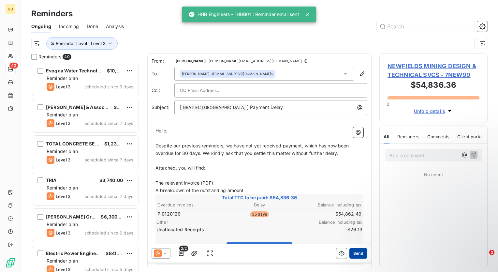
click at [358, 255] on button "Send" at bounding box center [358, 253] width 18 height 10
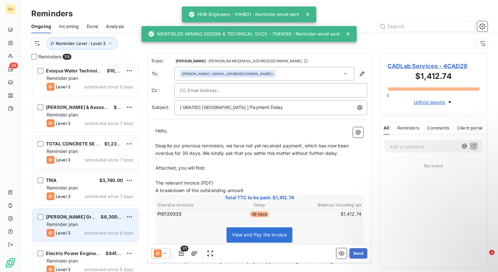
click at [89, 230] on span "scheduled since 6 days" at bounding box center [108, 232] width 49 height 5
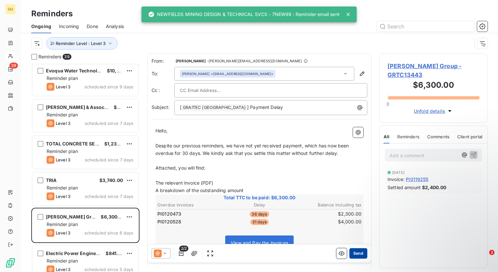
click at [351, 254] on button "Send" at bounding box center [358, 253] width 18 height 10
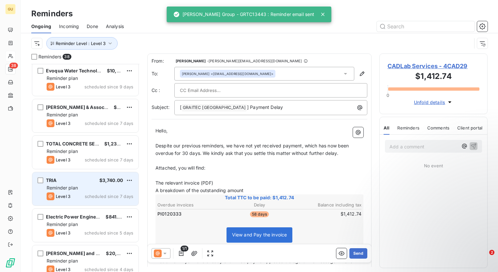
click at [106, 193] on div "Level 3 scheduled since 7 days" at bounding box center [90, 196] width 87 height 8
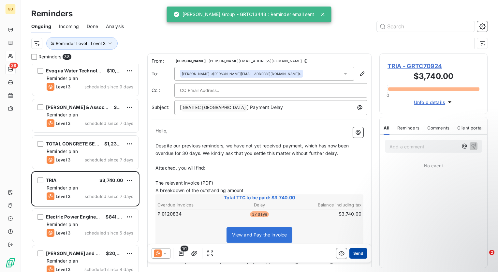
click at [354, 253] on button "Send" at bounding box center [358, 253] width 18 height 10
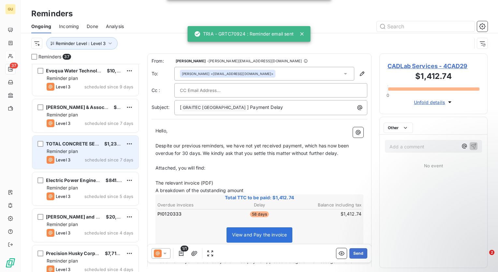
click at [77, 158] on div "Level 3 scheduled since 7 days" at bounding box center [90, 160] width 87 height 8
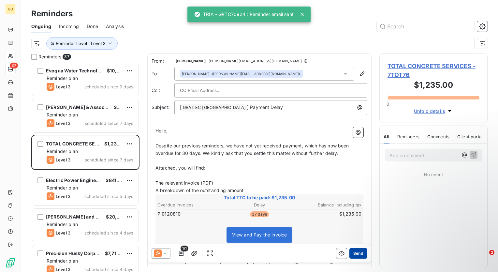
click at [355, 250] on button "Send" at bounding box center [358, 253] width 18 height 10
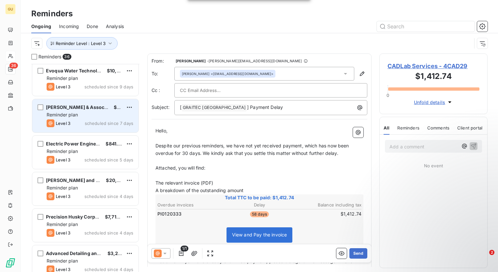
click at [83, 127] on div "Rodney D. Burrows & Associates, A Colorado Corporation $846.49 Reminder plan Le…" at bounding box center [85, 115] width 106 height 33
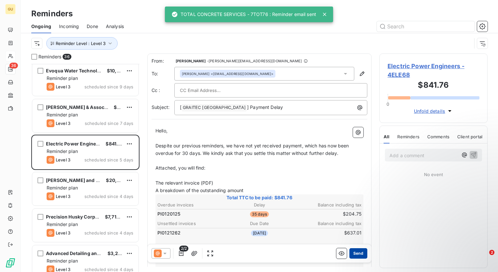
click at [349, 254] on button "Send" at bounding box center [358, 253] width 18 height 10
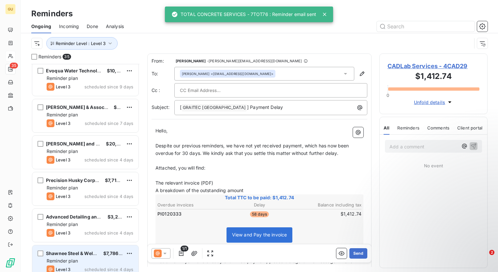
click at [88, 253] on span "Shawnee Steel & Welding" at bounding box center [74, 253] width 57 height 6
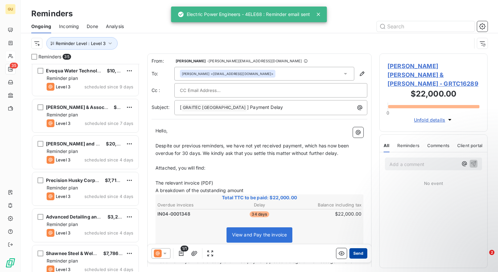
click at [353, 253] on button "Send" at bounding box center [358, 253] width 18 height 10
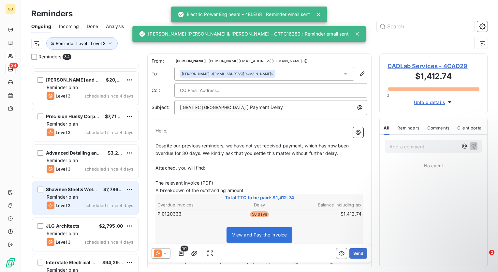
scroll to position [652, 0]
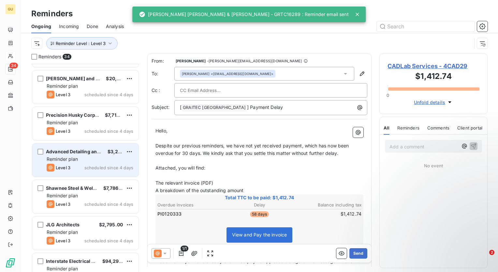
click at [96, 170] on span "scheduled since 4 days" at bounding box center [108, 167] width 49 height 5
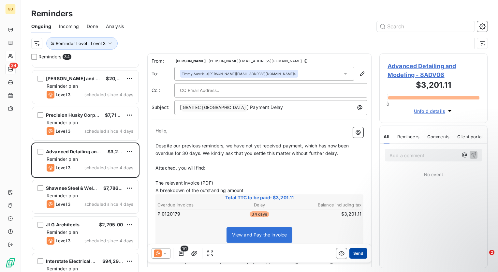
click at [356, 257] on button "Send" at bounding box center [358, 253] width 18 height 10
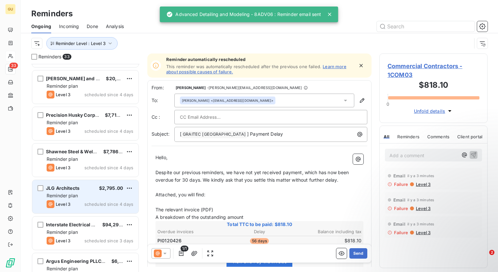
click at [84, 199] on div "JLG Architects $2,795.00 Reminder plan Level 3 scheduled since 4 days" at bounding box center [85, 196] width 106 height 33
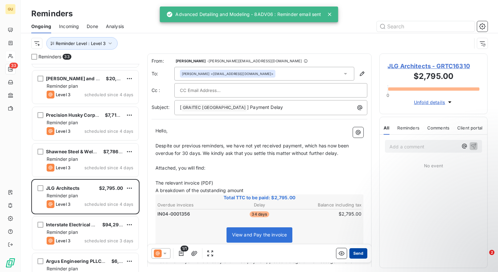
click at [351, 254] on button "Send" at bounding box center [358, 253] width 18 height 10
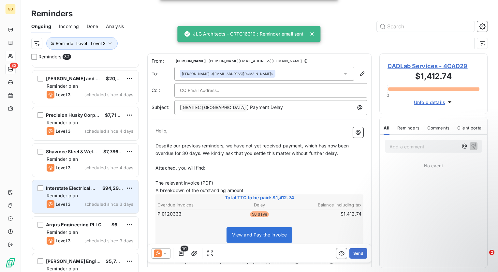
click at [88, 204] on span "scheduled since 3 days" at bounding box center [108, 203] width 49 height 5
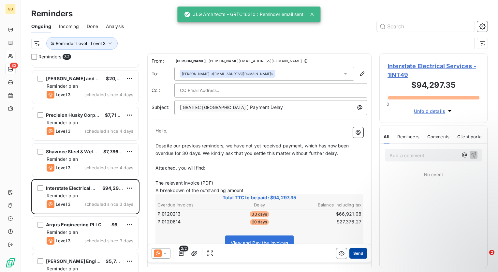
click at [361, 252] on button "Send" at bounding box center [358, 253] width 18 height 10
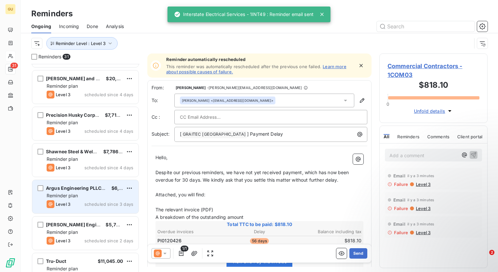
click at [89, 202] on span "scheduled since 3 days" at bounding box center [108, 203] width 49 height 5
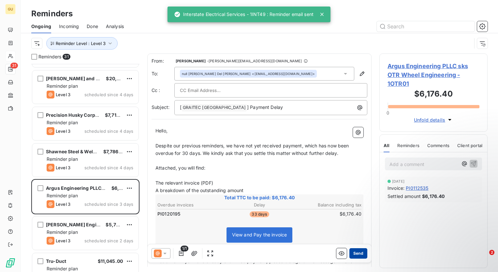
click at [353, 256] on button "Send" at bounding box center [358, 253] width 18 height 10
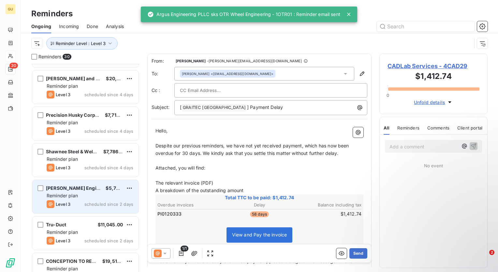
click at [97, 194] on div "Reminder plan" at bounding box center [90, 195] width 87 height 7
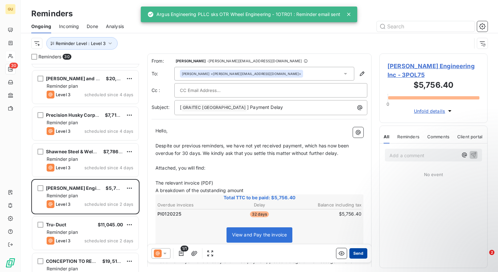
click at [355, 252] on button "Send" at bounding box center [358, 253] width 18 height 10
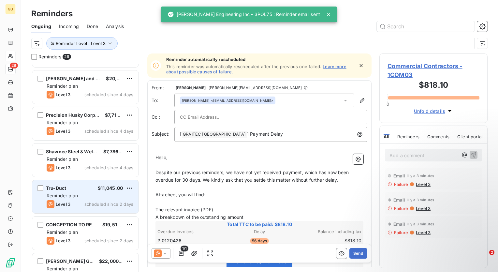
click at [98, 204] on span "scheduled since 2 days" at bounding box center [108, 203] width 49 height 5
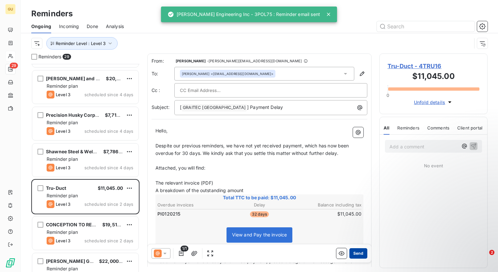
click at [349, 252] on button "Send" at bounding box center [358, 253] width 18 height 10
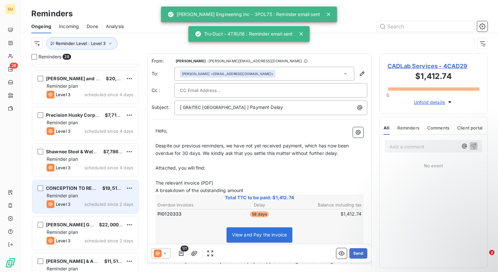
click at [100, 200] on div "Level 3 scheduled since 2 days" at bounding box center [90, 204] width 87 height 8
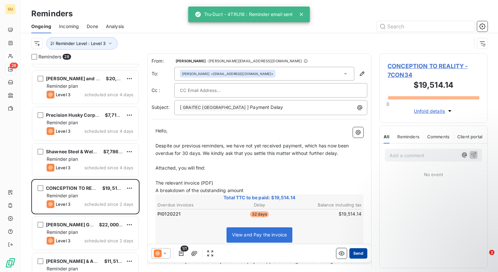
click at [361, 254] on button "Send" at bounding box center [358, 253] width 18 height 10
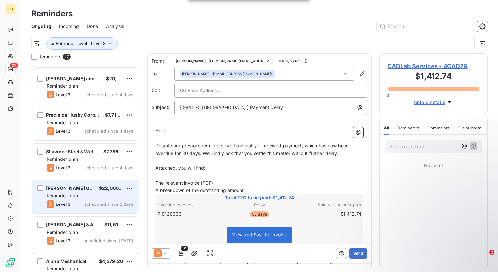
click at [95, 192] on div "Reminder plan" at bounding box center [90, 195] width 87 height 7
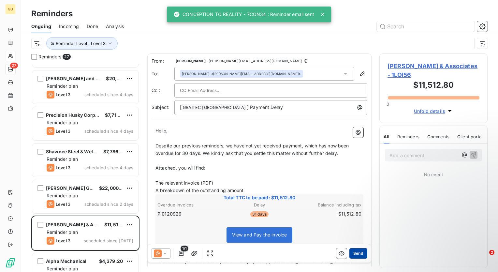
click at [349, 252] on button "Send" at bounding box center [358, 253] width 18 height 10
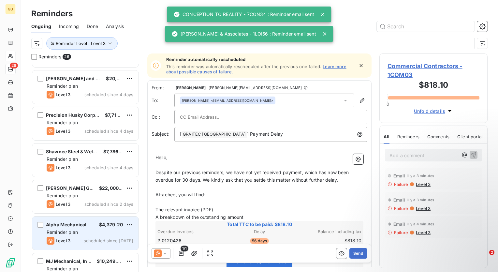
click at [95, 229] on div "Reminder plan" at bounding box center [90, 232] width 87 height 7
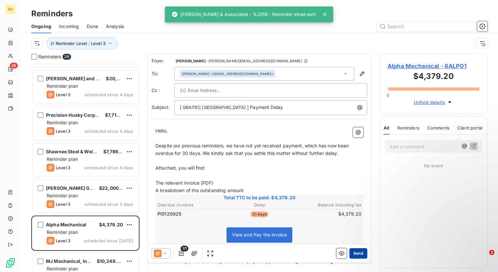
click at [355, 253] on button "Send" at bounding box center [358, 253] width 18 height 10
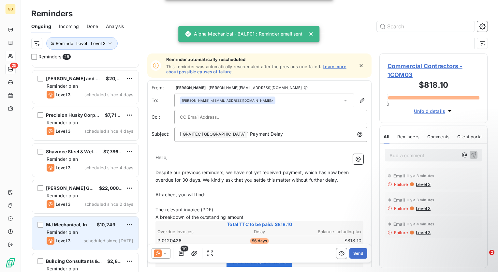
click at [82, 237] on div "Level 3 scheduled since yesterday" at bounding box center [90, 241] width 87 height 8
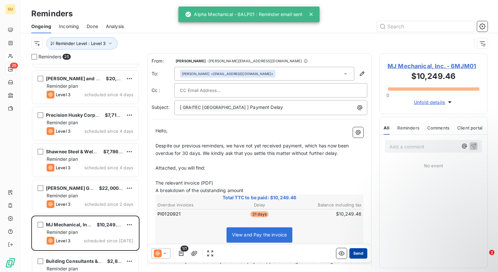
click at [352, 256] on button "Send" at bounding box center [358, 253] width 18 height 10
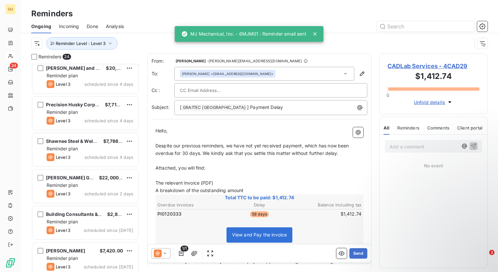
scroll to position [668, 0]
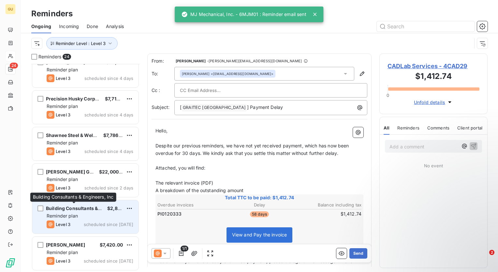
click at [95, 210] on span "Building Consultants & Engineers, Inc" at bounding box center [89, 208] width 86 height 6
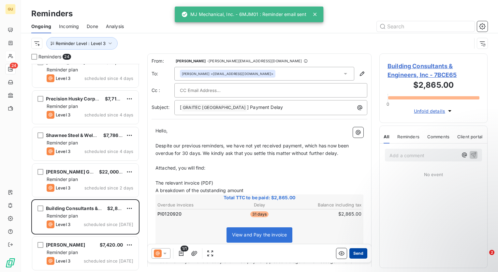
click at [349, 254] on button "Send" at bounding box center [358, 253] width 18 height 10
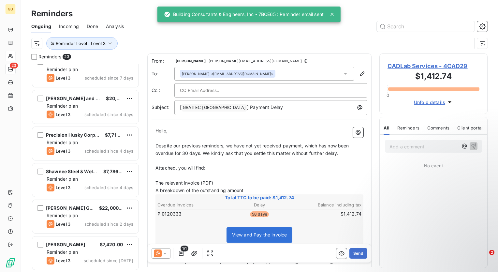
scroll to position [632, 0]
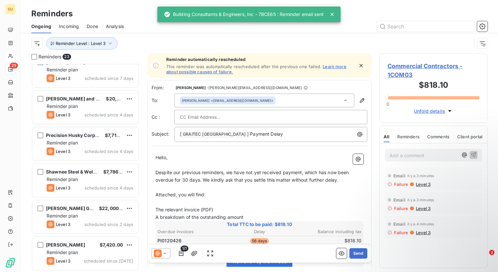
click at [84, 252] on div "Reminder plan" at bounding box center [90, 252] width 87 height 7
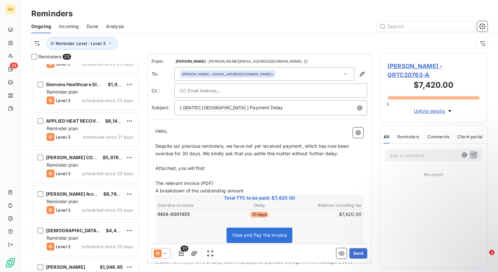
scroll to position [106, 0]
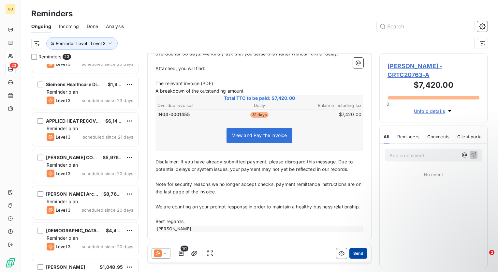
click at [349, 256] on button "Send" at bounding box center [358, 253] width 18 height 10
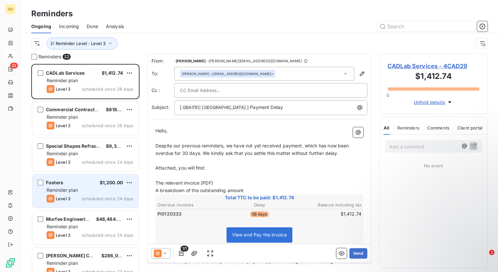
click at [96, 188] on div "Reminder plan" at bounding box center [90, 190] width 87 height 7
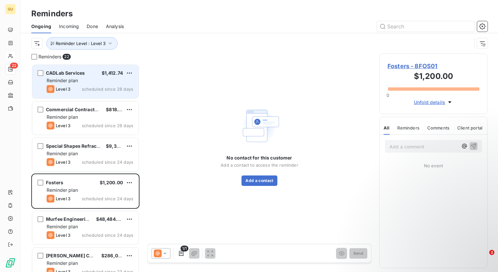
click at [102, 86] on div "Level 3 scheduled since 28 days" at bounding box center [90, 89] width 87 height 8
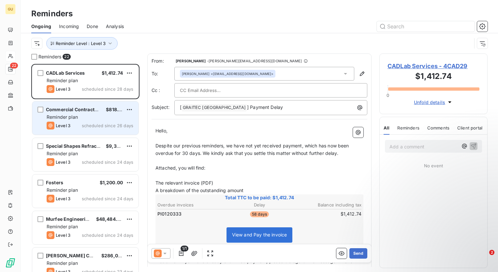
click at [93, 123] on span "scheduled since 26 days" at bounding box center [108, 125] width 52 height 5
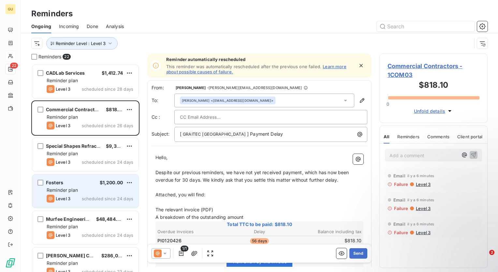
click at [103, 184] on div "$1,200.00" at bounding box center [111, 182] width 23 height 7
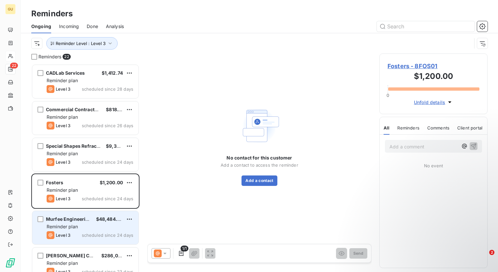
click at [110, 230] on div "Murfee Engineering $48,484.30 Reminder plan Level 3 scheduled since 24 days" at bounding box center [85, 227] width 106 height 33
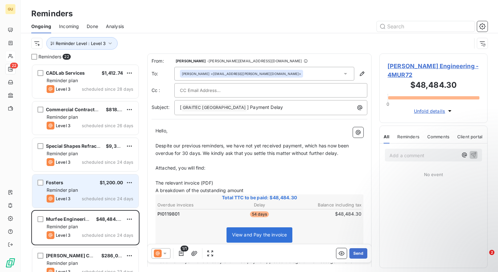
click at [99, 196] on span "scheduled since 24 days" at bounding box center [108, 198] width 52 height 5
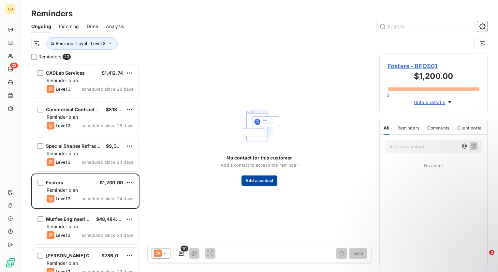
click at [254, 178] on button "Add a contact" at bounding box center [260, 180] width 36 height 10
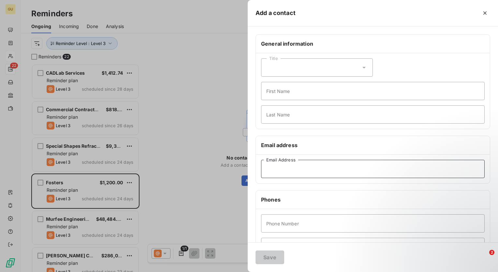
click at [295, 171] on input "Email Address" at bounding box center [373, 169] width 224 height 18
paste input "mitchs@fosters.co.nz"
type input "mitchs@fosters.co.nz"
click at [272, 258] on button "Save" at bounding box center [270, 257] width 29 height 14
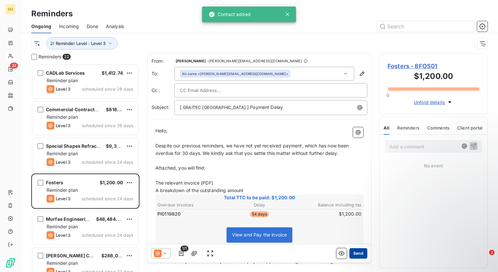
click at [356, 254] on button "Send" at bounding box center [358, 253] width 18 height 10
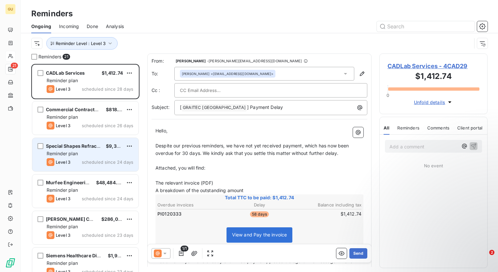
click at [85, 157] on div "Special Shapes Refractory Co. Inc. $9,323.08 Reminder plan Level 3 scheduled si…" at bounding box center [85, 154] width 106 height 33
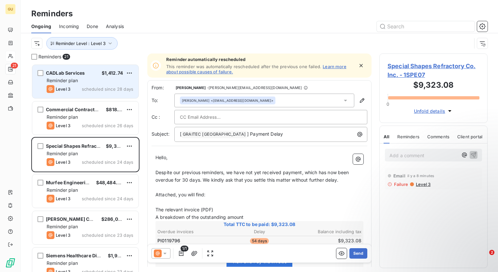
click at [74, 85] on div "Level 3 scheduled since 28 days" at bounding box center [90, 89] width 87 height 8
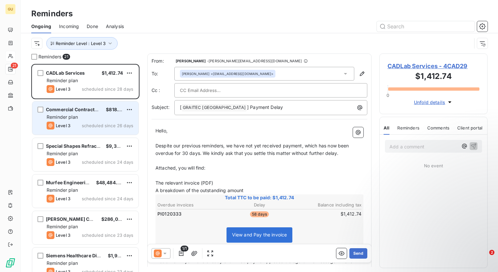
click at [78, 108] on span "Commercial Contractors" at bounding box center [74, 110] width 56 height 6
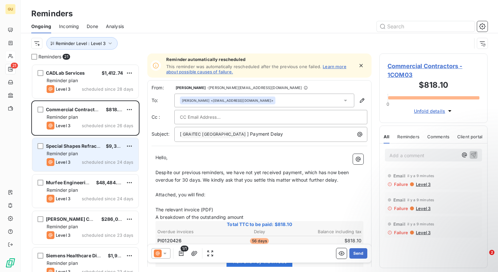
click at [85, 153] on div "Reminder plan" at bounding box center [90, 153] width 87 height 7
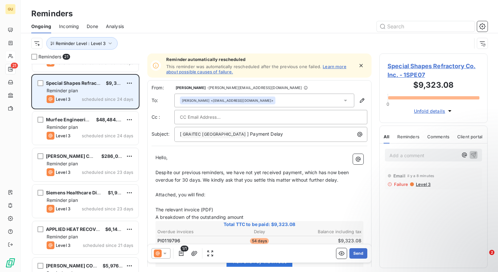
scroll to position [65, 0]
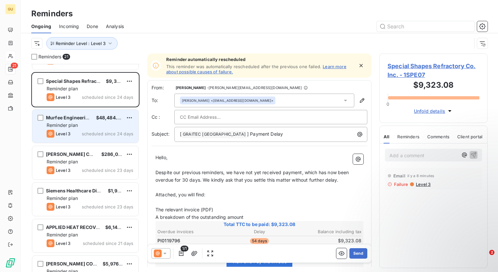
click at [85, 131] on span "scheduled since 24 days" at bounding box center [108, 133] width 52 height 5
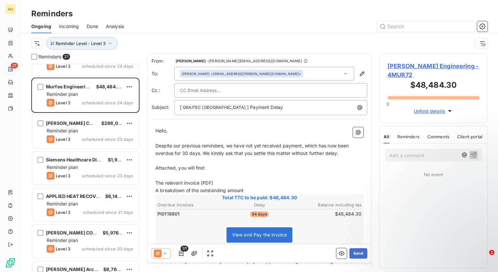
scroll to position [130, 0]
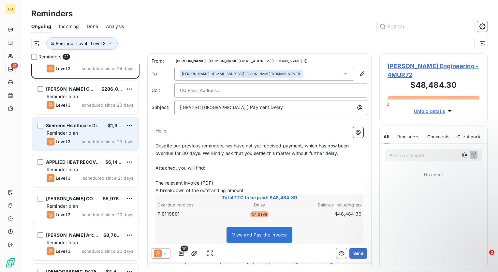
click at [78, 137] on div "Siemens Healthcare Diagnostics Inc. $1,997.50 Reminder plan Level 3 scheduled s…" at bounding box center [85, 133] width 106 height 33
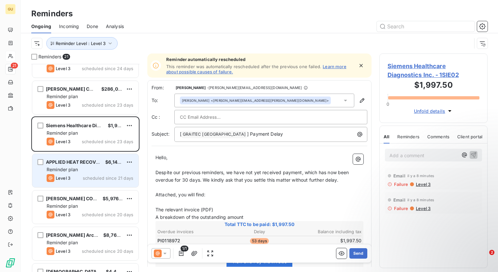
click at [86, 166] on div "Reminder plan" at bounding box center [90, 169] width 87 height 7
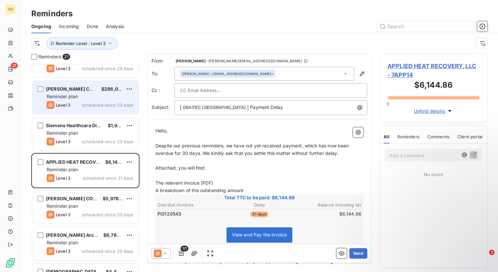
click at [89, 96] on div "Reminder plan" at bounding box center [90, 96] width 87 height 7
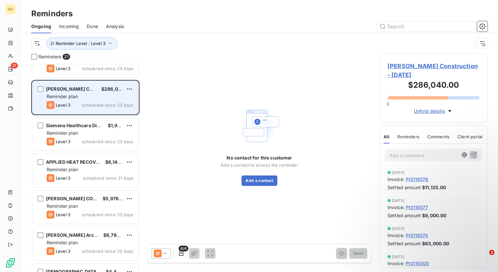
click at [96, 99] on div "Reminder plan" at bounding box center [90, 96] width 87 height 7
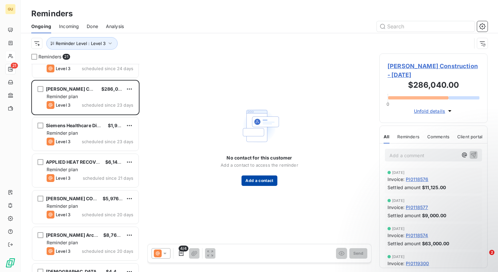
click at [259, 178] on button "Add a contact" at bounding box center [260, 180] width 36 height 10
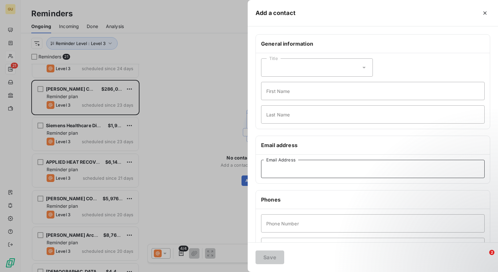
paste input "ap@mark-three.com"
type input "ap@mark-three.com"
click at [275, 260] on button "Save" at bounding box center [270, 257] width 29 height 14
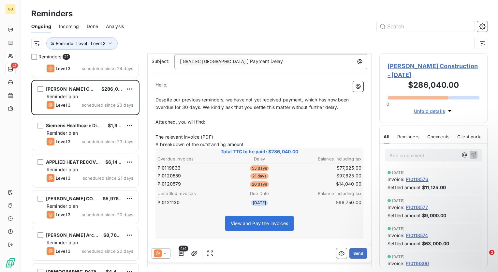
scroll to position [65, 0]
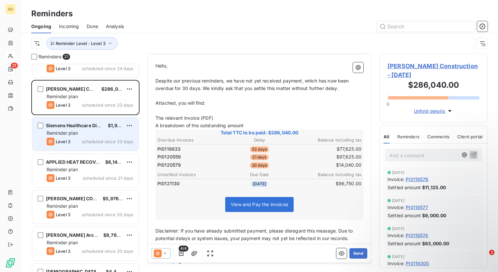
click at [72, 131] on span "Reminder plan" at bounding box center [62, 133] width 31 height 6
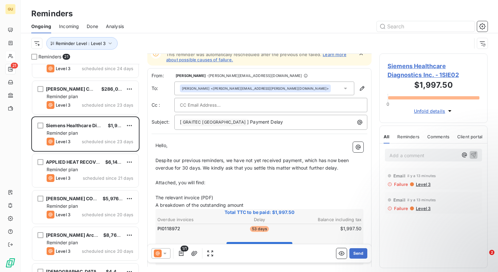
scroll to position [33, 0]
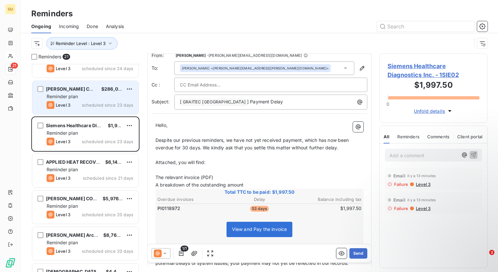
click at [96, 102] on span "scheduled since 23 days" at bounding box center [108, 104] width 52 height 5
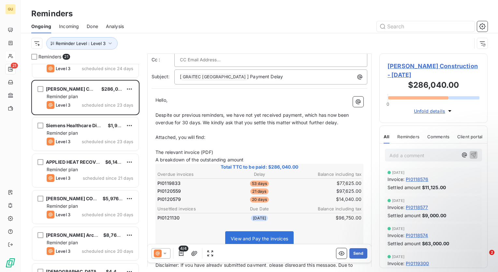
scroll to position [42, 0]
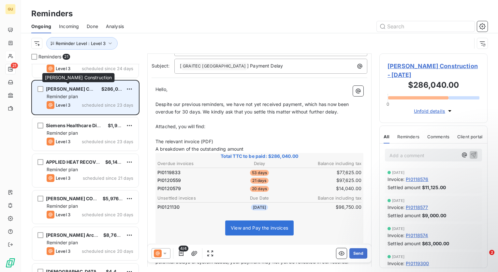
click at [71, 88] on span "[PERSON_NAME] Construction" at bounding box center [81, 89] width 70 height 6
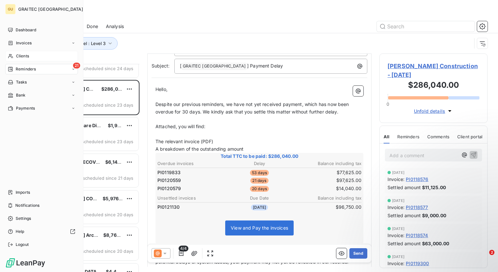
click at [22, 55] on span "Clients" at bounding box center [22, 56] width 13 height 6
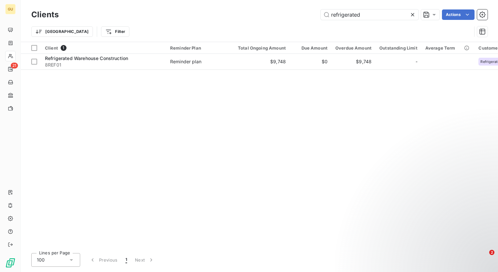
drag, startPoint x: 364, startPoint y: 14, endPoint x: 296, endPoint y: 16, distance: 67.9
click at [296, 16] on div "refrigerated Actions" at bounding box center [277, 14] width 421 height 10
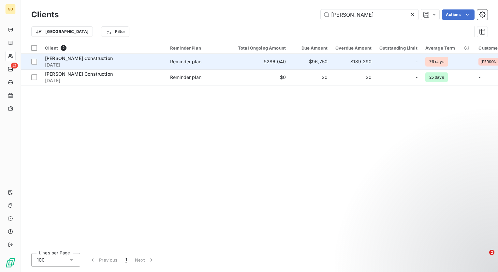
type input "[PERSON_NAME]"
click at [72, 59] on span "[PERSON_NAME] Construction" at bounding box center [79, 58] width 68 height 6
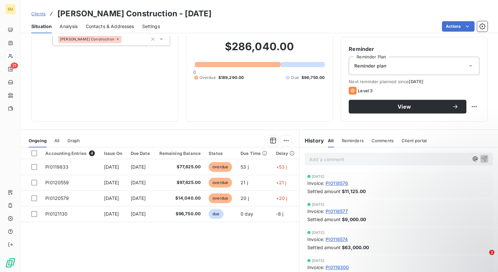
scroll to position [65, 0]
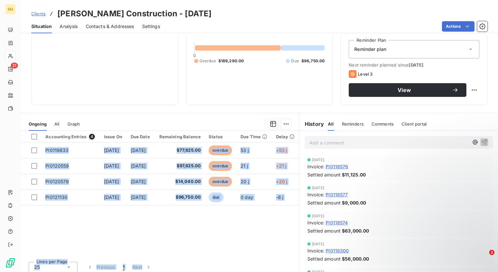
drag, startPoint x: 218, startPoint y: 256, endPoint x: 265, endPoint y: 254, distance: 46.7
click at [265, 254] on div "Accounting Entries 4 Issue On Due Date Remaining Balance Status Due Time Delay …" at bounding box center [160, 203] width 278 height 145
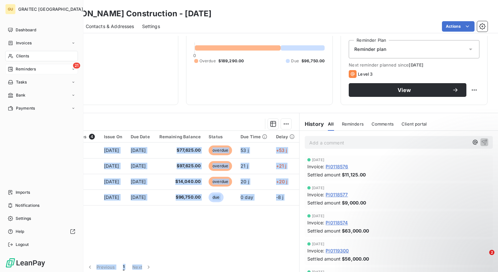
click at [35, 69] on span "Reminders" at bounding box center [26, 69] width 20 height 6
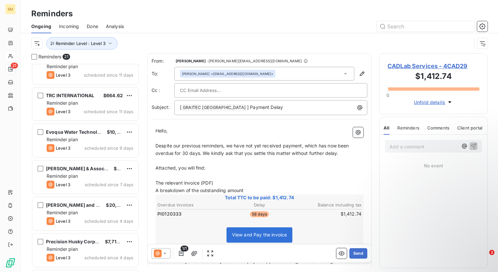
scroll to position [559, 0]
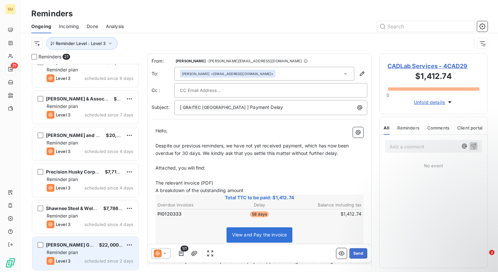
click at [72, 251] on span "Reminder plan" at bounding box center [62, 252] width 31 height 6
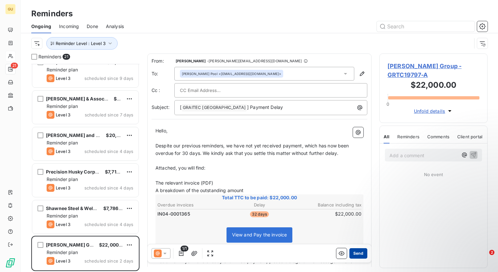
click at [351, 256] on button "Send" at bounding box center [358, 253] width 18 height 10
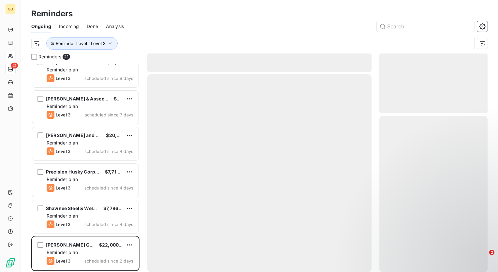
scroll to position [522, 0]
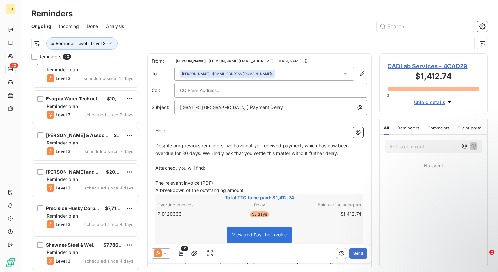
click at [254, 72] on div "[PERSON_NAME] <[EMAIL_ADDRESS][DOMAIN_NAME]>" at bounding box center [264, 74] width 180 height 14
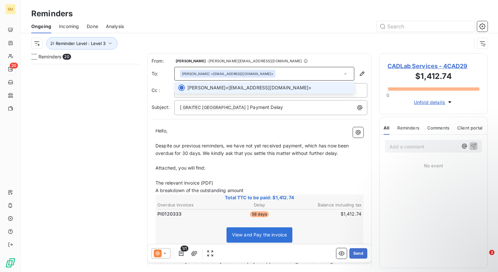
scroll to position [203, 103]
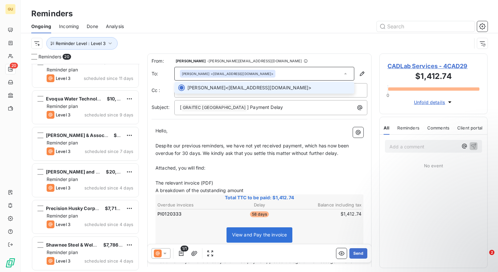
drag, startPoint x: 240, startPoint y: 72, endPoint x: 257, endPoint y: 69, distance: 17.3
click at [257, 69] on div "[PERSON_NAME] <[EMAIL_ADDRESS][DOMAIN_NAME]>" at bounding box center [264, 74] width 180 height 14
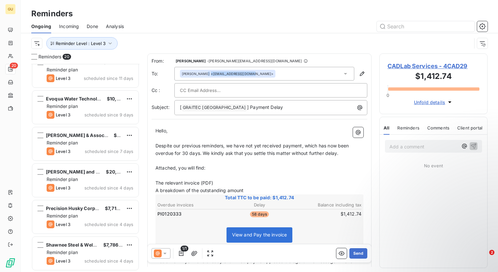
drag, startPoint x: 249, startPoint y: 73, endPoint x: 308, endPoint y: 72, distance: 59.3
click at [308, 72] on div "[PERSON_NAME] <[EMAIL_ADDRESS][DOMAIN_NAME]>" at bounding box center [264, 74] width 180 height 14
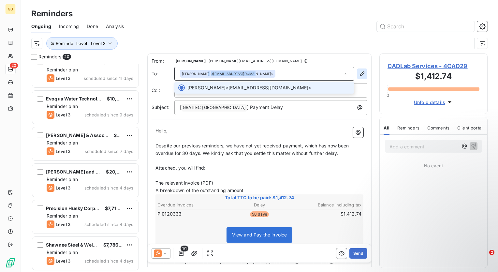
drag, startPoint x: 308, startPoint y: 72, endPoint x: 357, endPoint y: 73, distance: 48.9
click at [359, 73] on icon "button" at bounding box center [362, 73] width 7 height 7
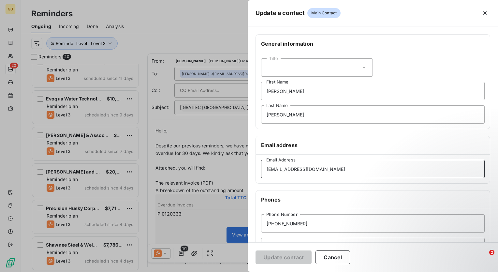
drag, startPoint x: 320, startPoint y: 170, endPoint x: 273, endPoint y: 173, distance: 47.7
click at [257, 171] on div "[EMAIL_ADDRESS][DOMAIN_NAME] Email Address" at bounding box center [373, 169] width 234 height 29
paste input "[PERSON_NAME][EMAIL_ADDRESS][PERSON_NAME]nee-stee"
type input "[PERSON_NAME][EMAIL_ADDRESS][PERSON_NAME][DOMAIN_NAME]"
click at [292, 256] on button "Update contact" at bounding box center [284, 257] width 56 height 14
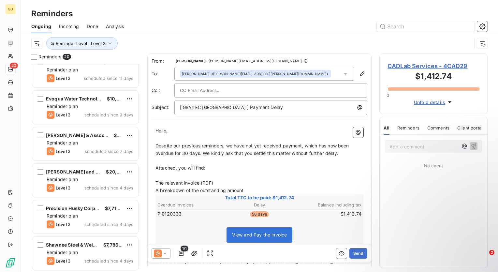
drag, startPoint x: 356, startPoint y: 253, endPoint x: 302, endPoint y: 229, distance: 59.3
click at [305, 237] on div "From: [PERSON_NAME] - [PERSON_NAME][EMAIL_ADDRESS][DOMAIN_NAME] To: [PERSON_NAM…" at bounding box center [259, 159] width 224 height 213
click at [359, 72] on icon "button" at bounding box center [362, 73] width 7 height 7
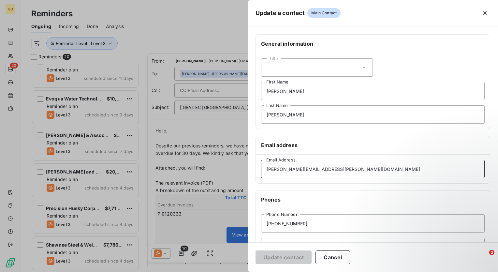
drag, startPoint x: 347, startPoint y: 169, endPoint x: 225, endPoint y: 174, distance: 122.4
click at [225, 272] on div "Update a contact Main Contact General information Title [PERSON_NAME] First Nam…" at bounding box center [249, 272] width 498 height 0
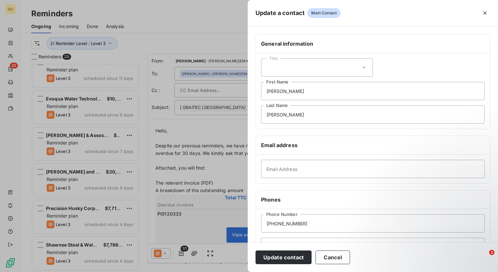
click at [87, 245] on div at bounding box center [249, 136] width 498 height 272
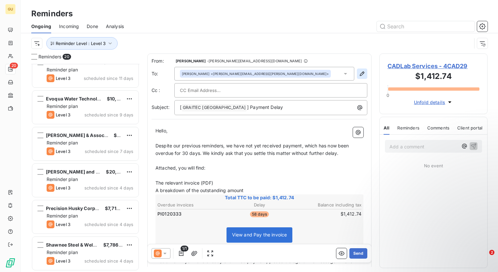
click at [359, 74] on icon "button" at bounding box center [362, 73] width 7 height 7
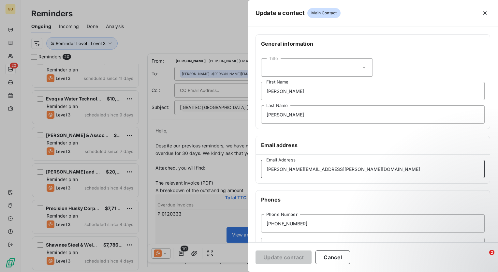
drag, startPoint x: 344, startPoint y: 168, endPoint x: 253, endPoint y: 170, distance: 90.7
click at [253, 170] on div "General information Title [PERSON_NAME] First Name [PERSON_NAME] Last Name Emai…" at bounding box center [373, 178] width 250 height 289
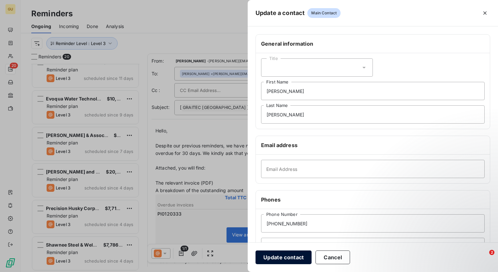
click at [300, 256] on button "Update contact" at bounding box center [284, 257] width 56 height 14
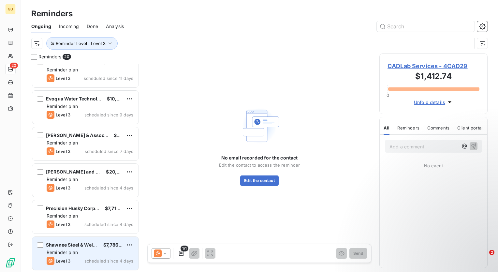
click at [78, 249] on div "Reminder plan" at bounding box center [90, 252] width 87 height 7
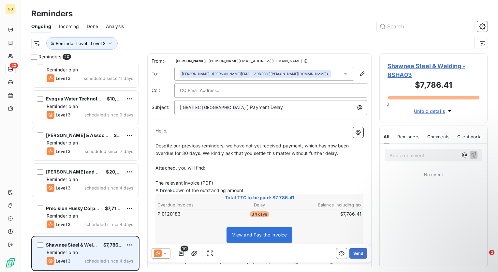
click at [93, 260] on span "scheduled since 4 days" at bounding box center [108, 260] width 49 height 5
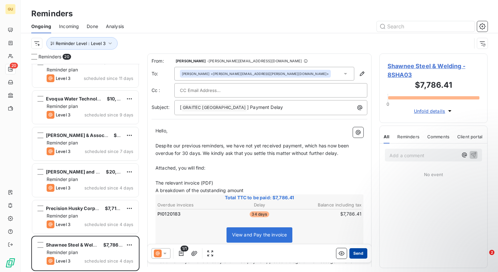
click at [353, 252] on button "Send" at bounding box center [358, 253] width 18 height 10
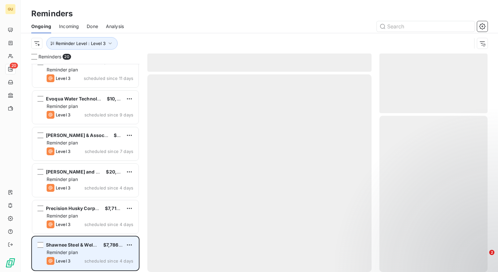
scroll to position [486, 0]
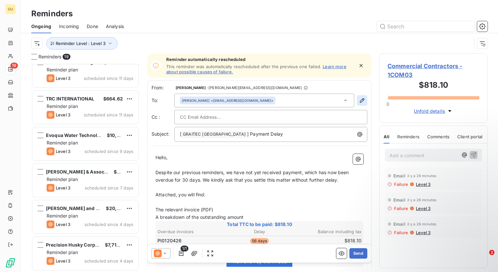
click at [360, 98] on icon "button" at bounding box center [362, 100] width 7 height 7
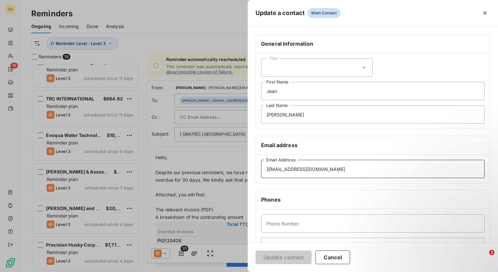
drag, startPoint x: 310, startPoint y: 170, endPoint x: 251, endPoint y: 170, distance: 58.4
click at [251, 170] on div "General information Title [PERSON_NAME] First Name [PERSON_NAME] Last Name Emai…" at bounding box center [373, 178] width 250 height 289
paste input "[EMAIL_ADDRESS][DOMAIN_NAME]"
type input "[EMAIL_ADDRESS][DOMAIN_NAME]"
click at [300, 258] on button "Update contact" at bounding box center [284, 257] width 56 height 14
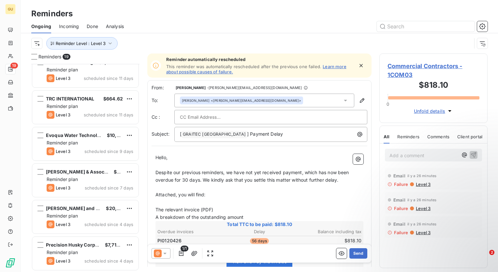
drag, startPoint x: 351, startPoint y: 254, endPoint x: 288, endPoint y: 259, distance: 64.1
click at [288, 259] on div "1/1 Send" at bounding box center [260, 253] width 224 height 18
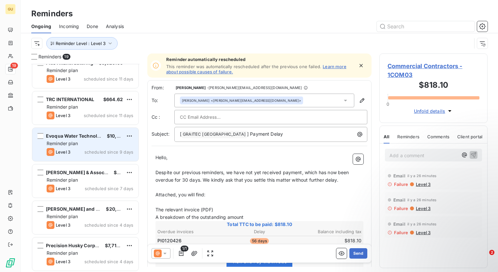
scroll to position [486, 0]
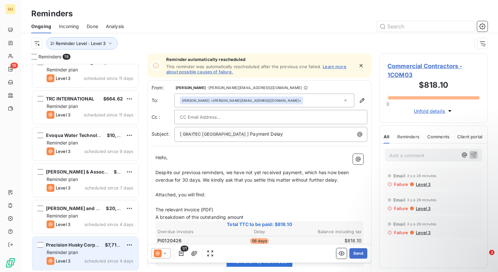
click at [90, 249] on div "Reminder plan" at bounding box center [90, 252] width 87 height 7
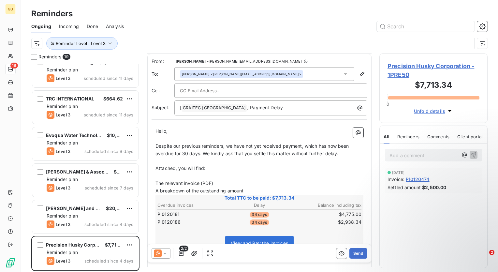
scroll to position [33, 0]
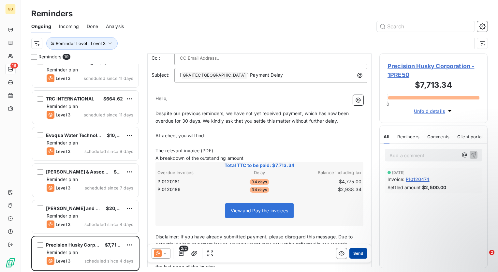
click at [352, 253] on button "Send" at bounding box center [358, 253] width 18 height 10
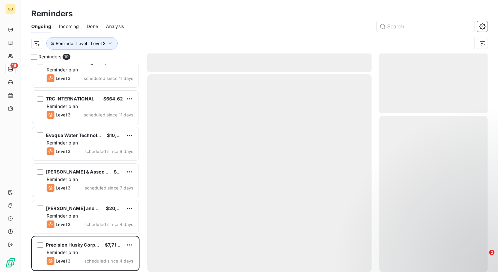
scroll to position [449, 0]
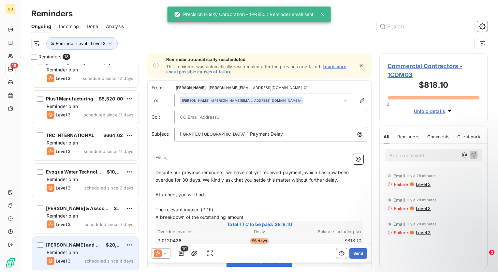
click at [93, 250] on div "Reminder plan" at bounding box center [90, 252] width 87 height 7
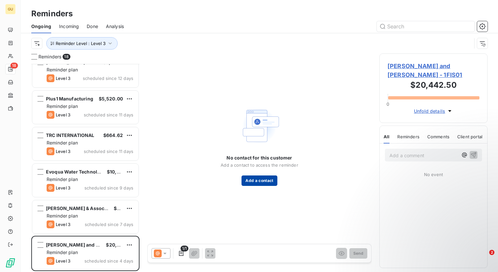
click at [254, 182] on button "Add a contact" at bounding box center [260, 180] width 36 height 10
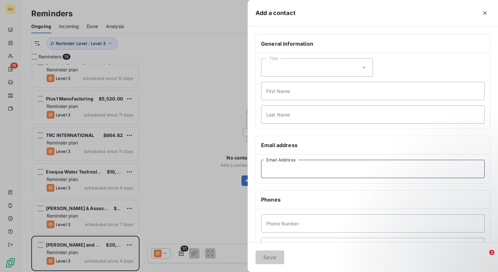
paste input "[EMAIL_ADDRESS][DOMAIN_NAME]"
drag, startPoint x: 317, startPoint y: 170, endPoint x: 258, endPoint y: 170, distance: 59.7
click at [255, 170] on div "General information Title First Name Last Name Email address [EMAIL_ADDRESS][DO…" at bounding box center [373, 178] width 250 height 289
paste input "odunbar@fbmpower"
type input "[EMAIL_ADDRESS][DOMAIN_NAME]"
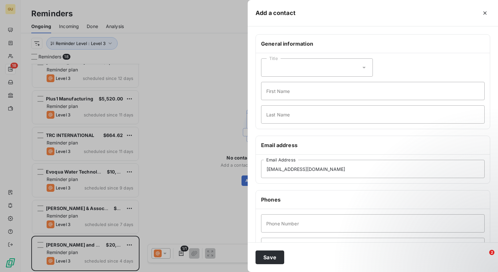
click at [106, 249] on div at bounding box center [249, 136] width 498 height 272
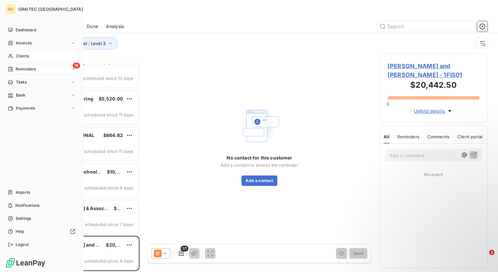
click at [25, 55] on span "Clients" at bounding box center [22, 56] width 13 height 6
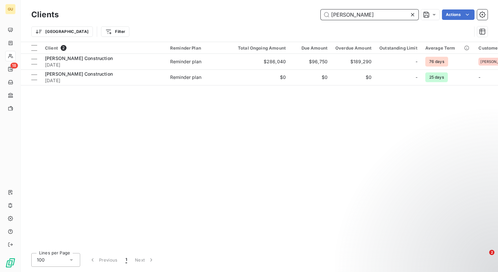
drag, startPoint x: 357, startPoint y: 15, endPoint x: 289, endPoint y: 15, distance: 67.8
click at [289, 15] on div "mark III Actions" at bounding box center [277, 14] width 421 height 10
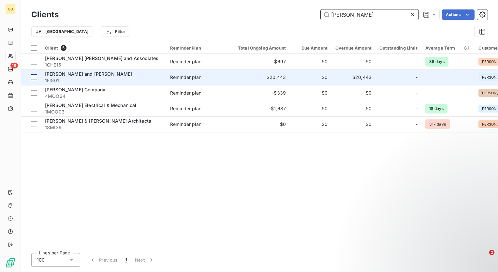
type input "[PERSON_NAME]"
click at [36, 78] on div at bounding box center [34, 77] width 6 height 6
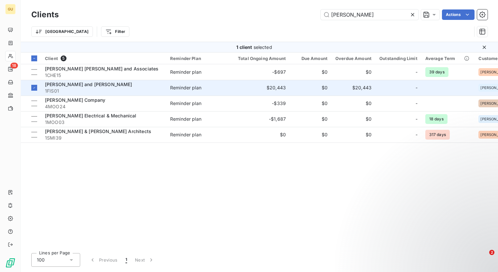
click at [89, 92] on span "1FIS01" at bounding box center [103, 91] width 117 height 7
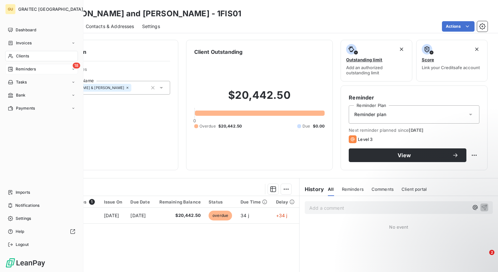
click at [37, 69] on div "18 Reminders" at bounding box center [41, 69] width 73 height 10
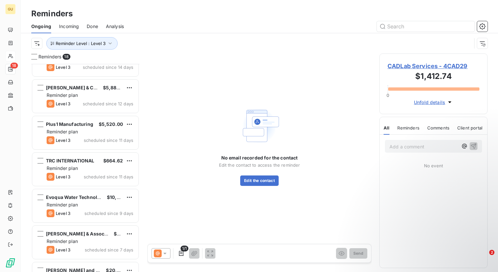
scroll to position [449, 0]
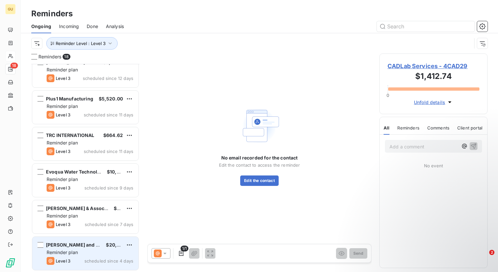
click at [81, 252] on div "Reminder plan" at bounding box center [90, 252] width 87 height 7
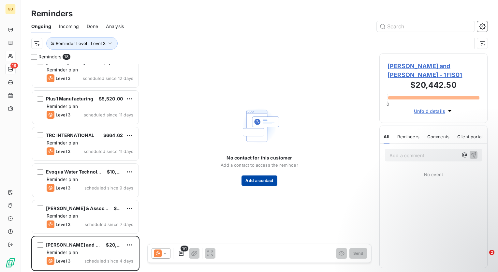
click at [257, 180] on button "Add a contact" at bounding box center [260, 180] width 36 height 10
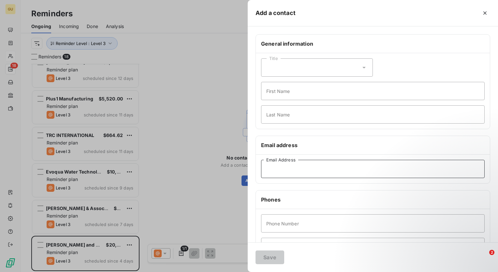
click at [312, 170] on input "Email Address" at bounding box center [373, 169] width 224 height 18
paste input "[EMAIL_ADDRESS][DOMAIN_NAME]"
type input "[EMAIL_ADDRESS][DOMAIN_NAME]"
click at [275, 256] on button "Save" at bounding box center [270, 257] width 29 height 14
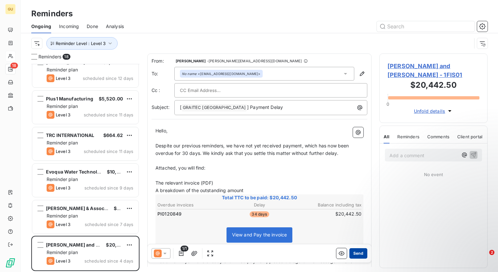
click at [350, 254] on button "Send" at bounding box center [358, 253] width 18 height 10
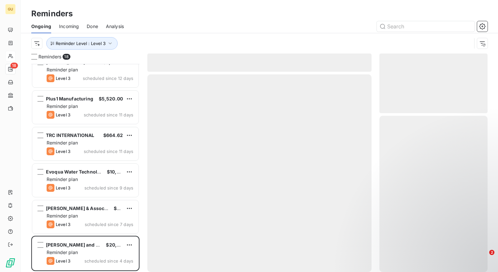
scroll to position [413, 0]
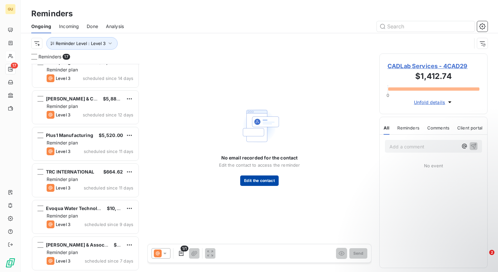
click at [261, 179] on button "Edit the contact" at bounding box center [259, 180] width 38 height 10
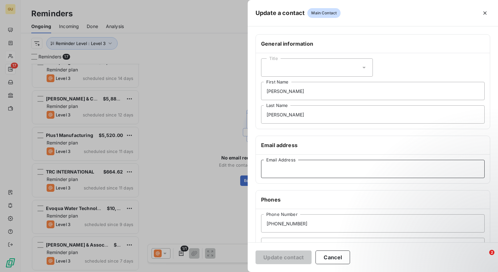
click at [292, 169] on input "Email Address" at bounding box center [373, 169] width 224 height 18
paste input "[EMAIL_ADDRESS][DOMAIN_NAME]"
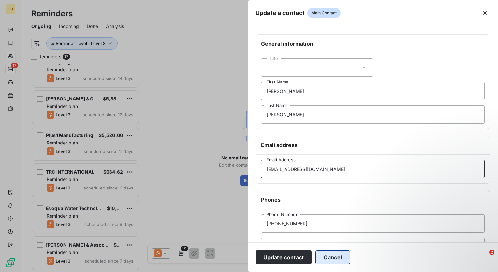
type input "[EMAIL_ADDRESS][DOMAIN_NAME]"
click at [330, 256] on button "Cancel" at bounding box center [333, 257] width 35 height 14
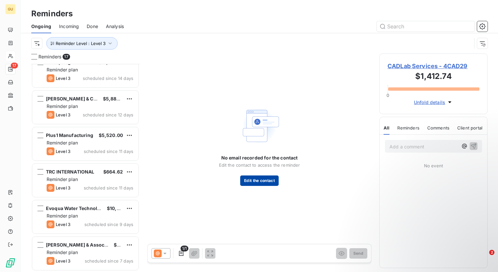
click at [261, 181] on button "Edit the contact" at bounding box center [259, 180] width 38 height 10
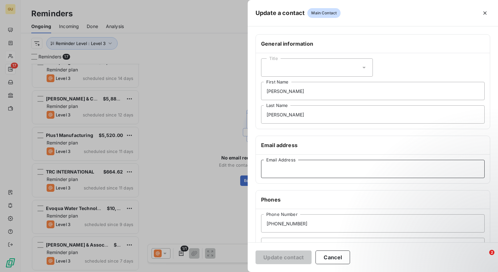
click at [294, 171] on input "Email Address" at bounding box center [373, 169] width 224 height 18
paste input "[EMAIL_ADDRESS][DOMAIN_NAME]"
type input "[EMAIL_ADDRESS][DOMAIN_NAME]"
click at [300, 260] on button "Update contact" at bounding box center [284, 257] width 56 height 14
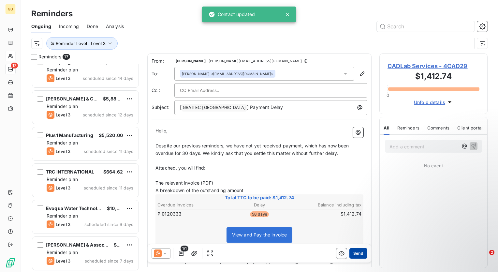
click at [352, 253] on button "Send" at bounding box center [358, 253] width 18 height 10
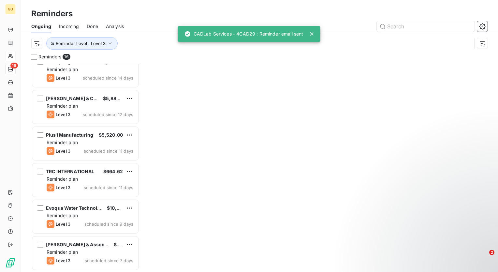
scroll to position [376, 0]
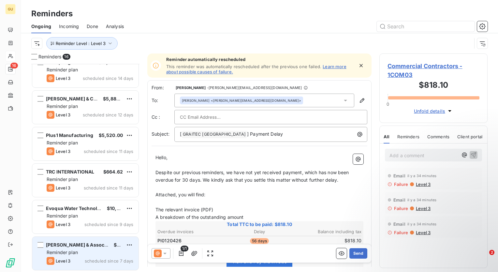
click at [87, 249] on div "Reminder plan" at bounding box center [90, 252] width 87 height 7
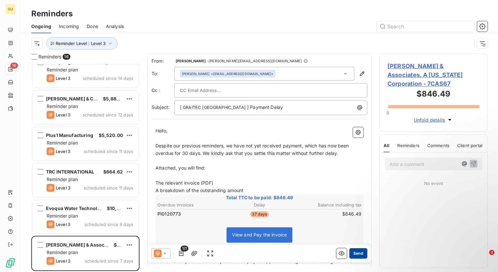
click at [355, 253] on button "Send" at bounding box center [358, 253] width 18 height 10
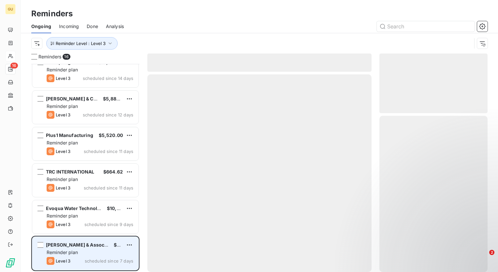
scroll to position [340, 0]
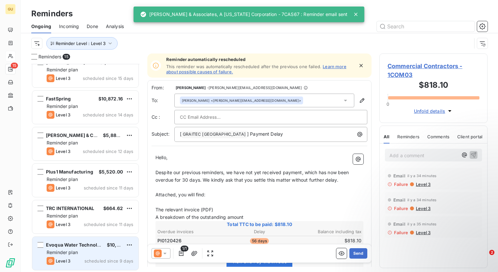
click at [86, 241] on div "Evoqua Water Technologies (aka Xylem) $10,354.08 Reminder plan Level 3 schedule…" at bounding box center [85, 253] width 106 height 33
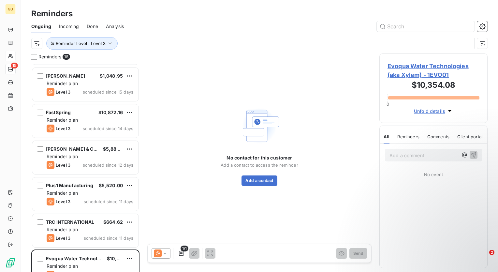
scroll to position [340, 0]
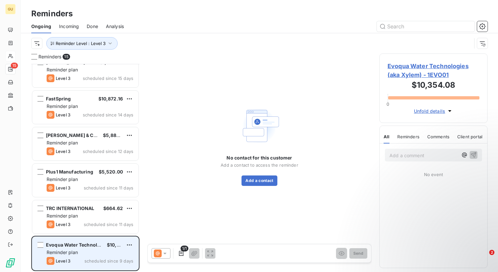
click at [88, 251] on div "Reminder plan" at bounding box center [90, 252] width 87 height 7
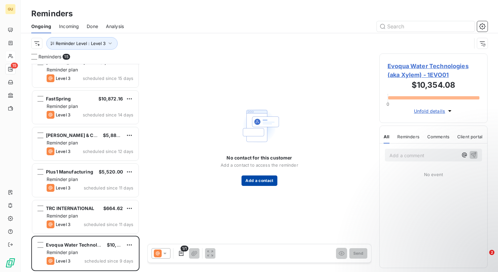
click at [251, 183] on button "Add a contact" at bounding box center [260, 180] width 36 height 10
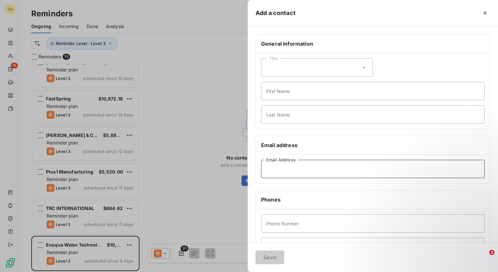
click at [287, 171] on input "Email Address" at bounding box center [373, 169] width 224 height 18
paste input "[EMAIL_ADDRESS][DOMAIN_NAME]"
type input "[EMAIL_ADDRESS][DOMAIN_NAME]"
click at [275, 260] on button "Save" at bounding box center [270, 257] width 29 height 14
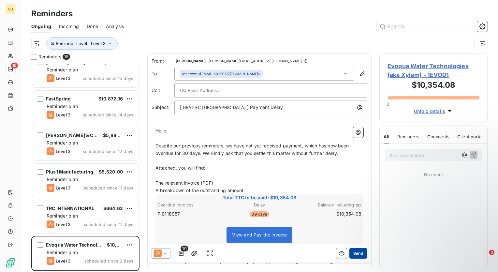
click at [354, 255] on button "Send" at bounding box center [358, 253] width 18 height 10
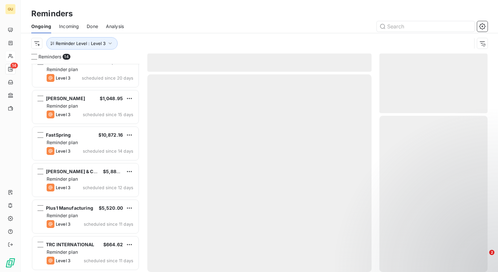
scroll to position [303, 0]
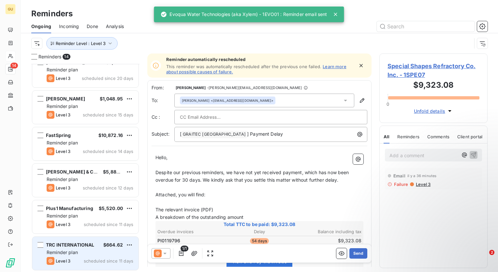
click at [95, 253] on div "Reminder plan" at bounding box center [90, 252] width 87 height 7
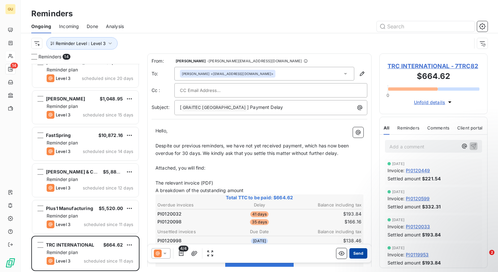
click at [353, 252] on button "Send" at bounding box center [358, 253] width 18 height 10
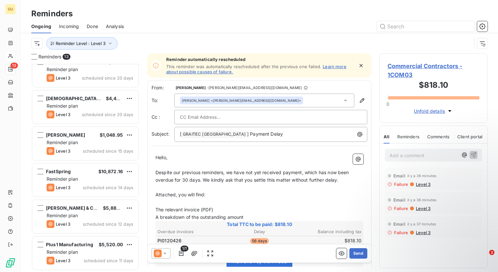
scroll to position [267, 0]
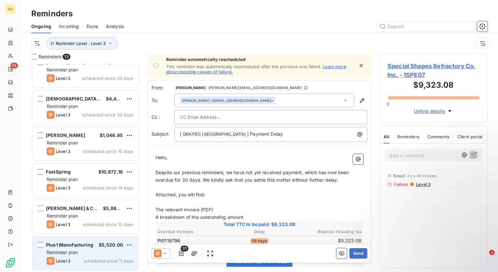
click at [88, 252] on div "Reminder plan" at bounding box center [90, 252] width 87 height 7
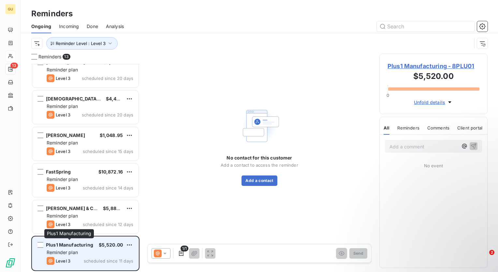
click at [89, 243] on span "Plus1 Manufacturing" at bounding box center [69, 245] width 47 height 6
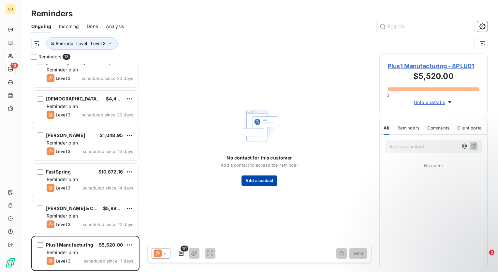
click at [256, 182] on button "Add a contact" at bounding box center [260, 180] width 36 height 10
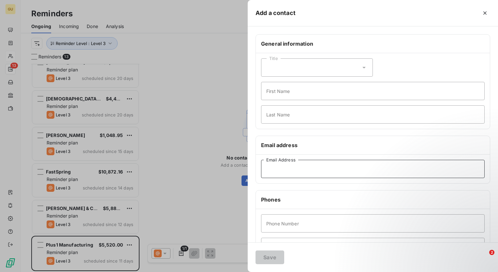
click at [286, 171] on input "Email Address" at bounding box center [373, 169] width 224 height 18
paste input "8PLU01"
type input "8PLU01"
drag, startPoint x: 286, startPoint y: 171, endPoint x: 249, endPoint y: 169, distance: 37.2
click at [249, 169] on div "General information Title First Name Last Name Email address 8PLU01 Email Addre…" at bounding box center [373, 178] width 250 height 289
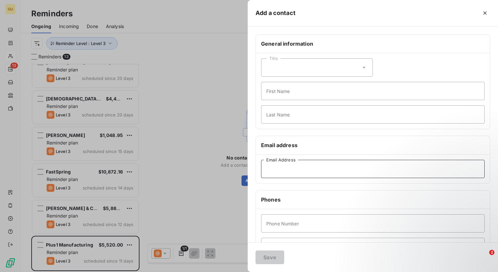
click at [283, 168] on input "Email Address" at bounding box center [373, 169] width 224 height 18
paste input "[PERSON_NAME][EMAIL_ADDRESS][DOMAIN_NAME]"
type input "[PERSON_NAME][EMAIL_ADDRESS][DOMAIN_NAME]"
click at [274, 255] on button "Save" at bounding box center [270, 257] width 29 height 14
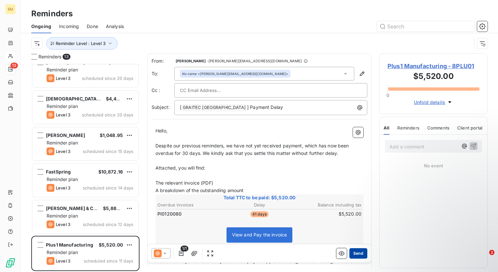
click at [357, 253] on button "Send" at bounding box center [358, 253] width 18 height 10
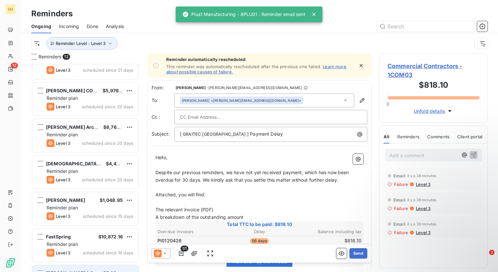
scroll to position [230, 0]
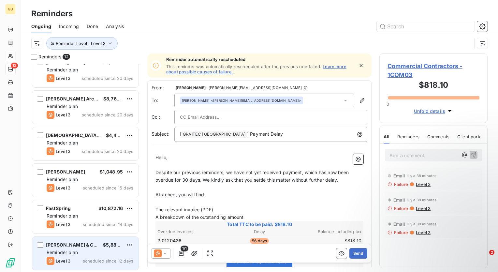
click at [86, 248] on div "[PERSON_NAME] & Co., Inc $5,883.97 Reminder plan Level 3 scheduled since 12 days" at bounding box center [85, 253] width 106 height 33
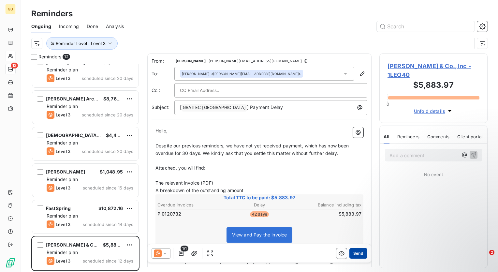
click at [352, 253] on button "Send" at bounding box center [358, 253] width 18 height 10
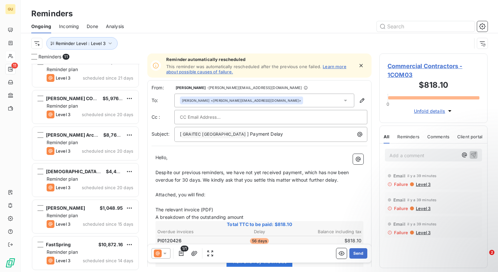
scroll to position [194, 0]
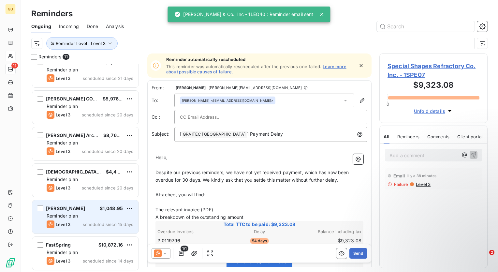
click at [111, 212] on div "[PERSON_NAME] $1,048.95 Reminder plan Level 3 scheduled since 15 days" at bounding box center [85, 216] width 106 height 33
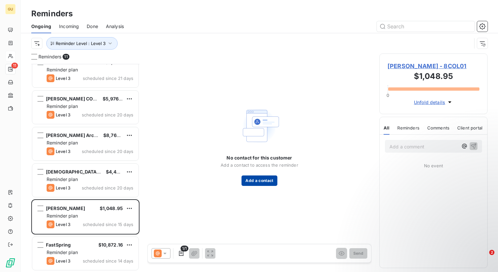
click at [261, 182] on button "Add a contact" at bounding box center [260, 180] width 36 height 10
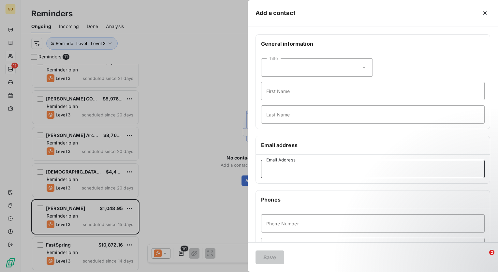
click at [302, 168] on input "Email Address" at bounding box center [373, 169] width 224 height 18
paste input "[EMAIL_ADDRESS][DOMAIN_NAME]; [EMAIL_ADDRESS][DOMAIN_NAME]; [EMAIL_ADDRESS][DOM…"
click at [357, 258] on div "Save" at bounding box center [373, 257] width 250 height 30
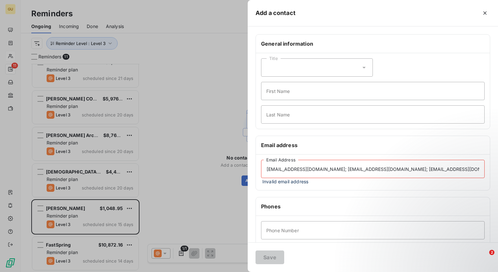
click at [300, 262] on div "Save" at bounding box center [373, 257] width 250 height 30
drag, startPoint x: 433, startPoint y: 169, endPoint x: 325, endPoint y: 167, distance: 107.6
click at [325, 167] on input "[EMAIL_ADDRESS][DOMAIN_NAME]; [EMAIL_ADDRESS][DOMAIN_NAME]; [EMAIL_ADDRESS][DOM…" at bounding box center [373, 169] width 224 height 18
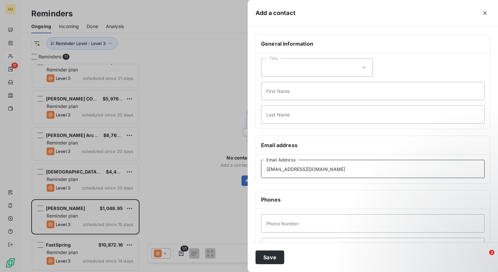
type input "[EMAIL_ADDRESS][DOMAIN_NAME]"
click at [263, 259] on button "Save" at bounding box center [270, 257] width 29 height 14
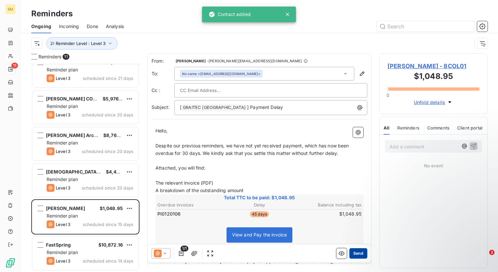
click at [359, 253] on button "Send" at bounding box center [358, 253] width 18 height 10
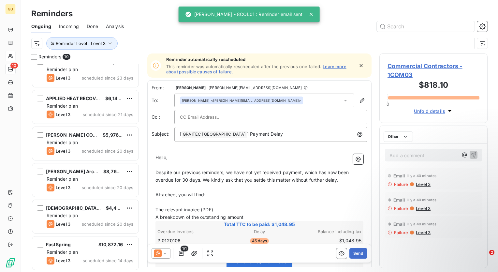
scroll to position [157, 0]
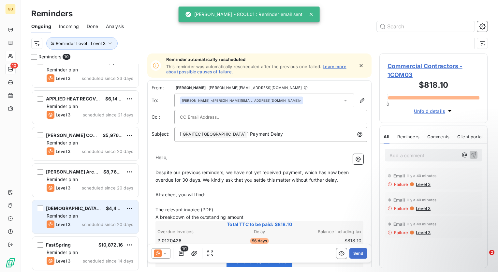
click at [93, 213] on div "Reminder plan" at bounding box center [90, 216] width 87 height 7
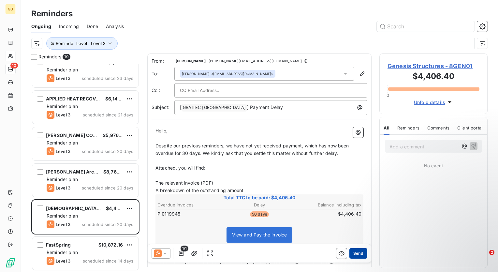
click at [356, 252] on button "Send" at bounding box center [358, 253] width 18 height 10
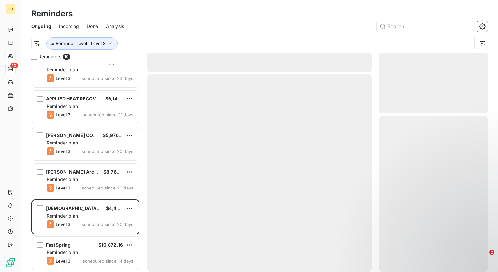
scroll to position [121, 0]
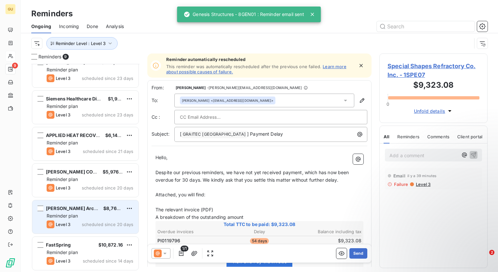
click at [102, 217] on div "Reminder plan" at bounding box center [90, 216] width 87 height 7
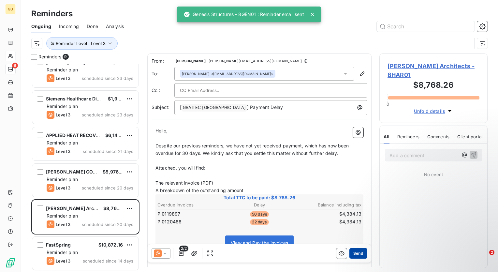
click at [354, 255] on button "Send" at bounding box center [358, 253] width 18 height 10
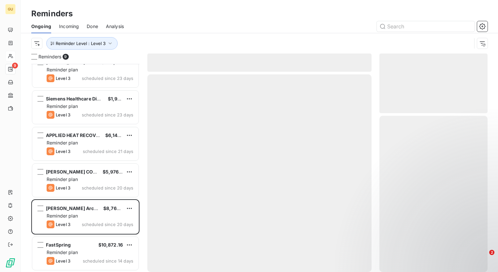
scroll to position [84, 0]
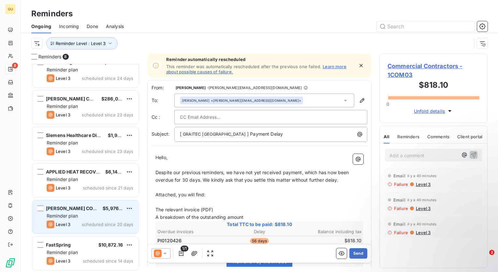
click at [95, 215] on div "Reminder plan" at bounding box center [90, 216] width 87 height 7
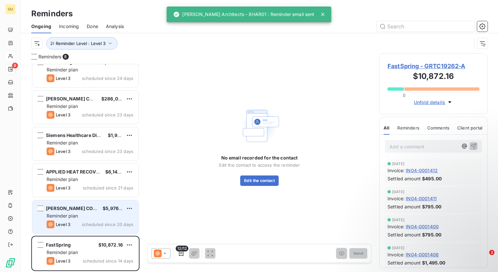
click at [97, 221] on div "Level 3 scheduled since 20 days" at bounding box center [90, 224] width 87 height 8
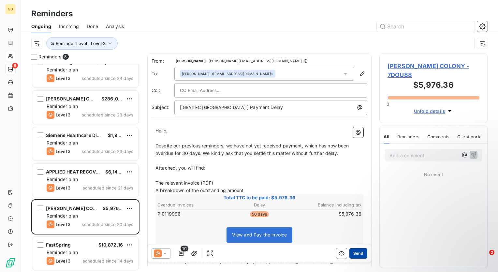
click at [351, 253] on button "Send" at bounding box center [358, 253] width 18 height 10
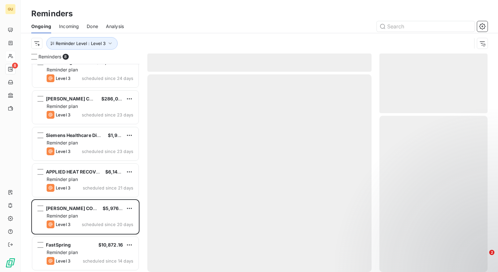
scroll to position [48, 0]
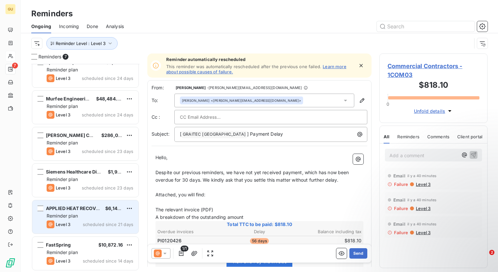
click at [99, 208] on span "APPLIED HEAT RECOVERY, LLC" at bounding box center [81, 208] width 70 height 6
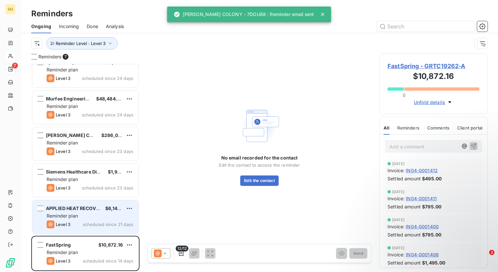
click at [90, 215] on div "Reminder plan" at bounding box center [90, 216] width 87 height 7
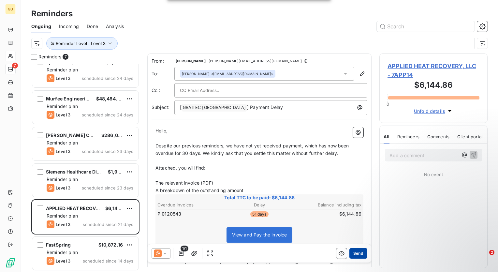
click at [353, 251] on button "Send" at bounding box center [358, 253] width 18 height 10
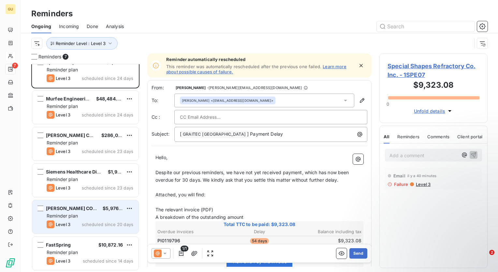
click at [103, 211] on div "$5,976.36" at bounding box center [113, 208] width 20 height 7
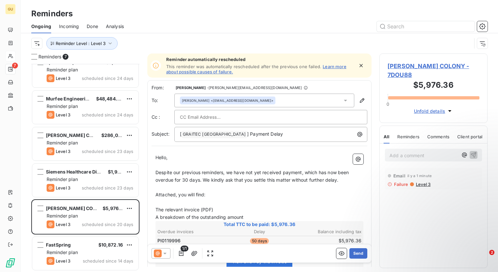
drag, startPoint x: 357, startPoint y: 255, endPoint x: 146, endPoint y: 283, distance: 213.1
click at [146, 272] on html "GU 7 Reminders Ongoing Incoming Done Analysis Reminder Level : Level 3 Reminder…" at bounding box center [249, 166] width 498 height 333
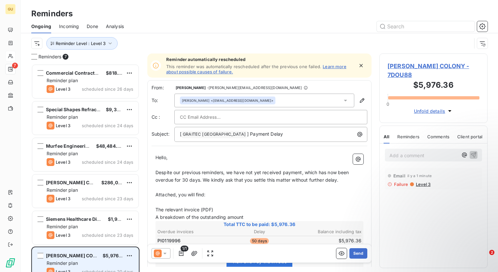
click at [85, 258] on span "[PERSON_NAME] COLONY" at bounding box center [76, 256] width 60 height 6
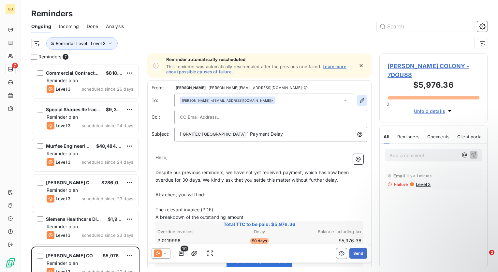
click at [359, 100] on icon "button" at bounding box center [362, 100] width 7 height 7
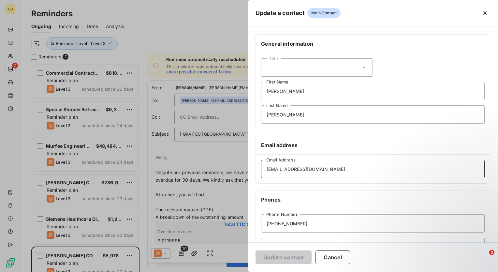
drag, startPoint x: 344, startPoint y: 169, endPoint x: 262, endPoint y: 171, distance: 81.5
click at [254, 171] on div "General information Title [PERSON_NAME] First Name [PERSON_NAME] Last Name Emai…" at bounding box center [373, 178] width 250 height 289
paste input "DouglassC"
drag, startPoint x: 345, startPoint y: 170, endPoint x: 257, endPoint y: 170, distance: 88.7
click at [257, 170] on div "[EMAIL_ADDRESS][DOMAIN_NAME] Email Address" at bounding box center [373, 169] width 234 height 29
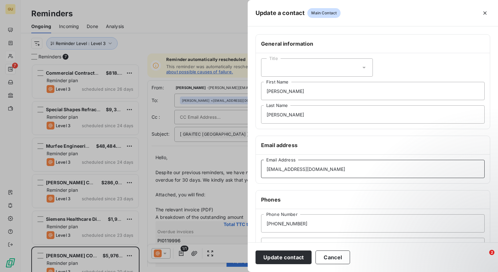
paste input "anilsson@douglassc"
type input "[EMAIL_ADDRESS][DOMAIN_NAME]"
click at [292, 259] on button "Update contact" at bounding box center [284, 257] width 56 height 14
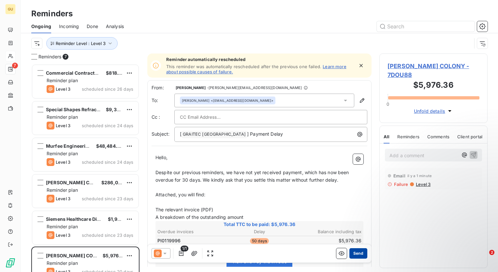
click at [351, 256] on button "Send" at bounding box center [358, 253] width 18 height 10
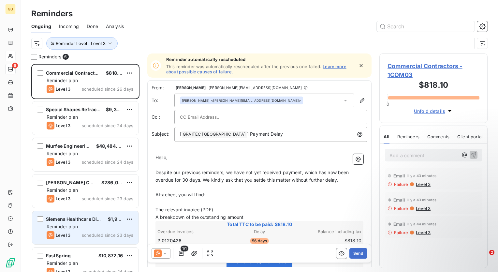
click at [90, 230] on div "Siemens Healthcare Diagnostics Inc. $1,997.50 Reminder plan Level 3 scheduled s…" at bounding box center [85, 227] width 106 height 33
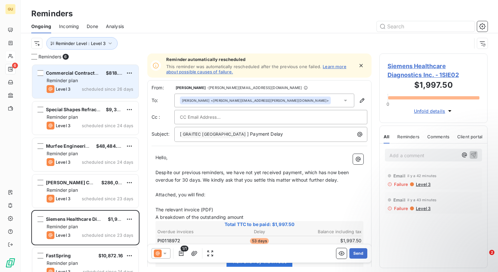
click at [98, 83] on div "Reminder plan" at bounding box center [90, 80] width 87 height 7
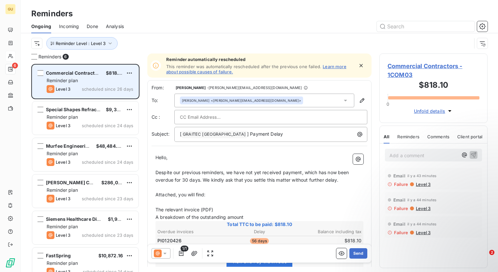
click at [114, 82] on div "Reminder plan" at bounding box center [90, 80] width 87 height 7
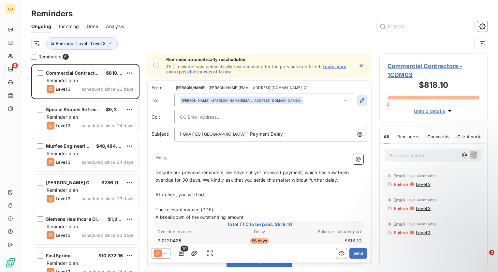
click at [359, 99] on icon "button" at bounding box center [362, 100] width 7 height 7
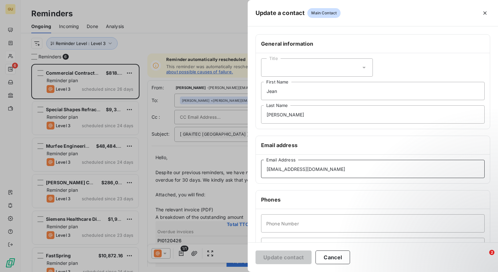
drag, startPoint x: 335, startPoint y: 171, endPoint x: 260, endPoint y: 169, distance: 75.4
click at [260, 169] on div "[EMAIL_ADDRESS][DOMAIN_NAME] Email Address" at bounding box center [373, 169] width 234 height 29
click at [347, 165] on input "[EMAIL_ADDRESS][DOMAIN_NAME]" at bounding box center [373, 169] width 224 height 18
paste input "[EMAIL_ADDRESS][DOMAIN_NAME]"
type input "[EMAIL_ADDRESS][DOMAIN_NAME]"
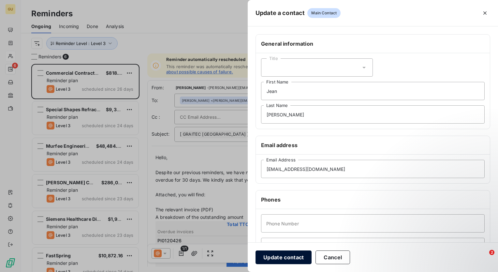
click at [298, 258] on button "Update contact" at bounding box center [284, 257] width 56 height 14
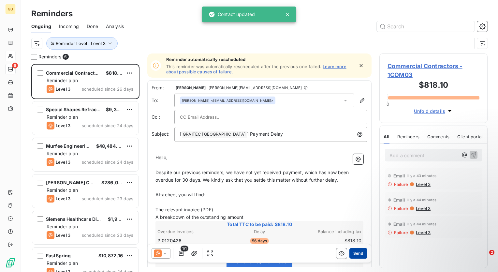
click at [359, 254] on button "Send" at bounding box center [358, 253] width 18 height 10
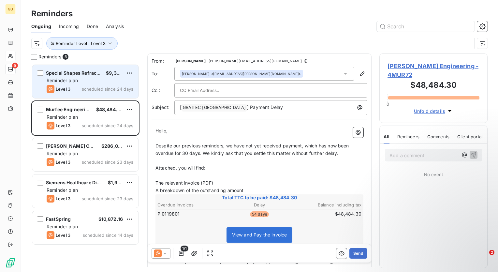
click at [86, 82] on div "Reminder plan" at bounding box center [90, 80] width 87 height 7
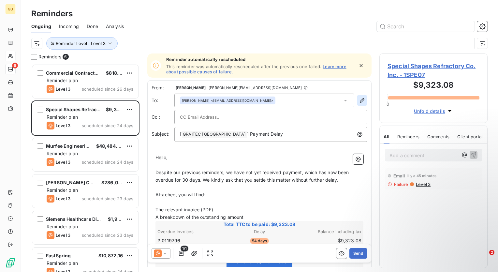
click at [359, 99] on icon "button" at bounding box center [362, 100] width 7 height 7
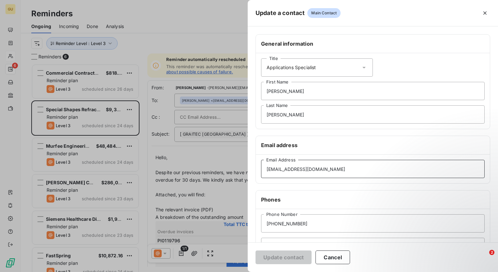
drag, startPoint x: 314, startPoint y: 171, endPoint x: 268, endPoint y: 172, distance: 46.3
click at [258, 171] on div "[EMAIL_ADDRESS][DOMAIN_NAME] Email Address" at bounding box center [373, 169] width 234 height 29
click at [366, 255] on div "Update contact Cancel" at bounding box center [373, 257] width 250 height 30
click at [341, 261] on button "Cancel" at bounding box center [333, 257] width 35 height 14
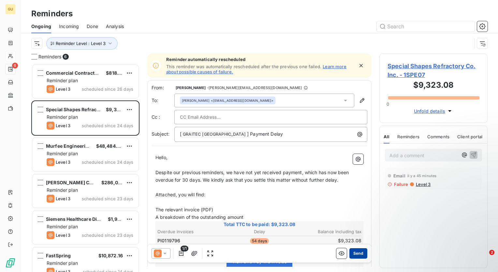
click at [351, 255] on button "Send" at bounding box center [358, 253] width 18 height 10
